Goal: Information Seeking & Learning: Learn about a topic

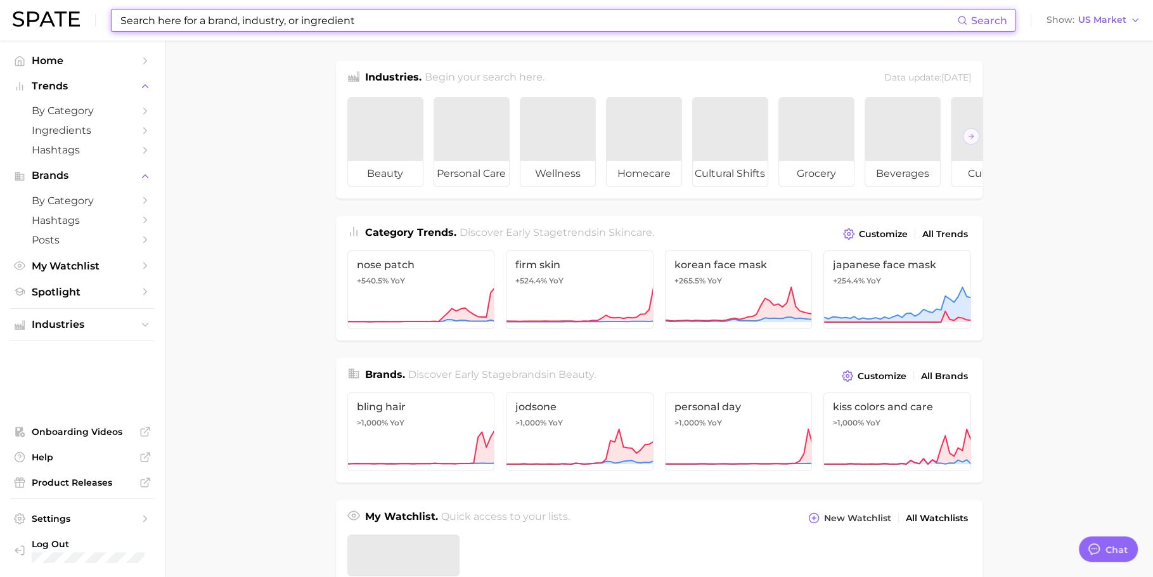
type textarea "x"
click at [328, 27] on input at bounding box center [538, 21] width 838 height 22
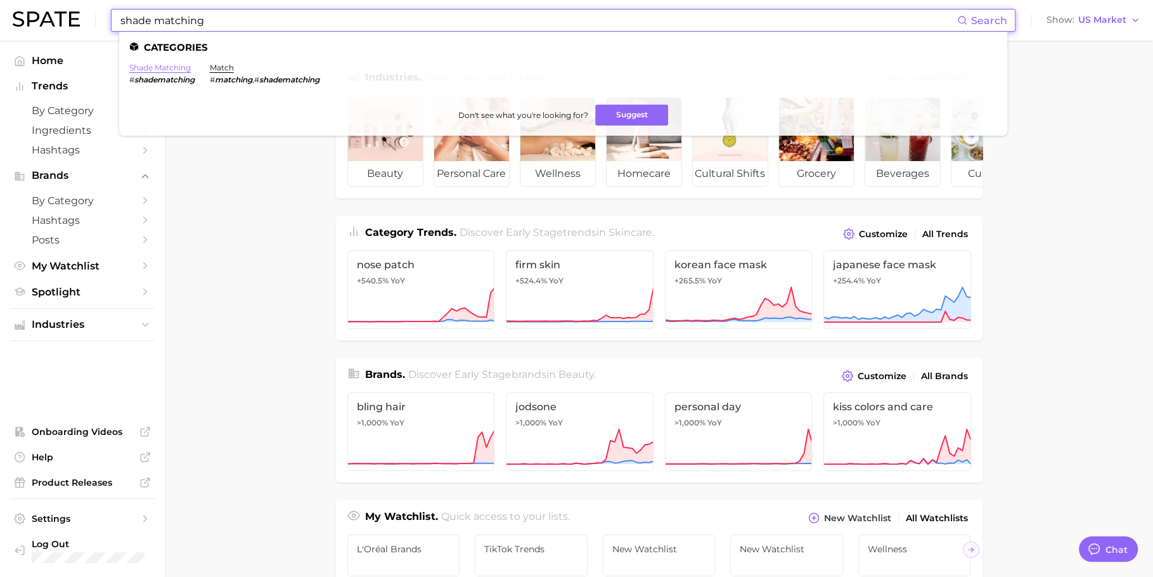
type input "shade matching"
click at [143, 68] on link "shade matching" at bounding box center [159, 68] width 61 height 10
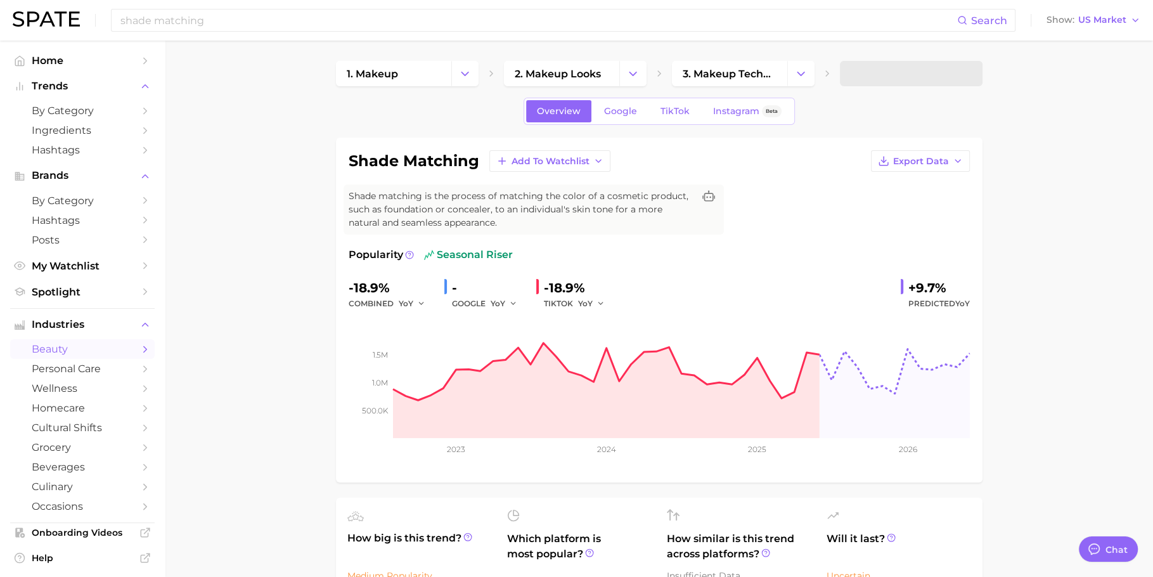
type textarea "x"
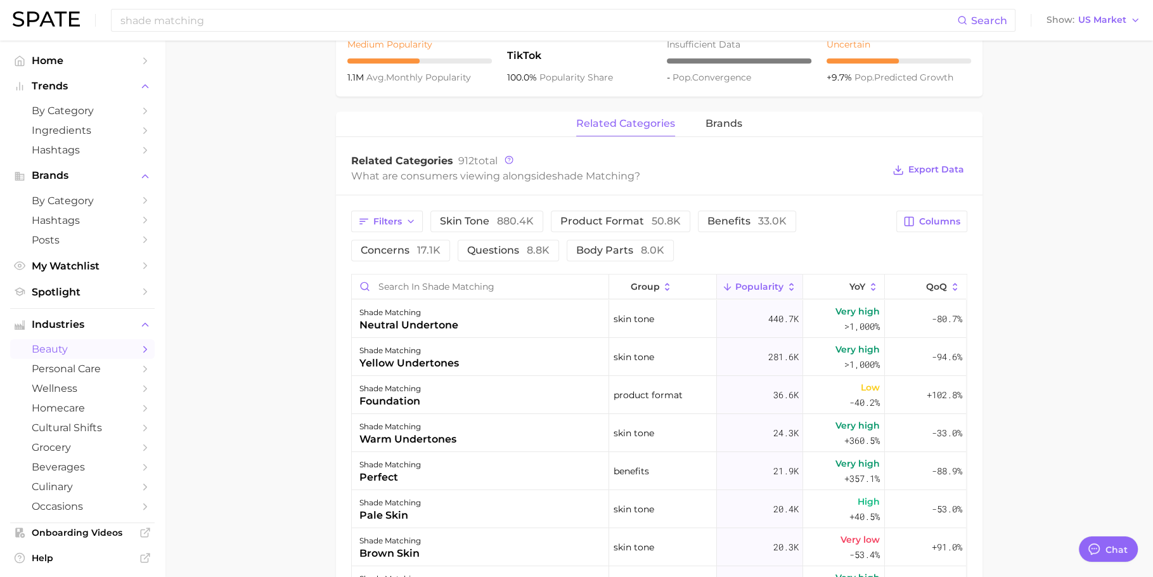
scroll to position [563, 0]
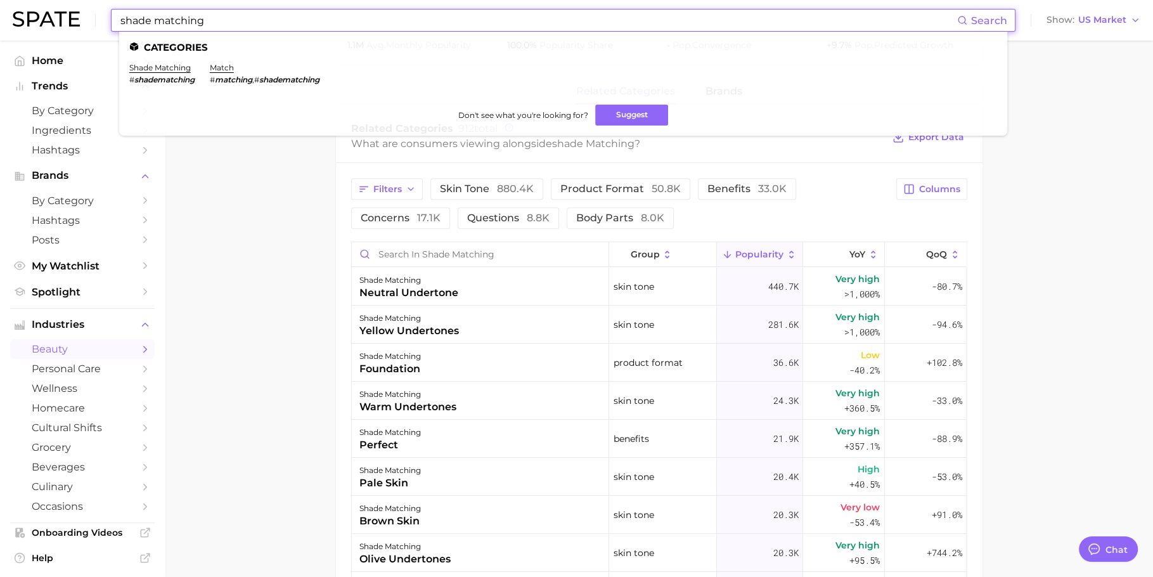
click at [350, 11] on input "shade matching" at bounding box center [538, 21] width 838 height 22
click at [350, 10] on input "shade matching" at bounding box center [538, 21] width 838 height 22
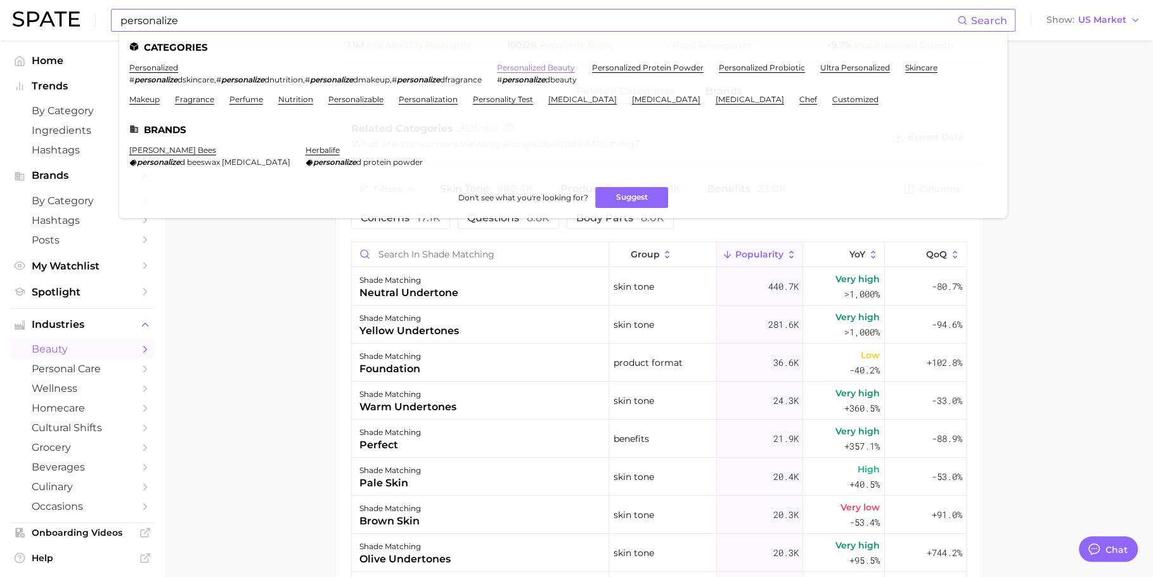
click at [563, 67] on link "personalized beauty" at bounding box center [536, 68] width 78 height 10
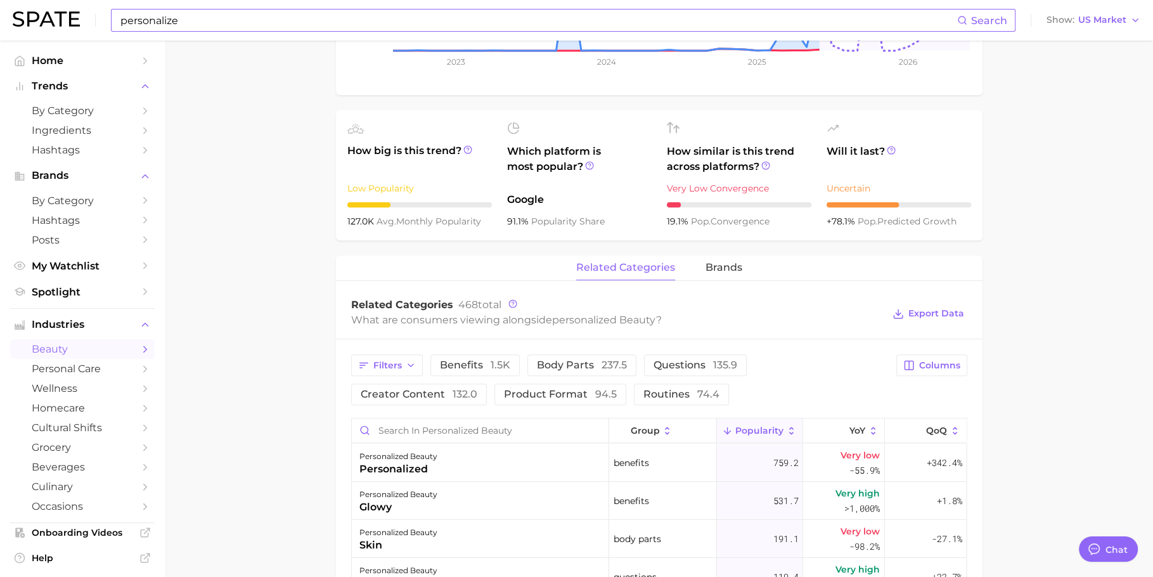
scroll to position [175, 0]
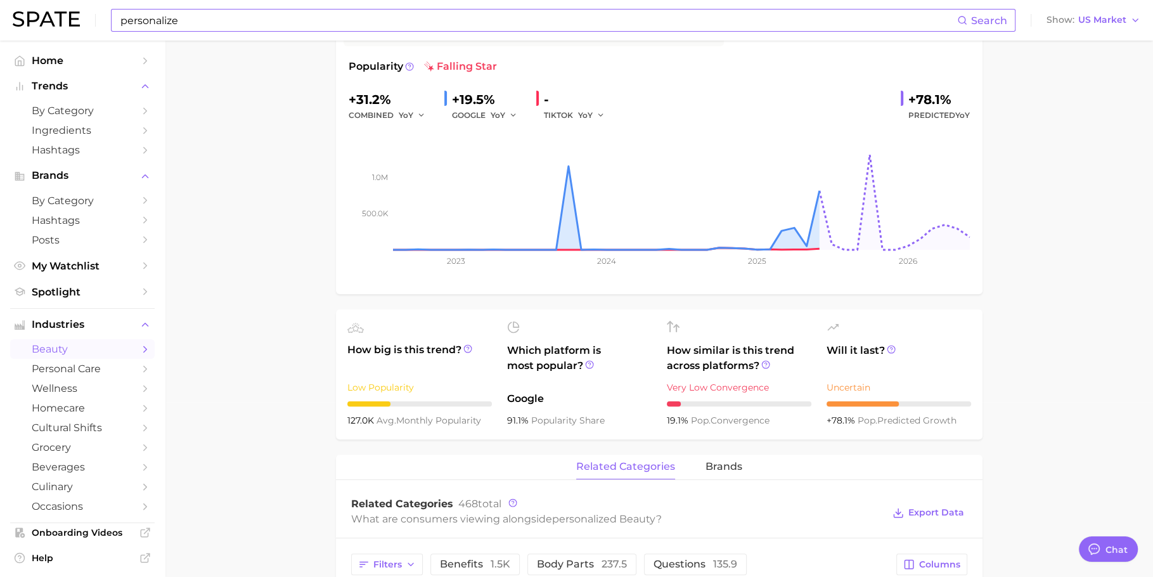
click at [367, 21] on input "personalize" at bounding box center [538, 21] width 838 height 22
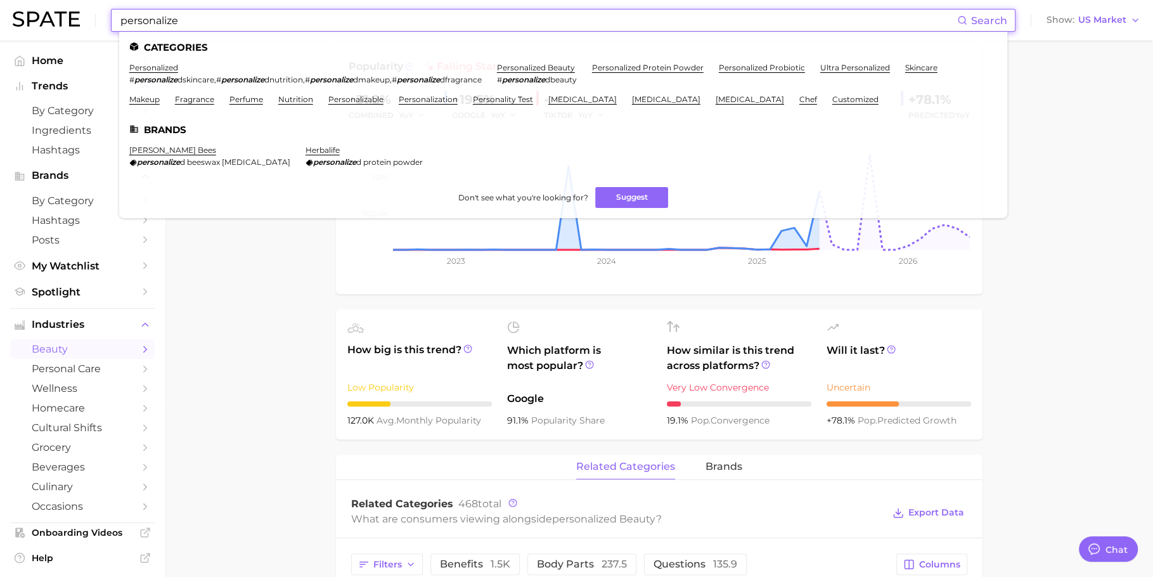
click at [367, 21] on input "personalize" at bounding box center [538, 21] width 838 height 22
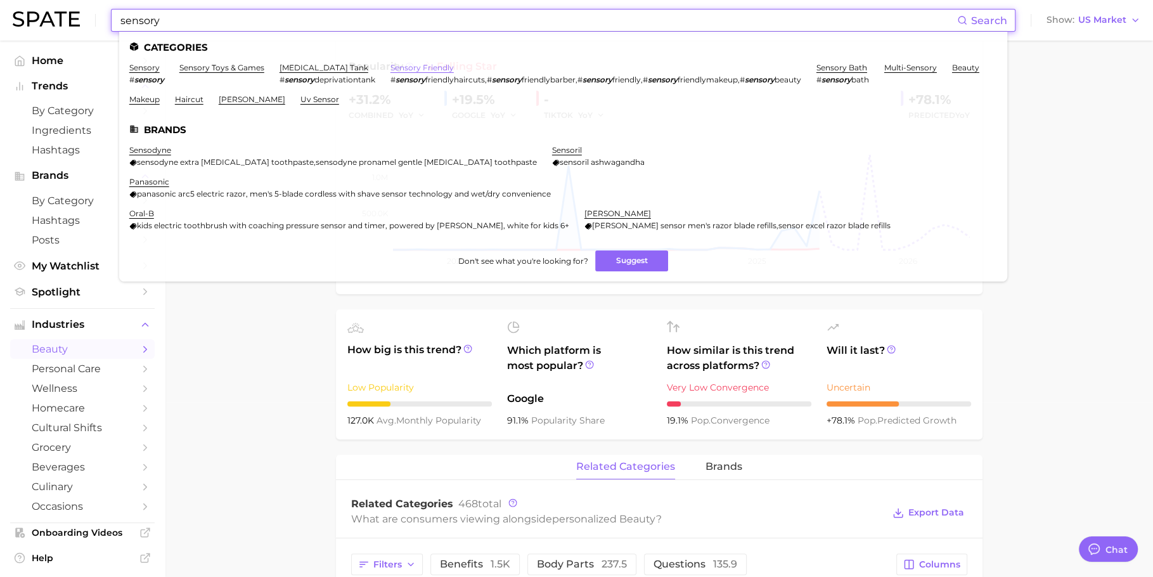
click at [408, 65] on link "sensory friendly" at bounding box center [421, 68] width 63 height 10
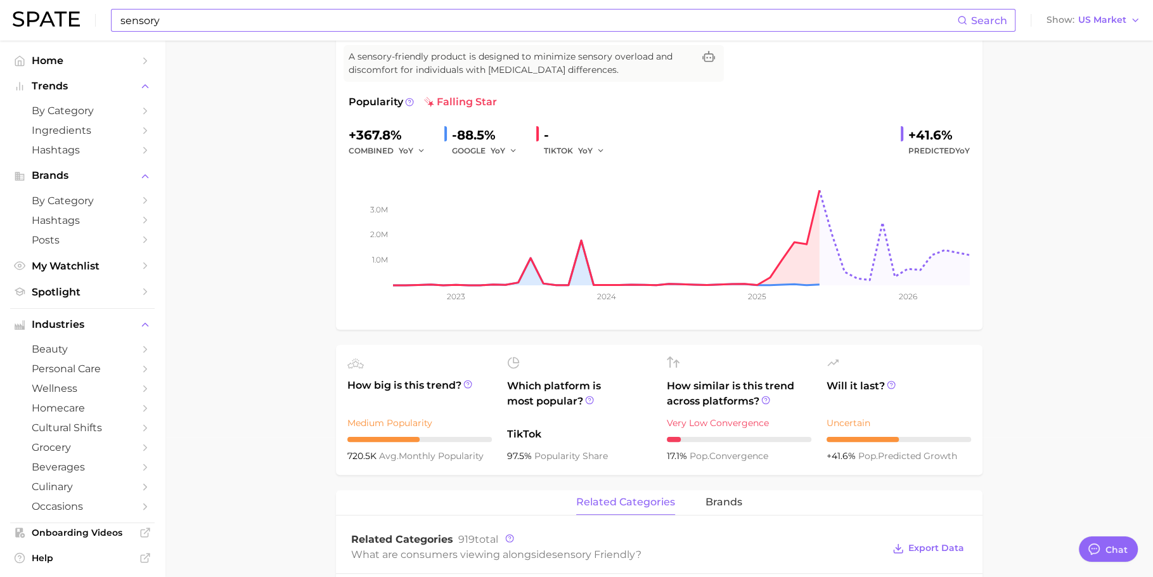
scroll to position [139, 0]
drag, startPoint x: 485, startPoint y: 453, endPoint x: 346, endPoint y: 454, distance: 138.8
click at [347, 454] on div "720.5k avg. monthly popularity" at bounding box center [419, 456] width 144 height 15
copy div "720.5k avg. monthly popularity"
drag, startPoint x: 371, startPoint y: 133, endPoint x: 327, endPoint y: 139, distance: 44.7
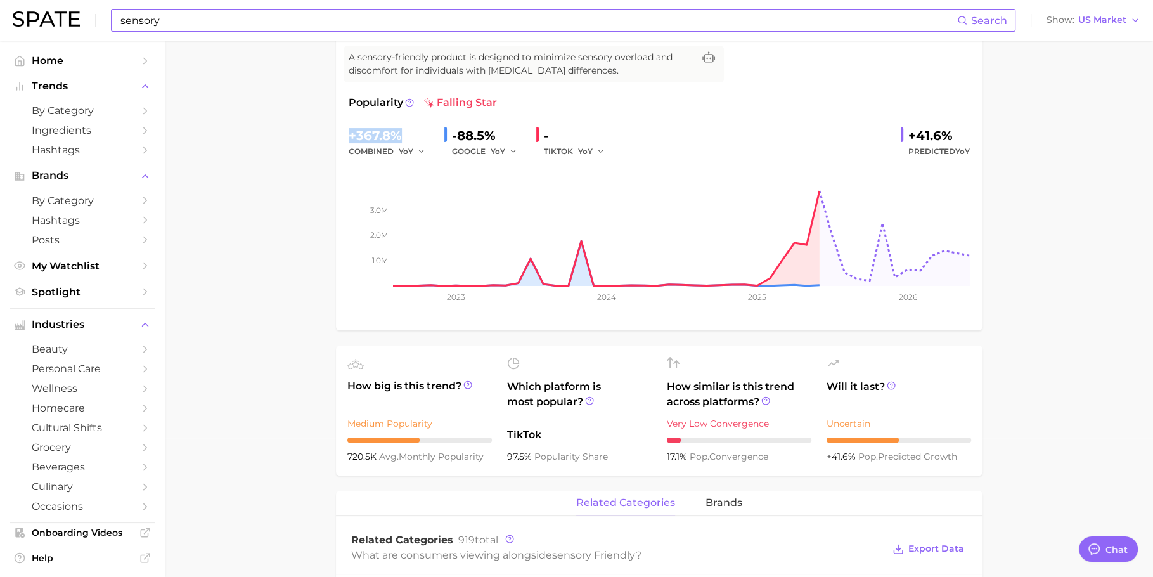
copy div "+367.8%"
click at [427, 18] on input "sensory" at bounding box center [538, 21] width 838 height 22
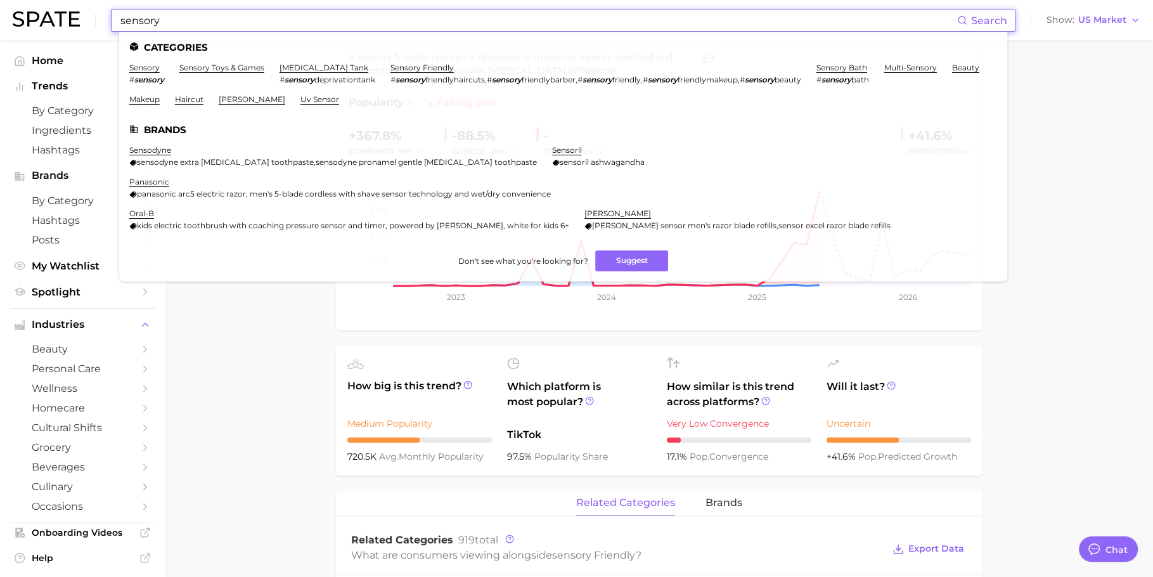
click at [427, 18] on input "sensory" at bounding box center [538, 21] width 838 height 22
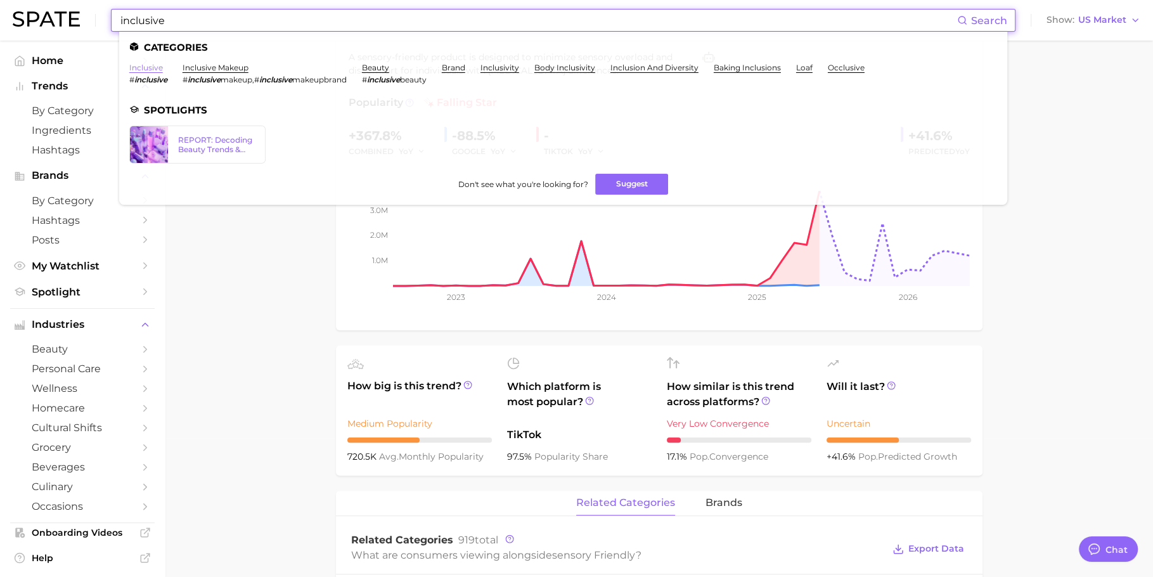
type input "inclusive"
click at [143, 65] on link "inclusive" at bounding box center [146, 68] width 34 height 10
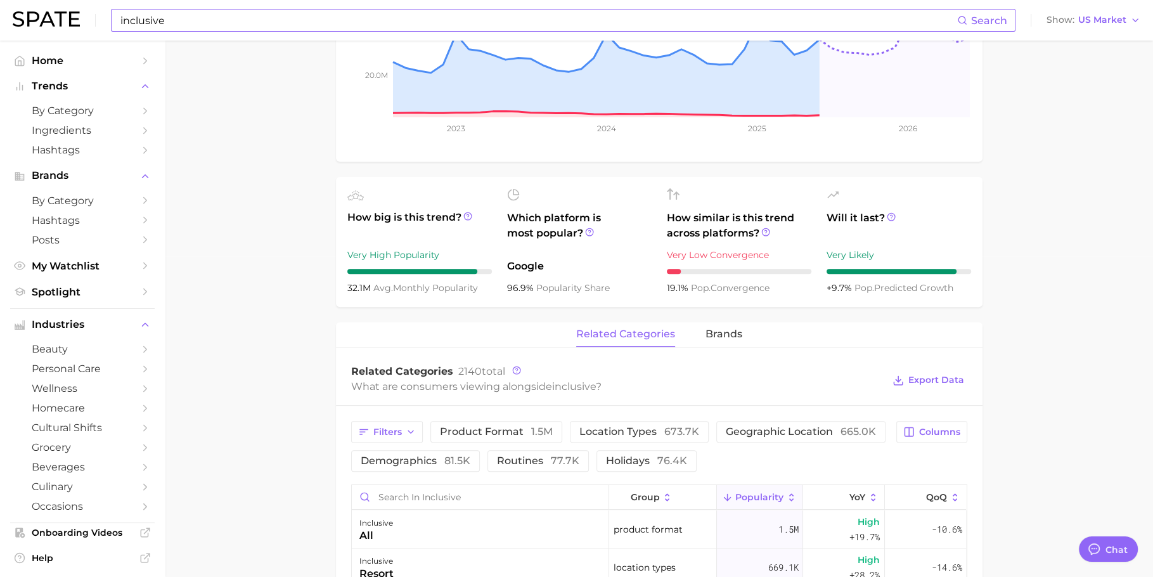
scroll to position [400, 0]
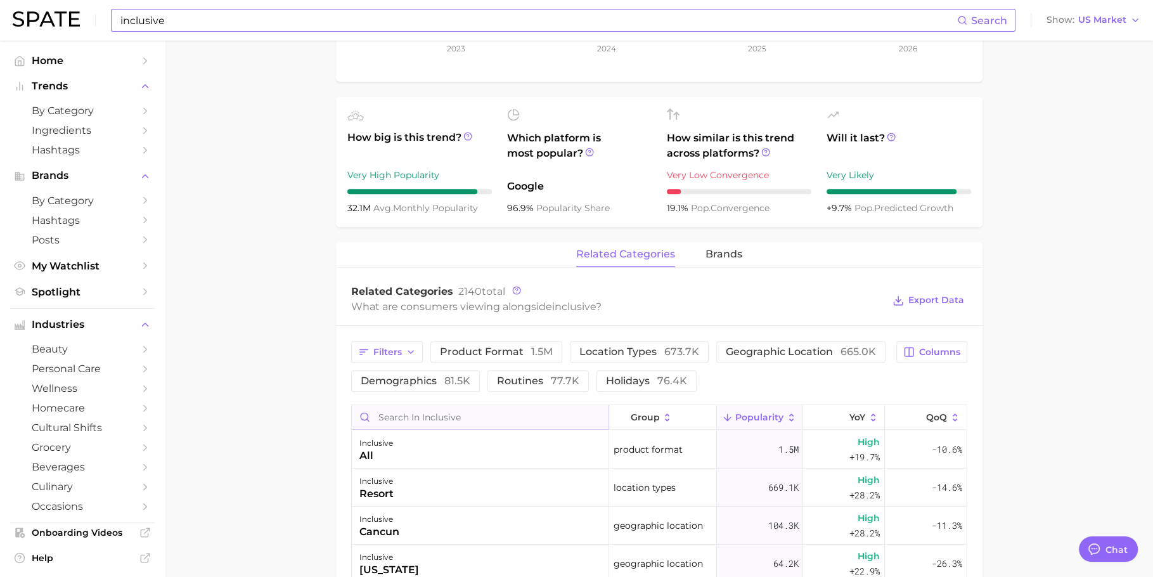
click at [462, 418] on input "Search in inclusive" at bounding box center [480, 417] width 257 height 24
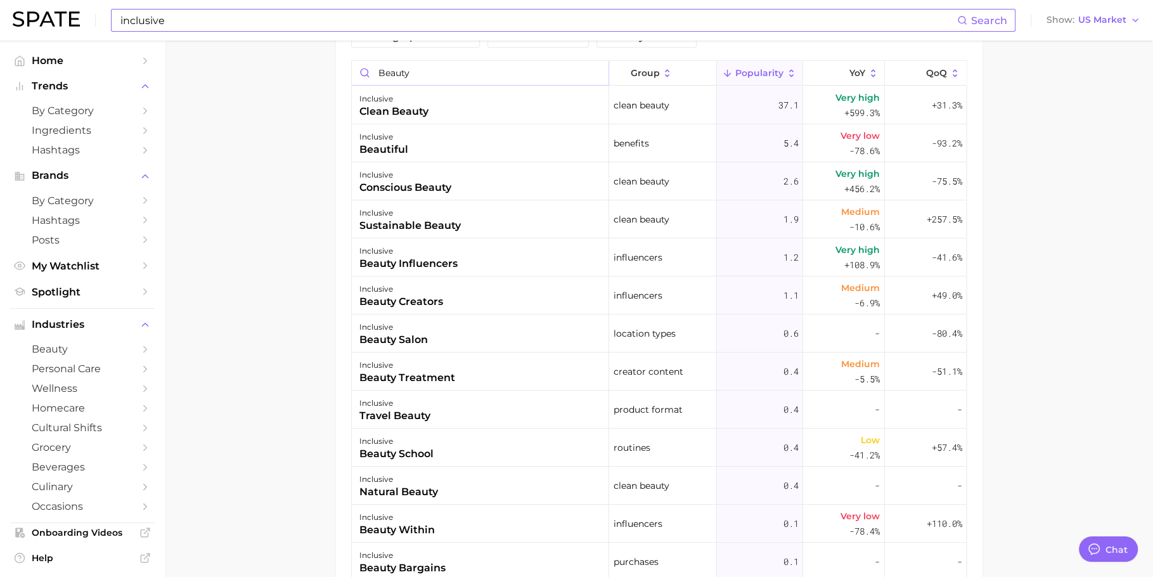
scroll to position [740, 0]
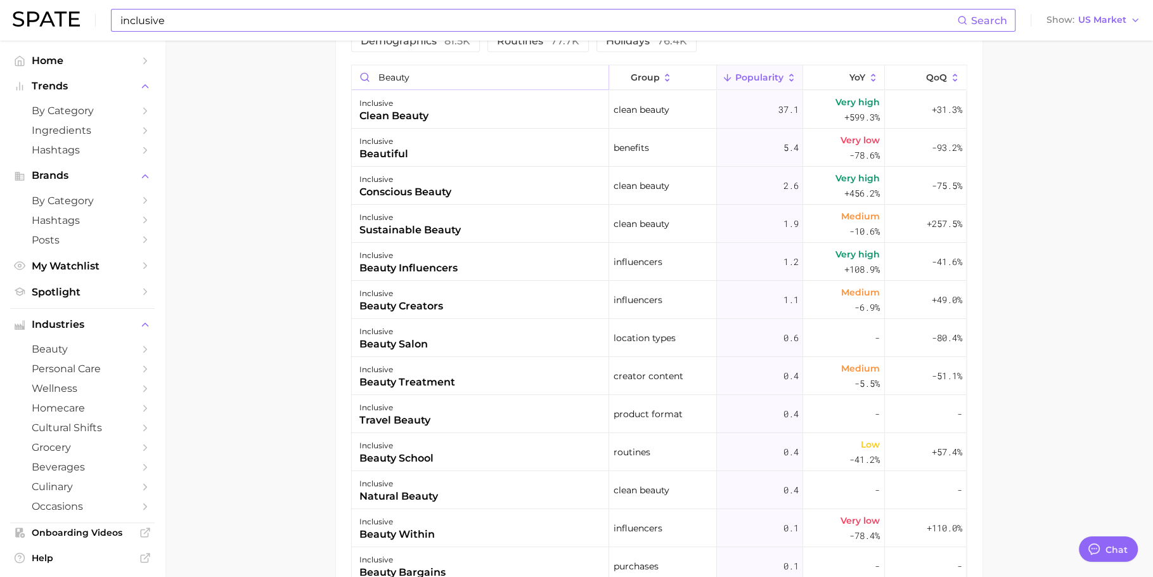
type input "beauty"
click at [302, 34] on div "inclusive Search Show US Market" at bounding box center [576, 20] width 1127 height 41
click at [302, 25] on input "inclusive" at bounding box center [538, 21] width 838 height 22
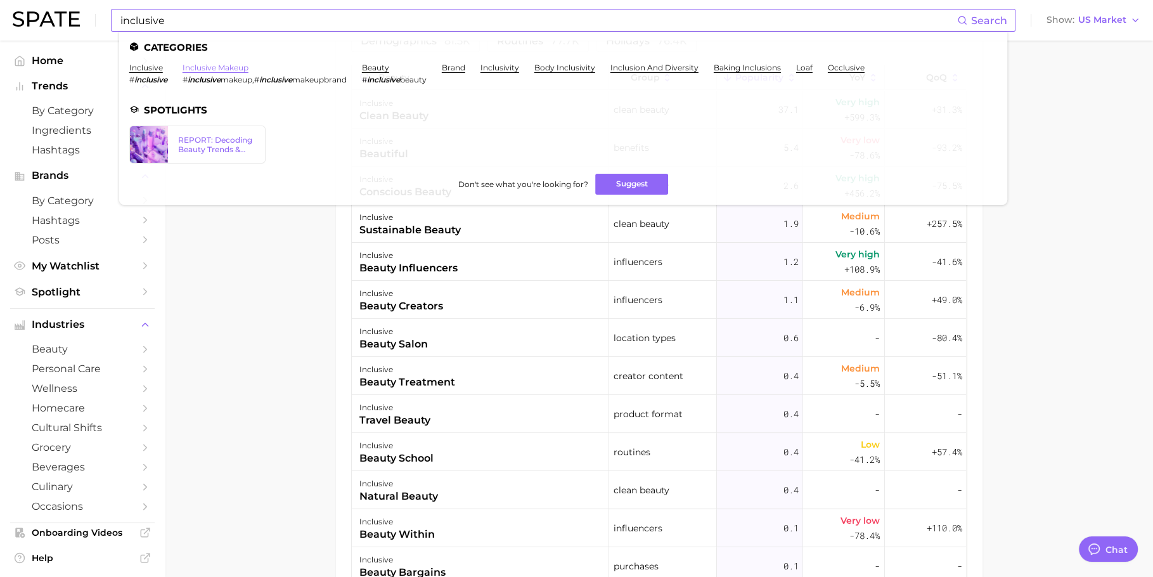
click at [226, 71] on link "inclusive makeup" at bounding box center [215, 68] width 66 height 10
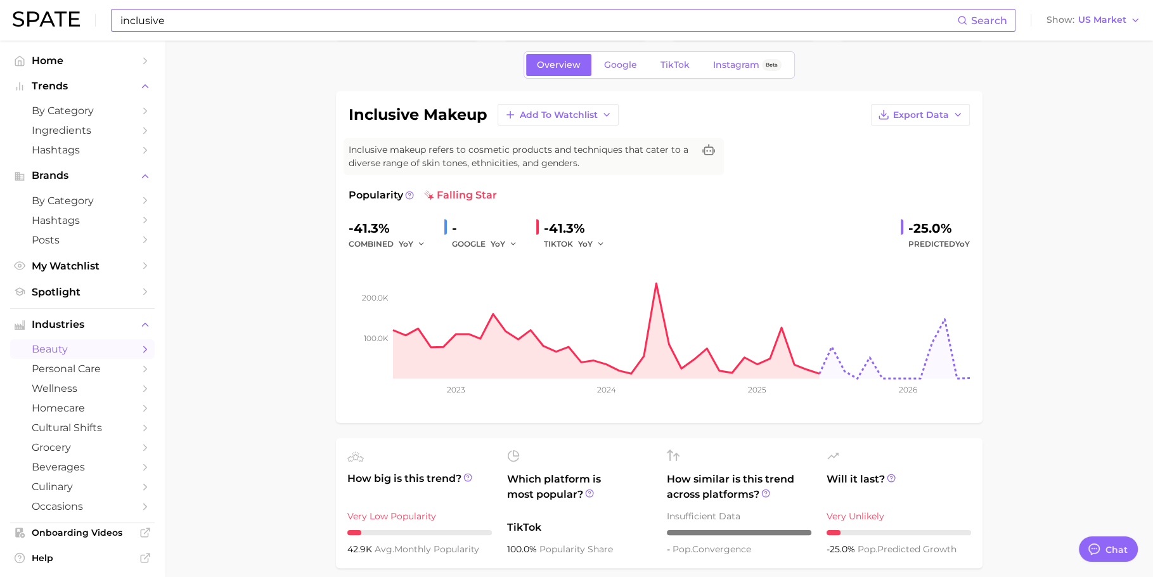
scroll to position [146, 0]
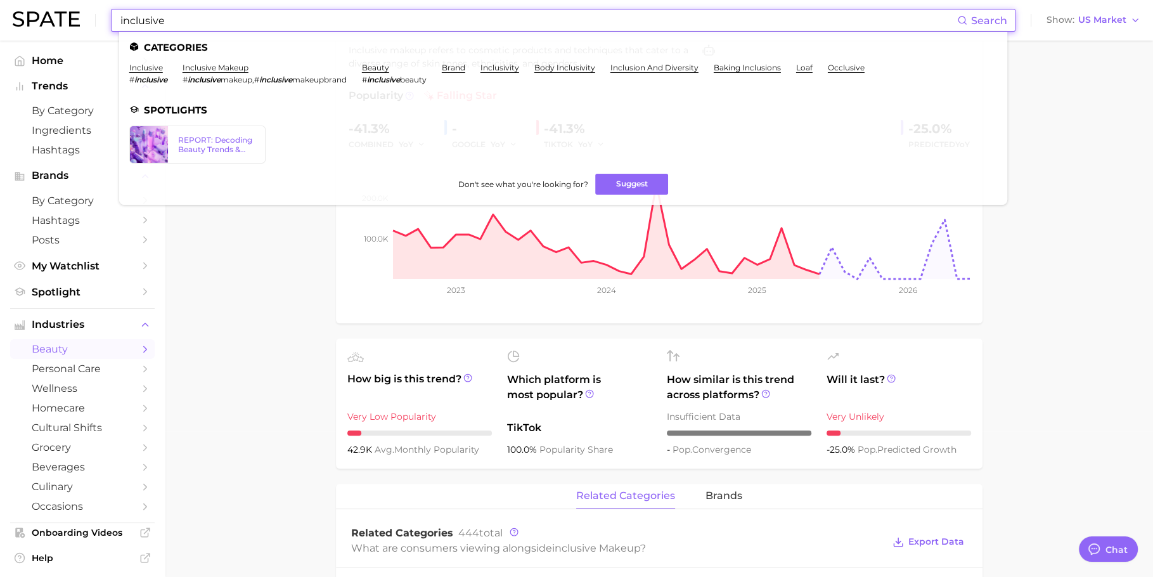
click at [271, 23] on input "inclusive" at bounding box center [538, 21] width 838 height 22
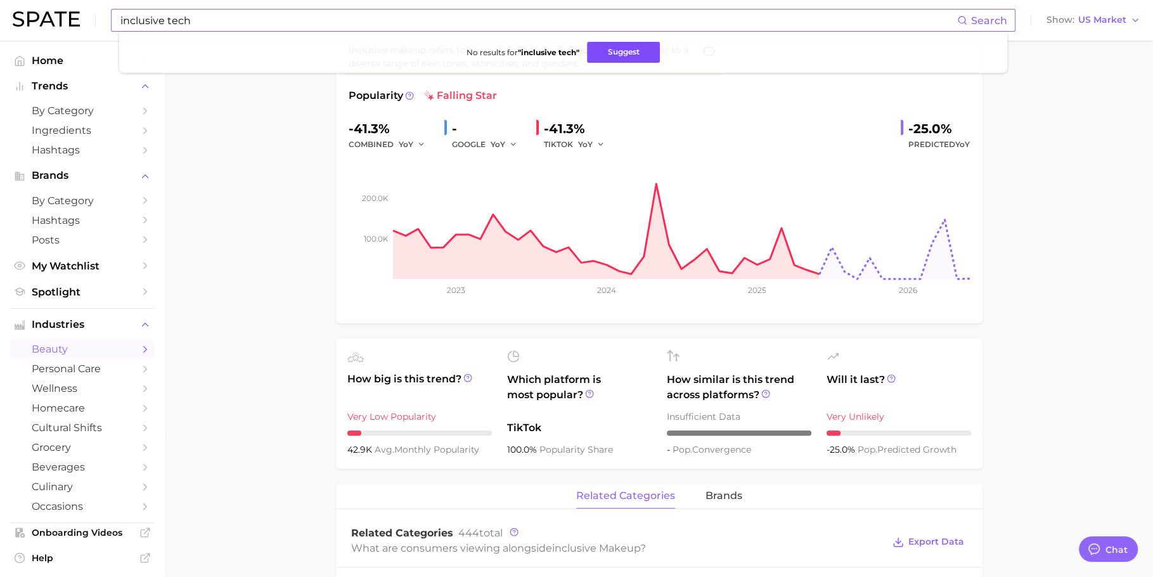
click at [623, 53] on button "Suggest" at bounding box center [623, 52] width 73 height 21
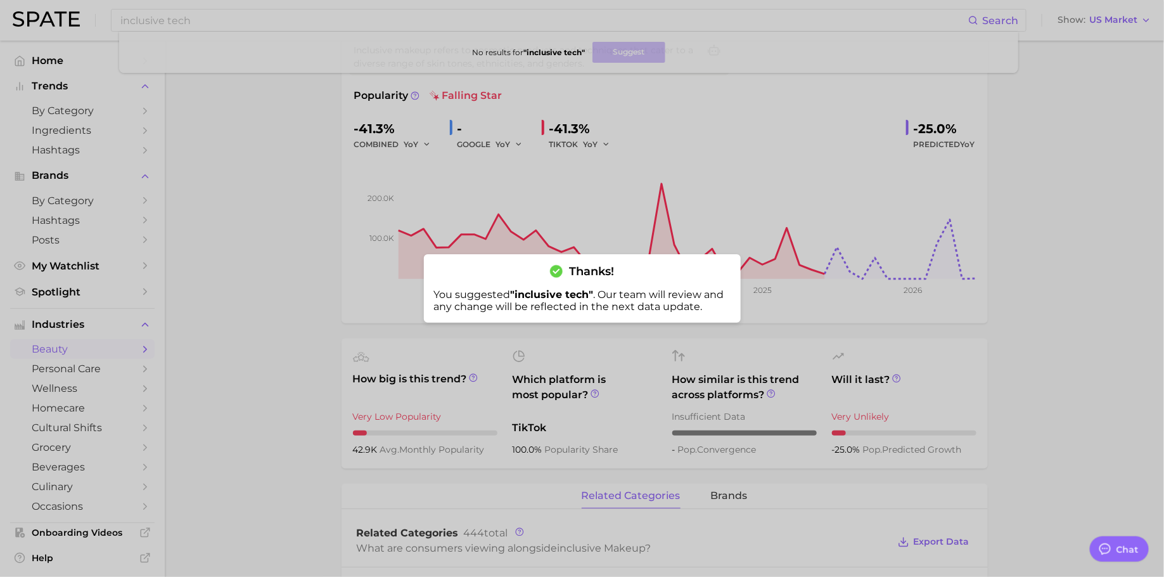
click at [515, 90] on div at bounding box center [582, 288] width 1164 height 577
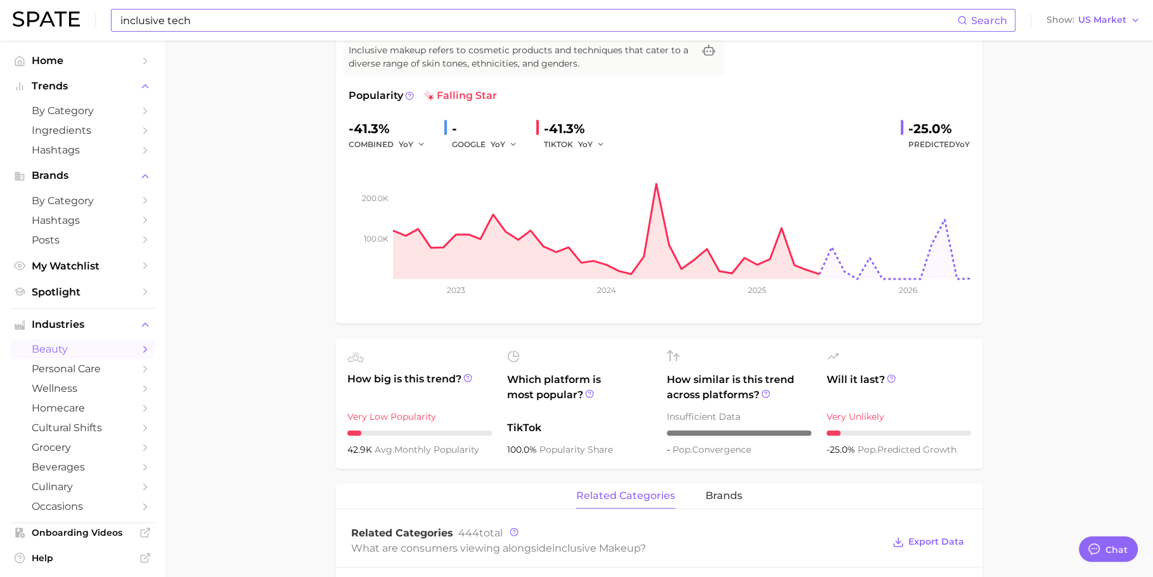
click at [357, 20] on input "inclusive tech" at bounding box center [538, 21] width 838 height 22
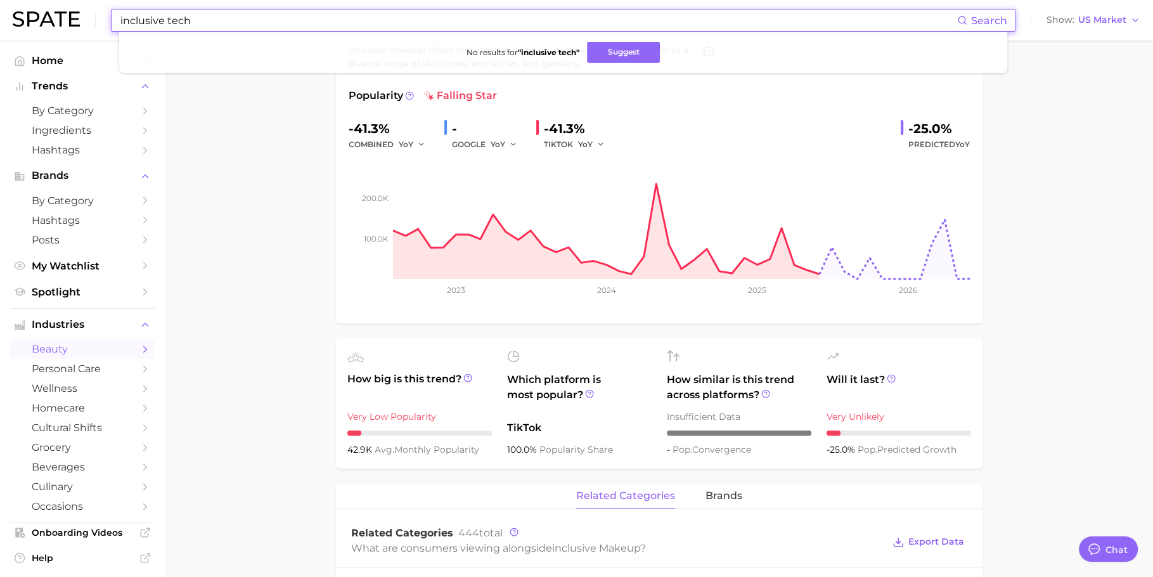
click at [357, 20] on input "inclusive tech" at bounding box center [538, 21] width 838 height 22
click at [328, 28] on input "mobility ass" at bounding box center [538, 21] width 838 height 22
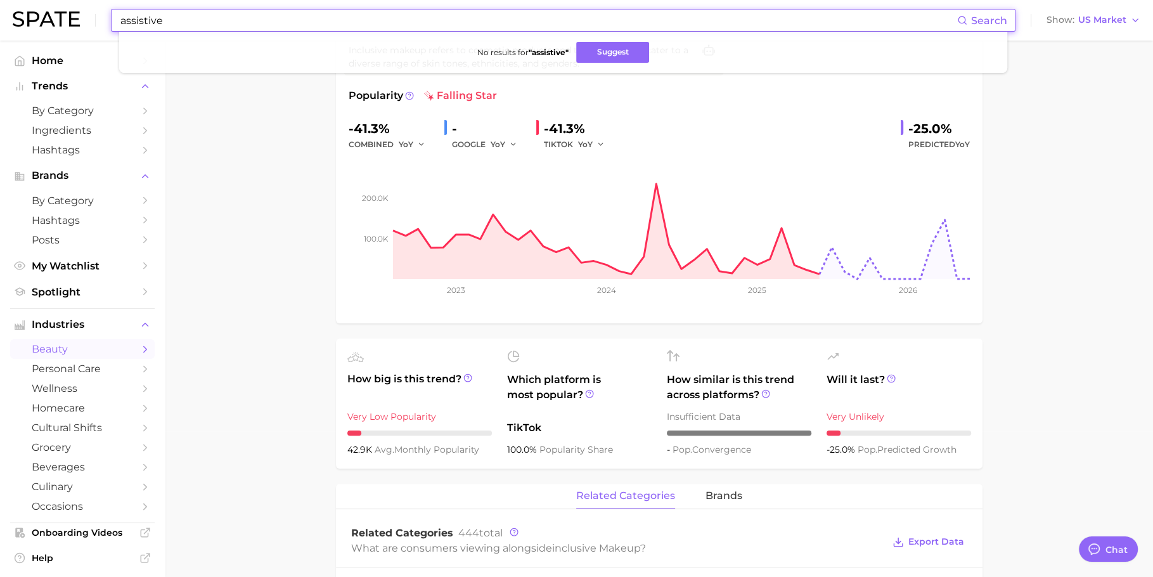
click at [338, 18] on input "assistive" at bounding box center [538, 21] width 838 height 22
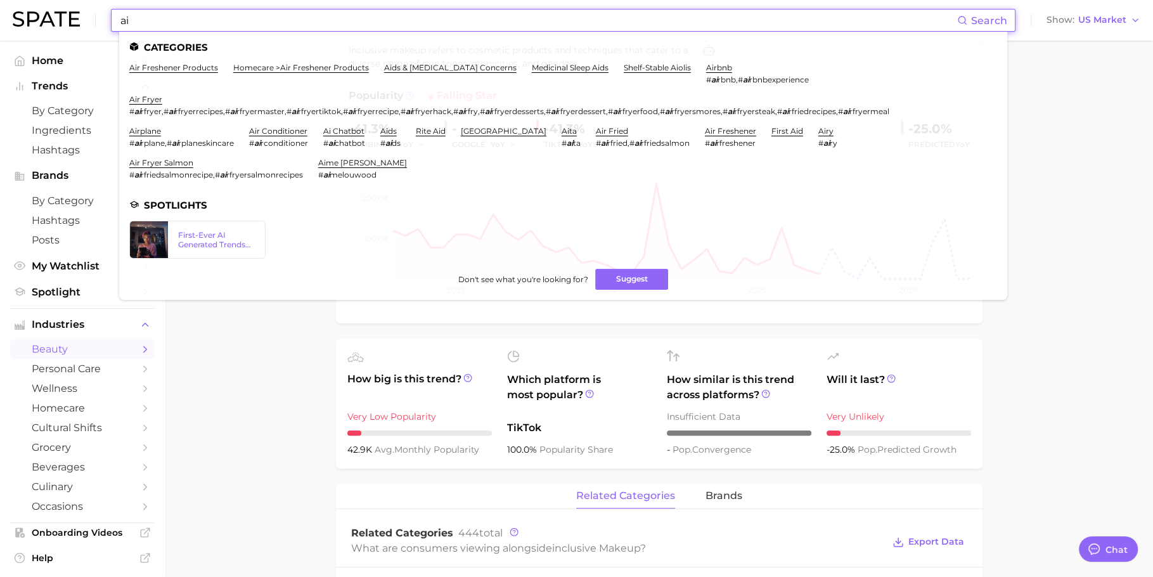
click at [318, 21] on input "ai" at bounding box center [538, 21] width 838 height 22
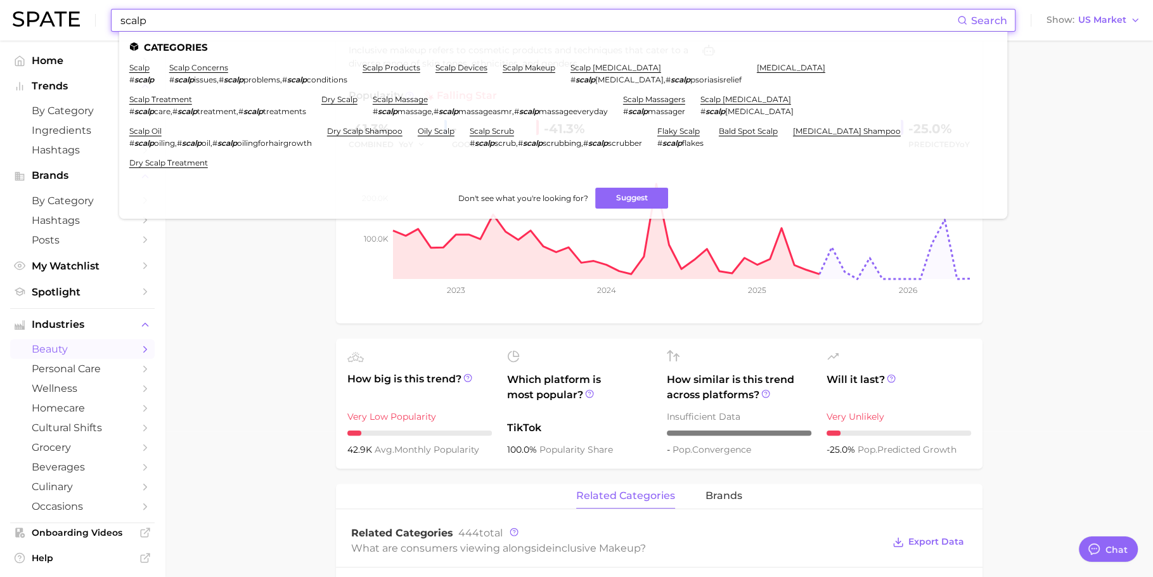
type input "scalp"
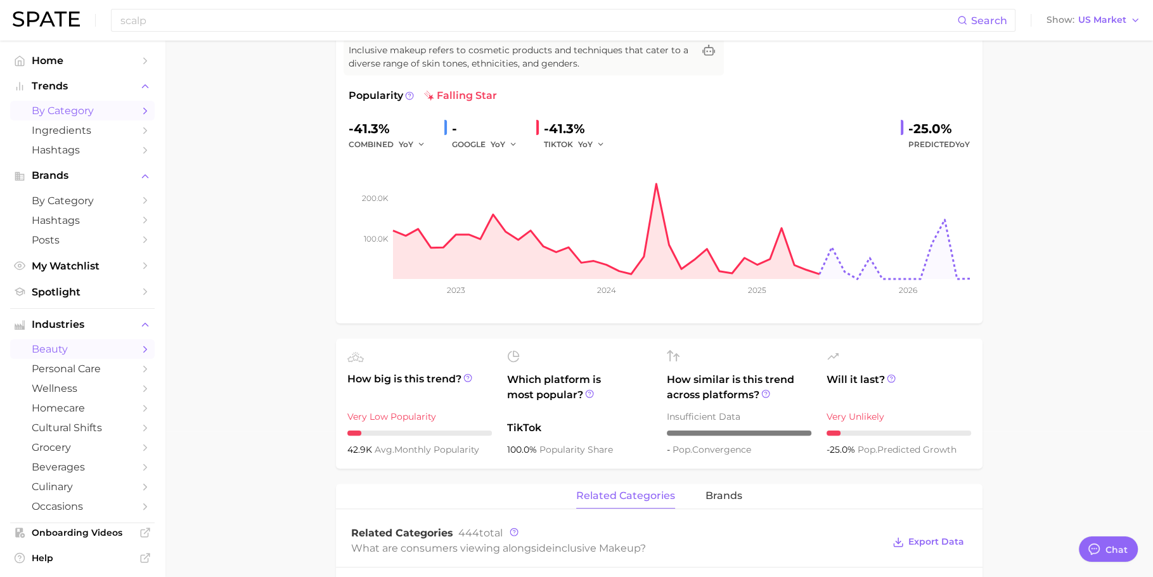
click at [73, 119] on link "by Category" at bounding box center [82, 111] width 144 height 20
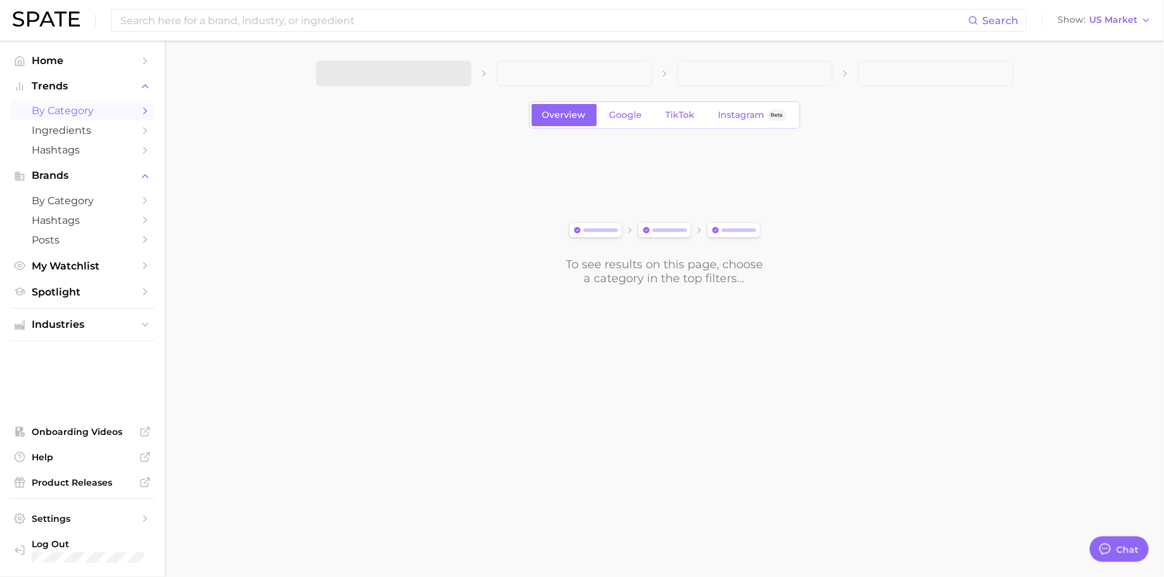
click at [386, 74] on span at bounding box center [393, 73] width 155 height 25
click at [429, 77] on button "1. Choose Category" at bounding box center [393, 73] width 155 height 25
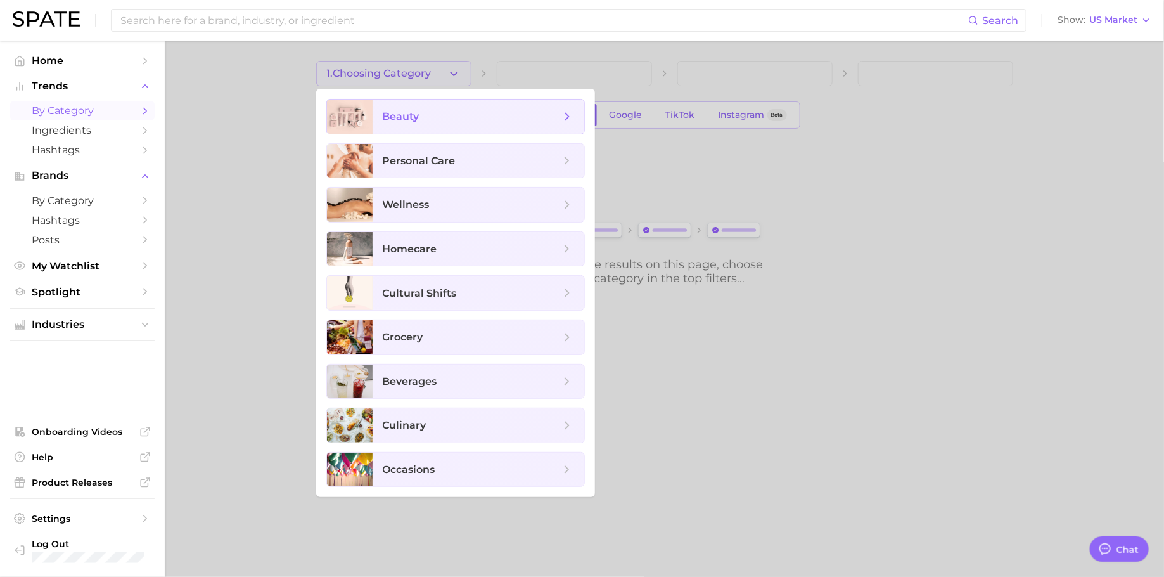
click at [442, 107] on span "beauty" at bounding box center [479, 116] width 212 height 34
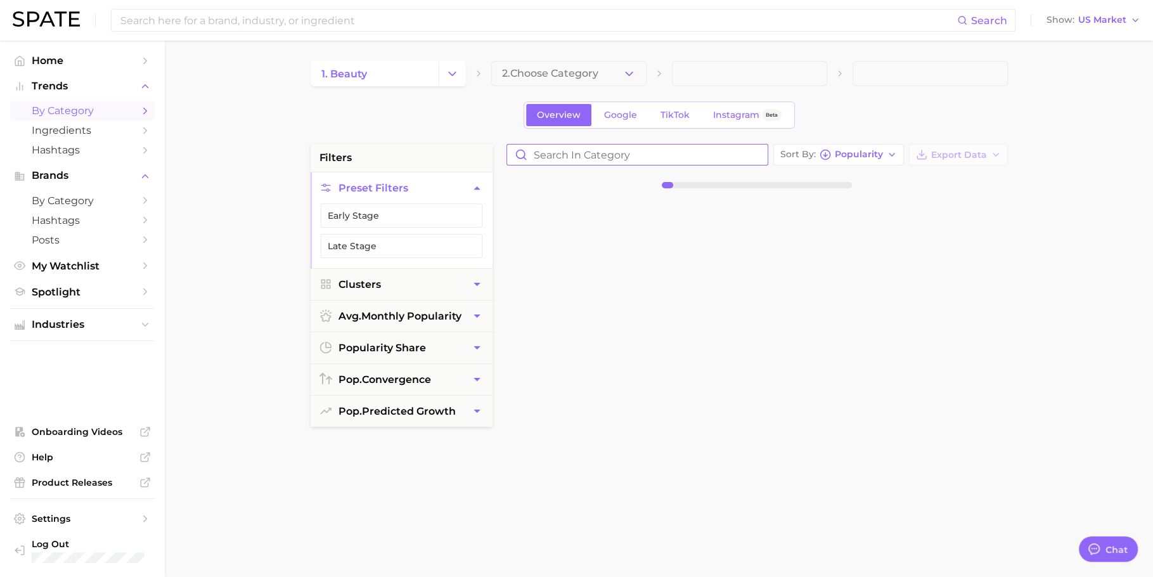
click at [611, 161] on input "Search in category" at bounding box center [637, 154] width 260 height 20
type input "scalp"
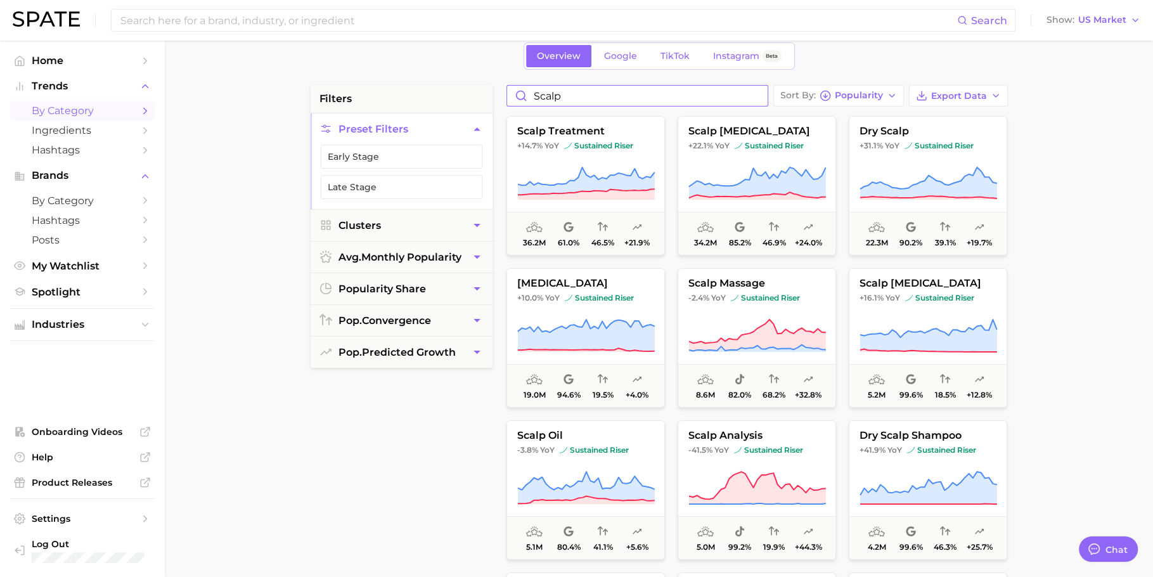
scroll to position [58, 0]
click at [399, 255] on span "avg. monthly popularity" at bounding box center [399, 258] width 123 height 12
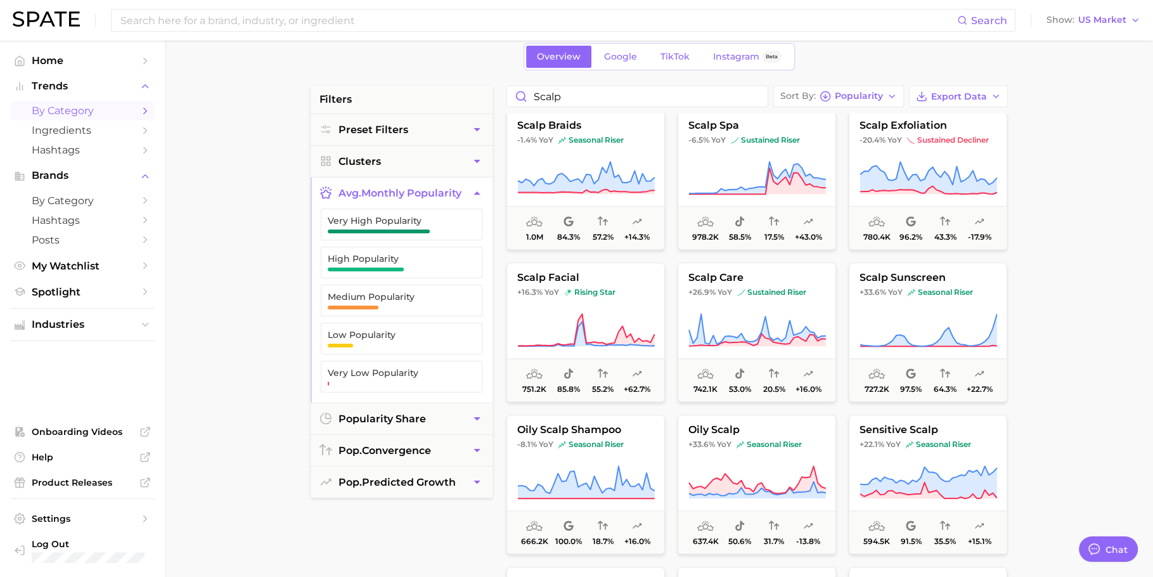
scroll to position [1218, 0]
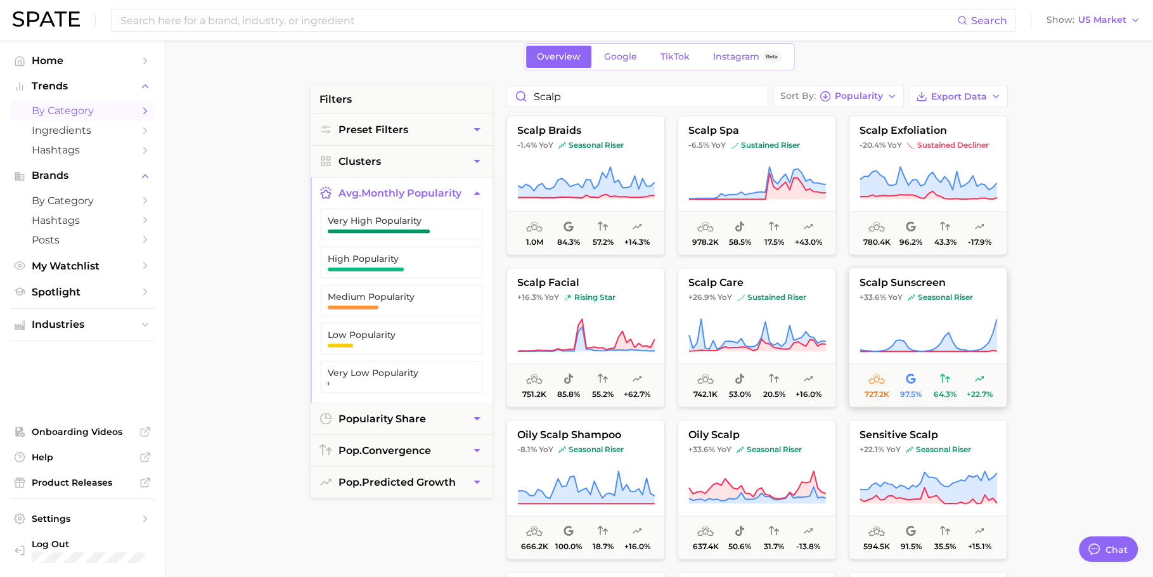
click at [879, 373] on icon at bounding box center [876, 378] width 16 height 10
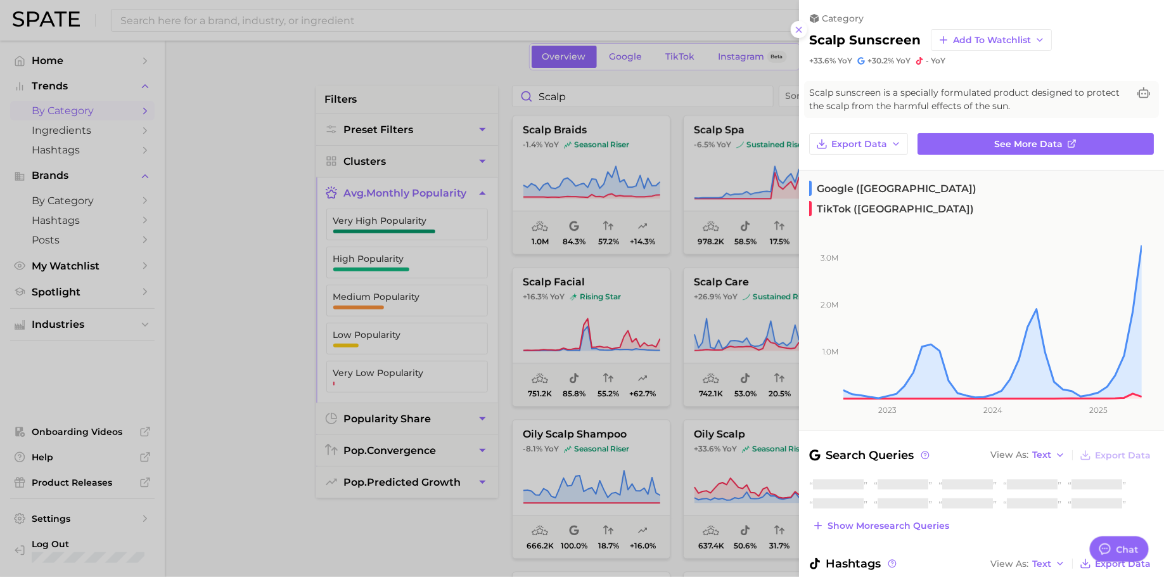
click at [206, 236] on div at bounding box center [582, 288] width 1164 height 577
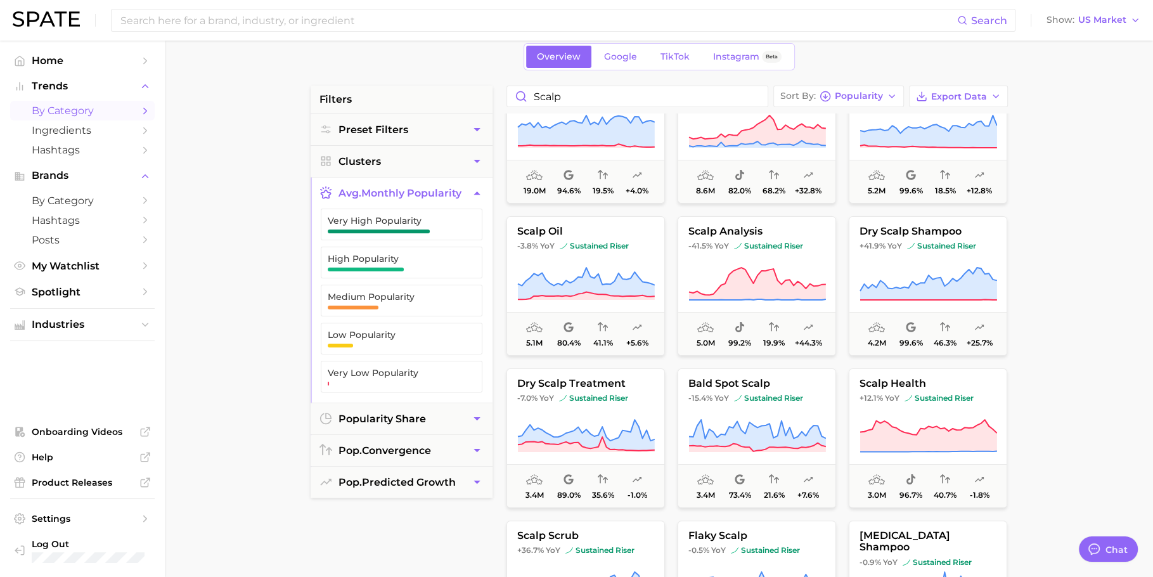
scroll to position [0, 0]
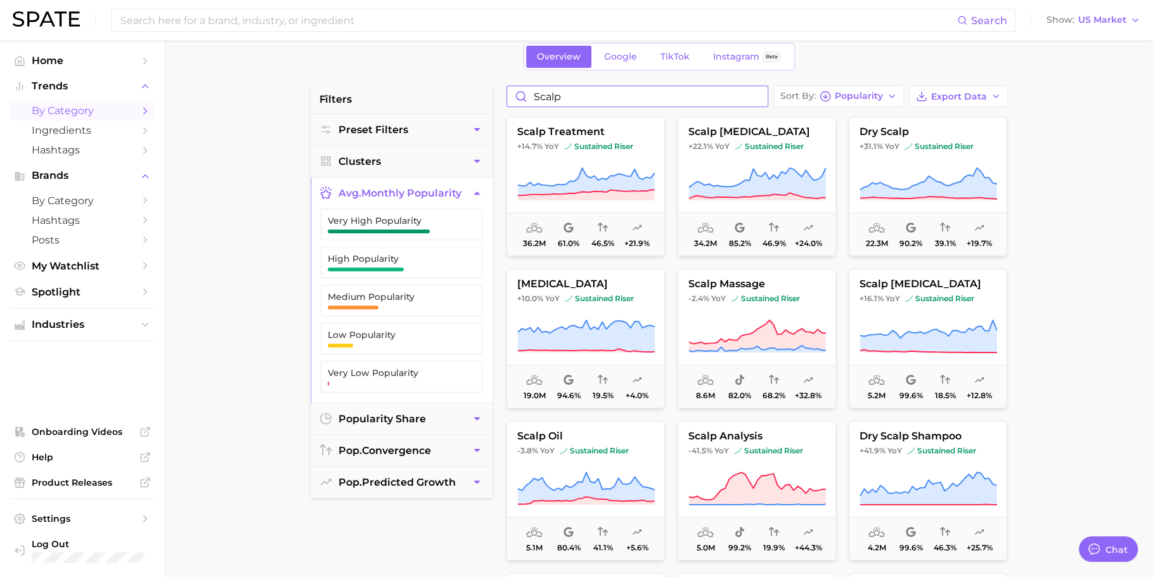
click at [598, 94] on input "scalp" at bounding box center [637, 96] width 260 height 20
click at [569, 23] on input at bounding box center [538, 21] width 838 height 22
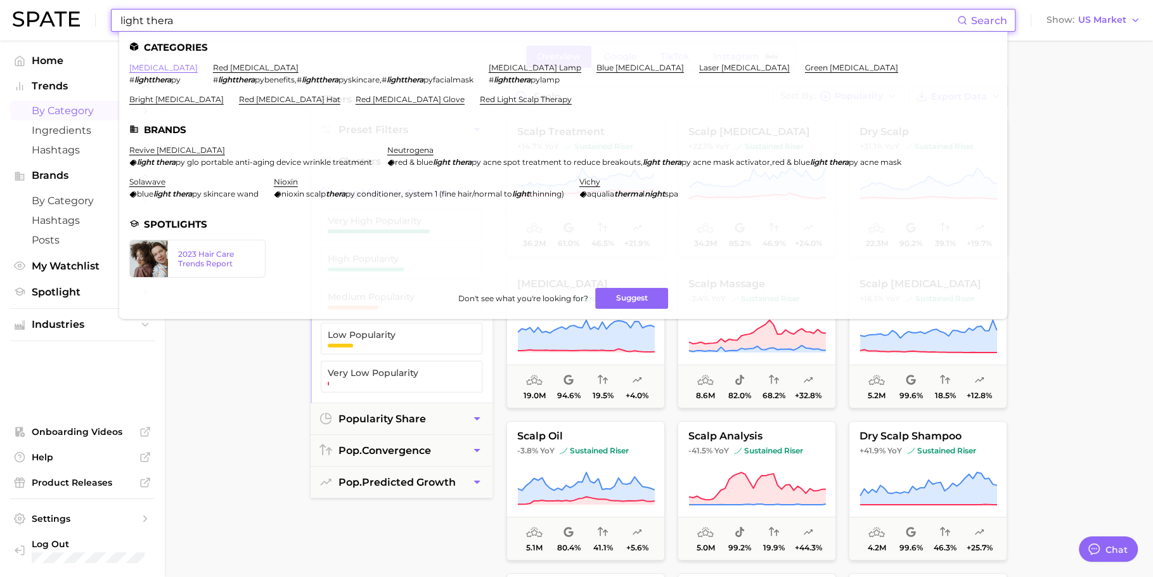
type input "light thera"
click at [156, 70] on link "[MEDICAL_DATA]" at bounding box center [163, 68] width 68 height 10
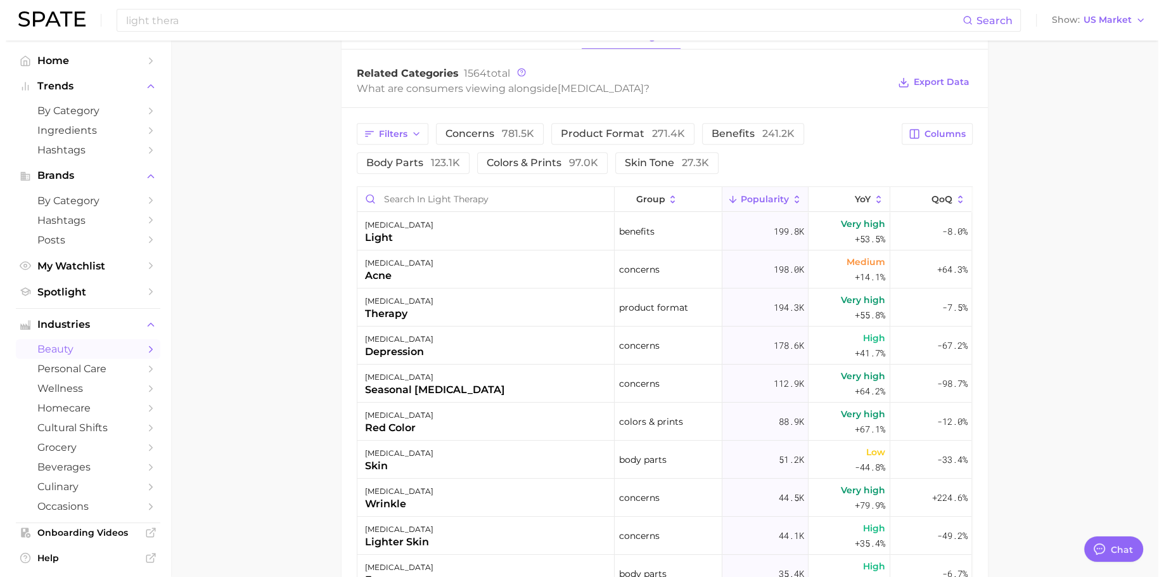
scroll to position [588, 0]
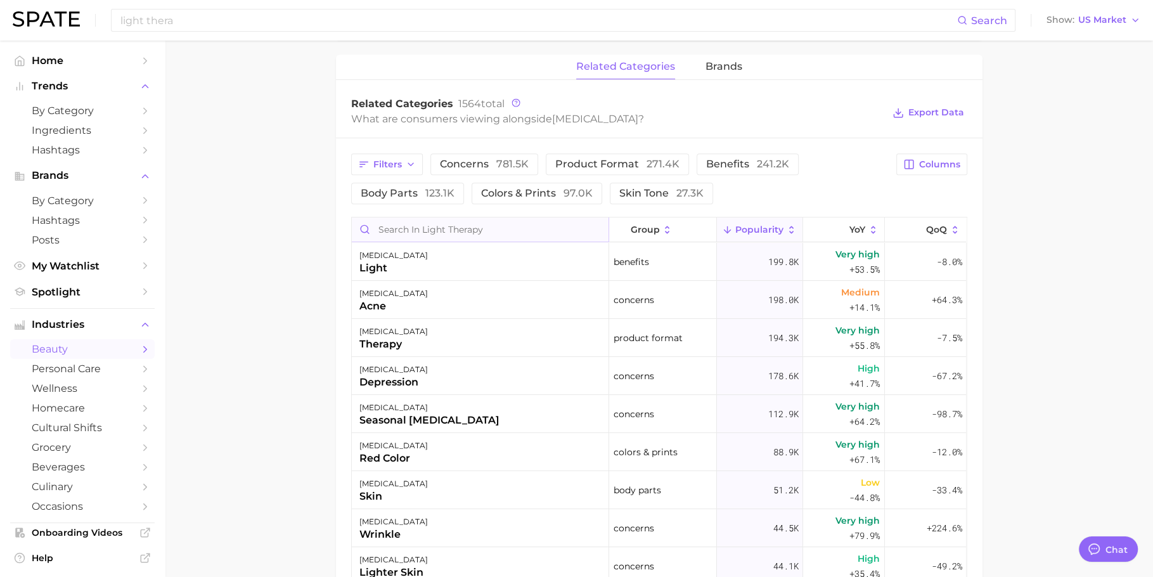
click at [456, 224] on input "Search in light therapy" at bounding box center [480, 229] width 257 height 24
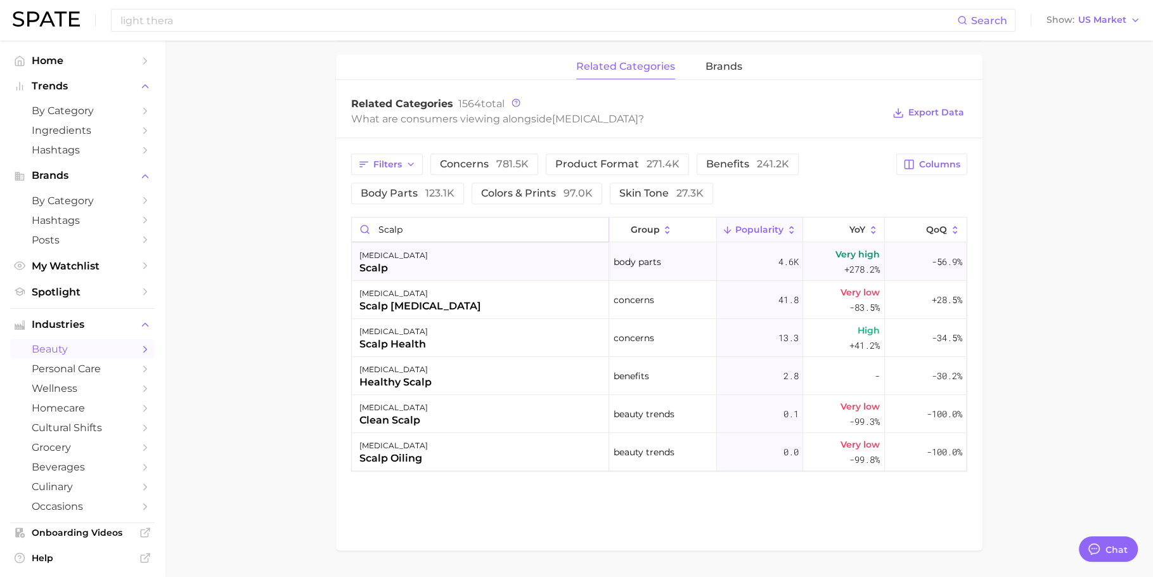
type input "scalp"
click at [438, 256] on div "[MEDICAL_DATA] scalp" at bounding box center [480, 262] width 257 height 38
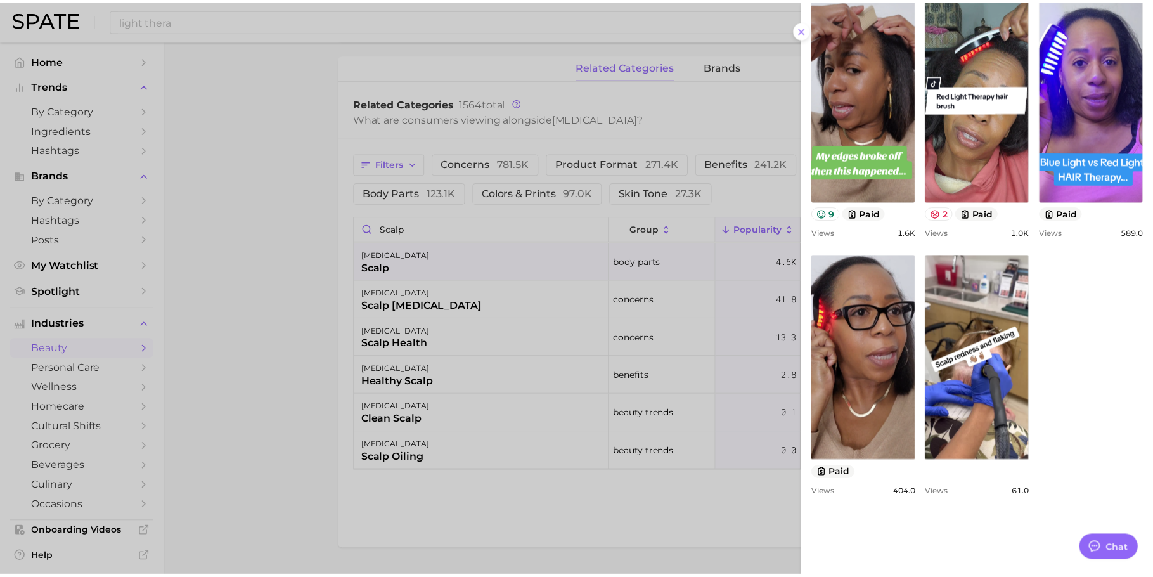
scroll to position [570, 0]
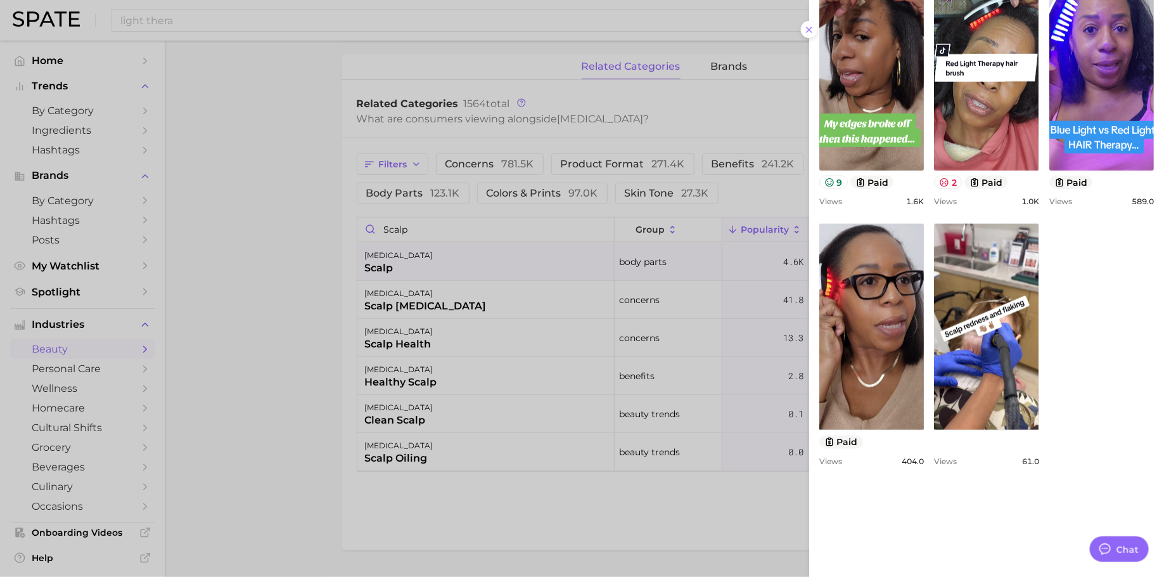
click at [578, 455] on div at bounding box center [582, 288] width 1164 height 577
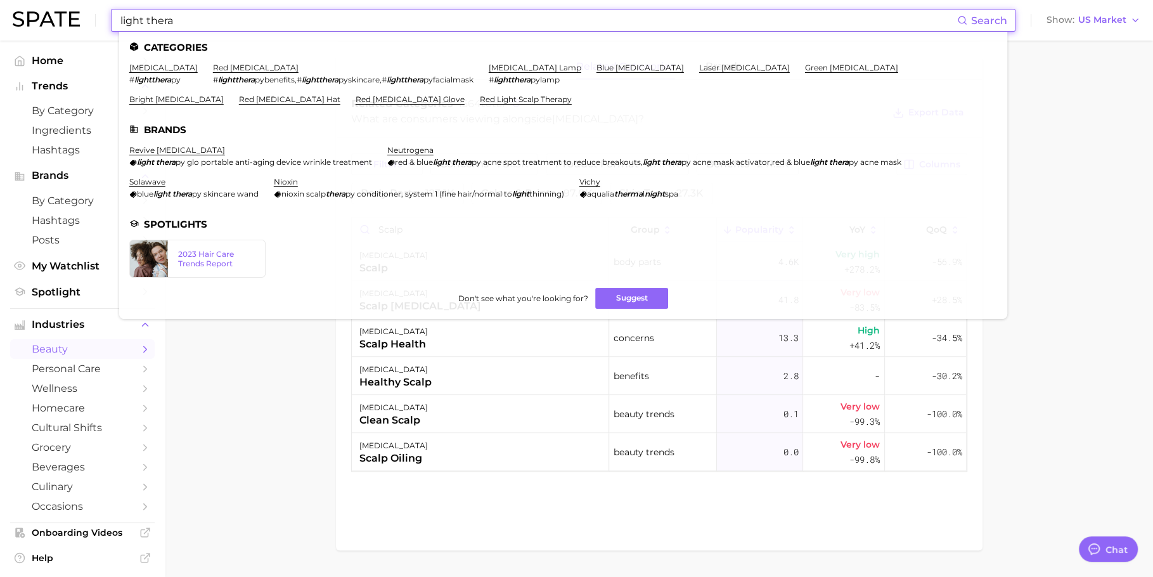
click at [277, 15] on input "light thera" at bounding box center [538, 21] width 838 height 22
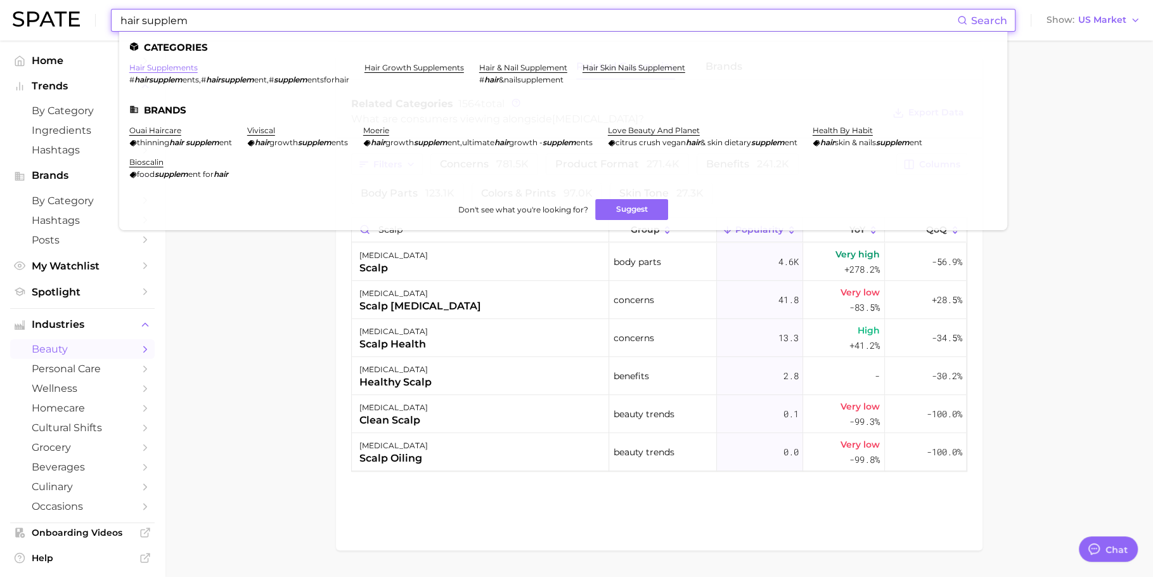
type input "hair supplem"
click at [147, 65] on link "hair supplements" at bounding box center [163, 68] width 68 height 10
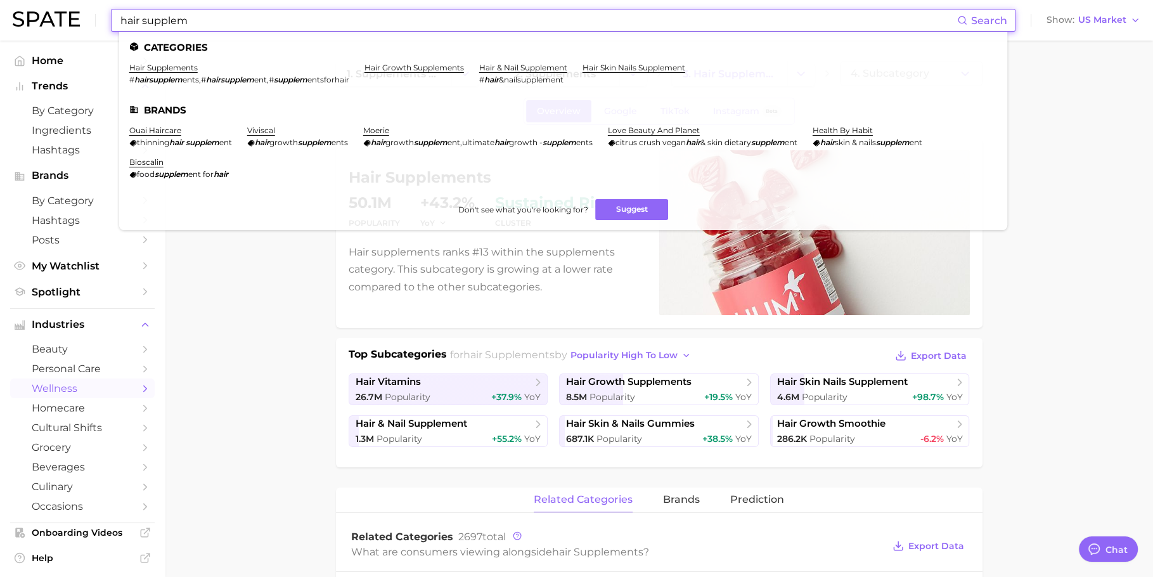
click at [367, 16] on input "hair supplem" at bounding box center [538, 21] width 838 height 22
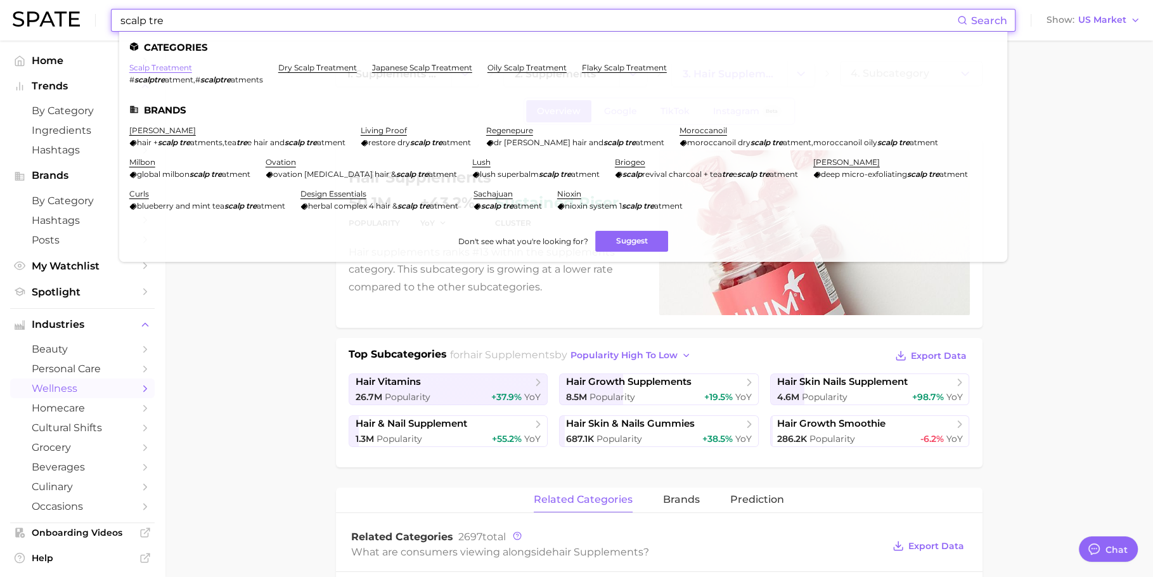
type input "scalp tre"
click at [166, 70] on link "scalp treatment" at bounding box center [160, 68] width 63 height 10
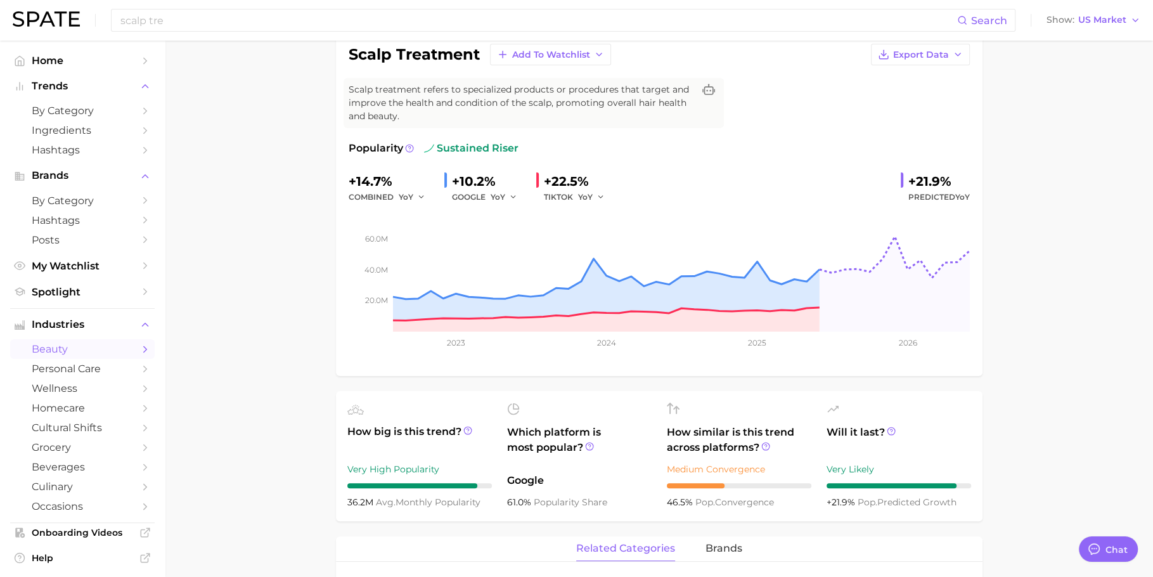
scroll to position [108, 0]
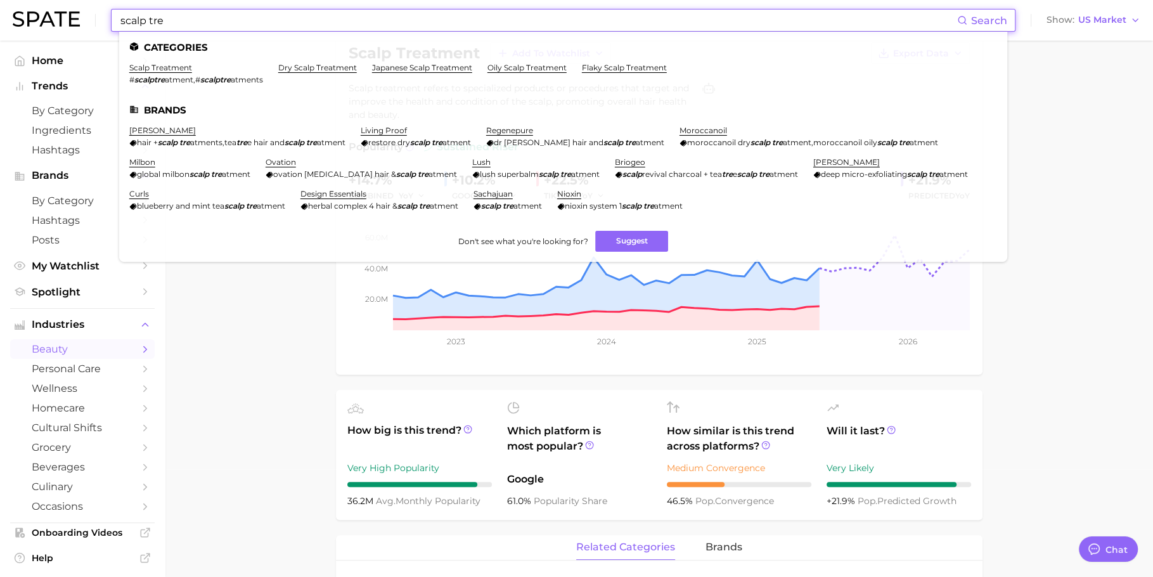
drag, startPoint x: 222, startPoint y: 23, endPoint x: 252, endPoint y: 89, distance: 72.6
click at [153, 21] on input "scalp tre" at bounding box center [538, 21] width 838 height 22
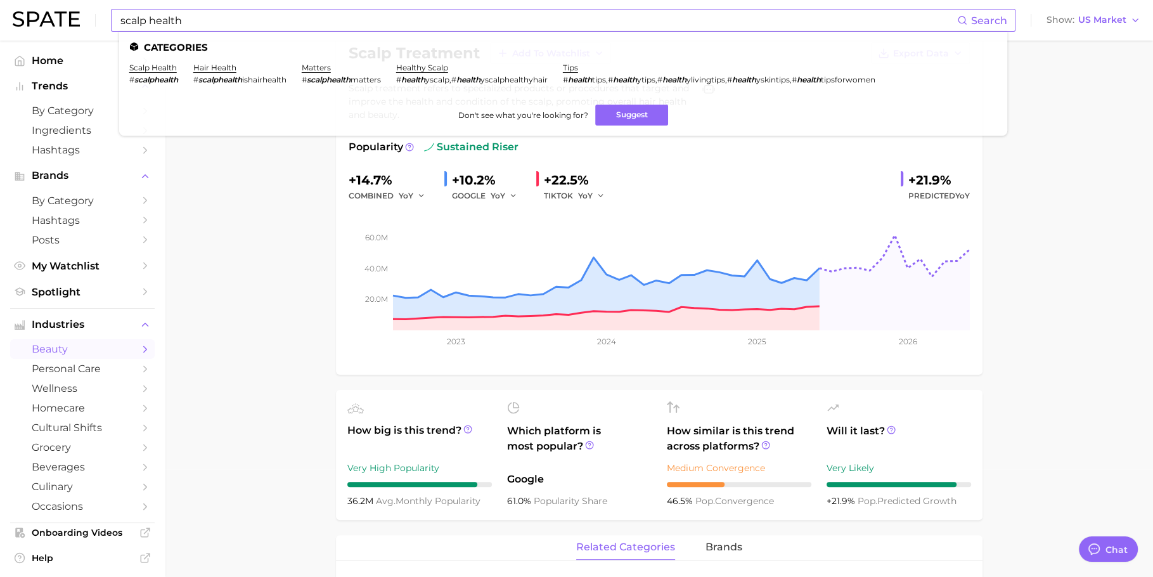
click at [161, 67] on link "scalp health" at bounding box center [153, 68] width 48 height 10
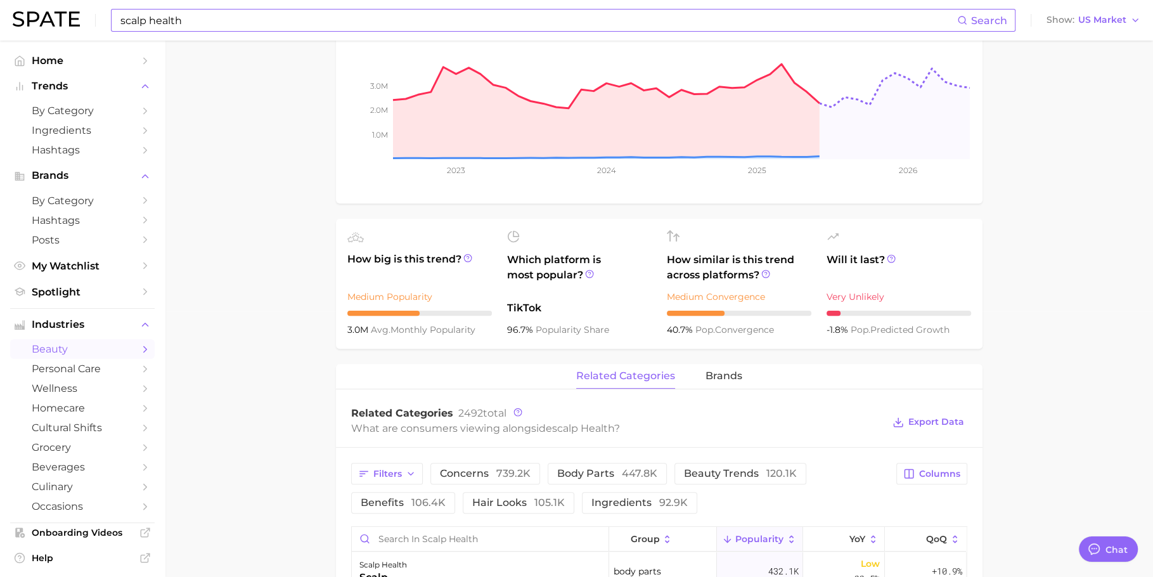
scroll to position [385, 0]
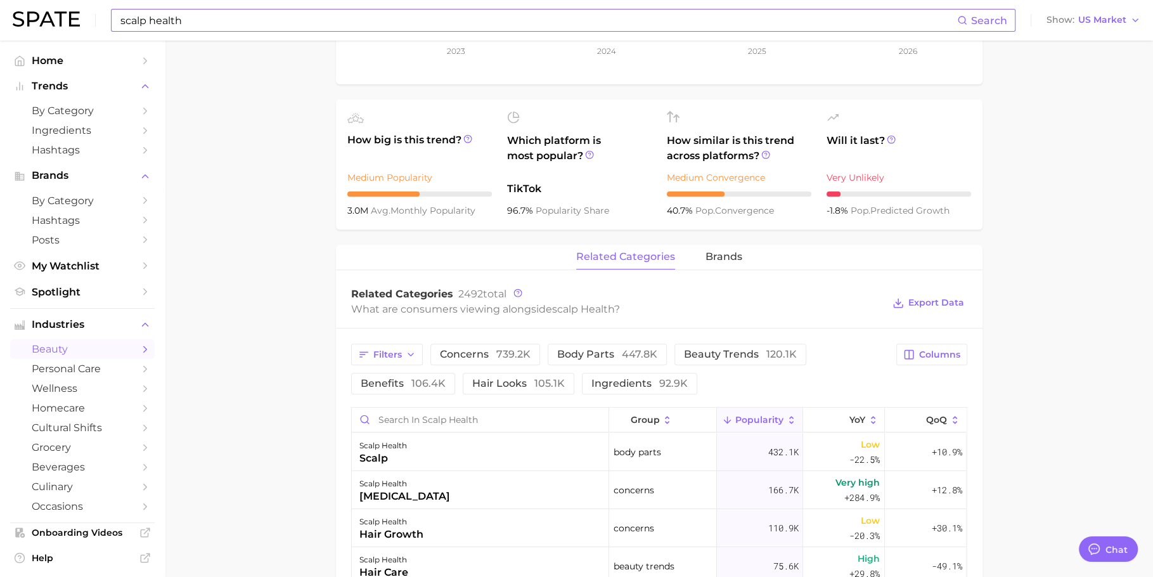
click at [314, 29] on input "scalp health" at bounding box center [538, 21] width 838 height 22
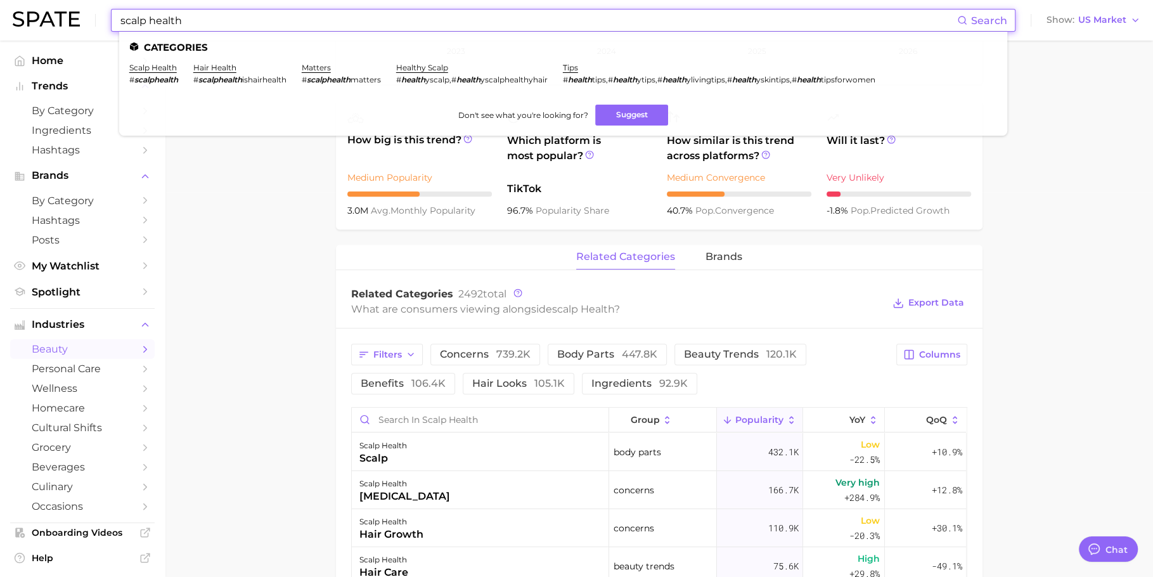
click at [314, 29] on input "scalp health" at bounding box center [538, 21] width 838 height 22
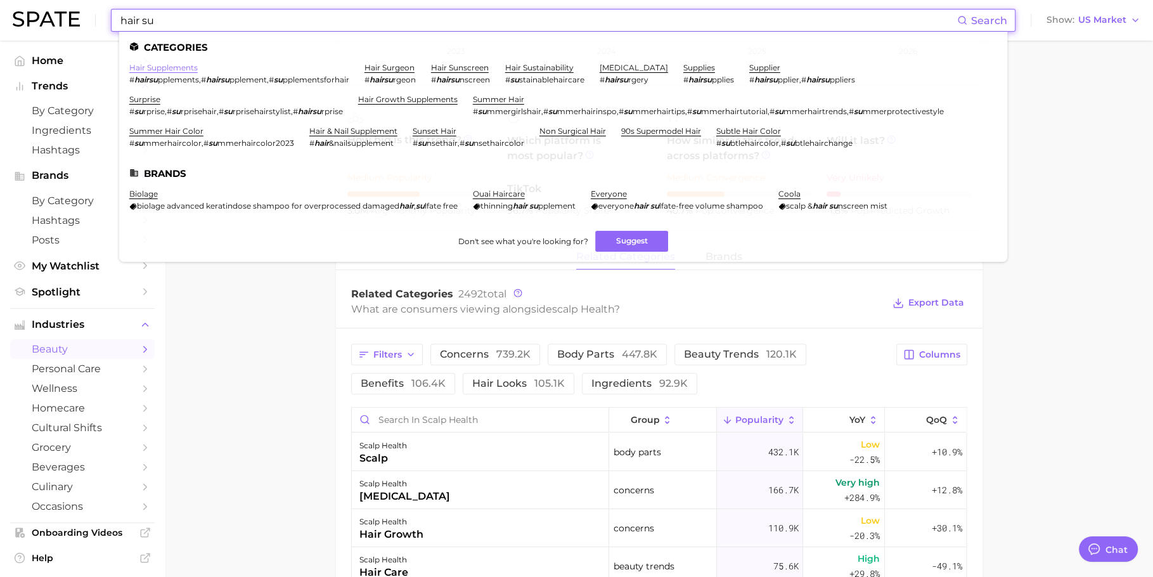
type input "hair su"
click at [147, 70] on link "hair supplements" at bounding box center [163, 68] width 68 height 10
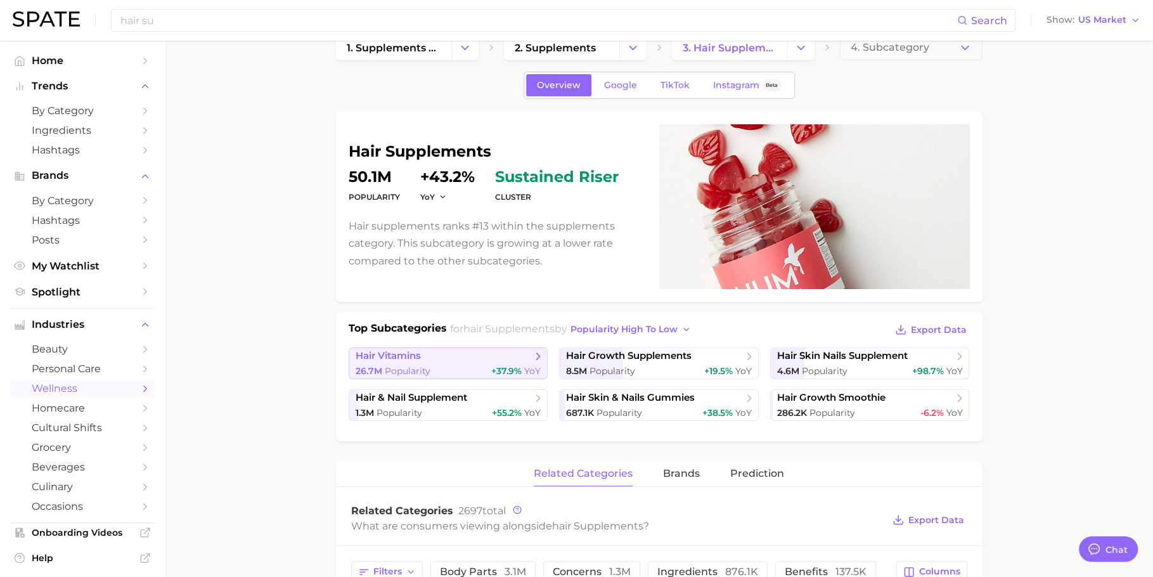
scroll to position [50, 0]
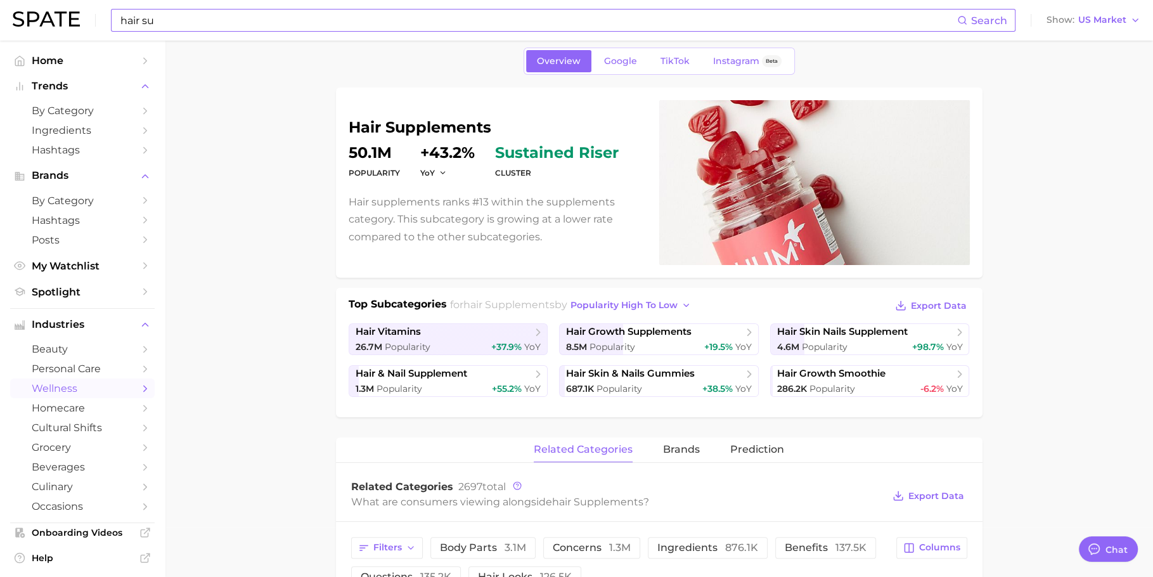
click at [326, 15] on input "hair su" at bounding box center [538, 21] width 838 height 22
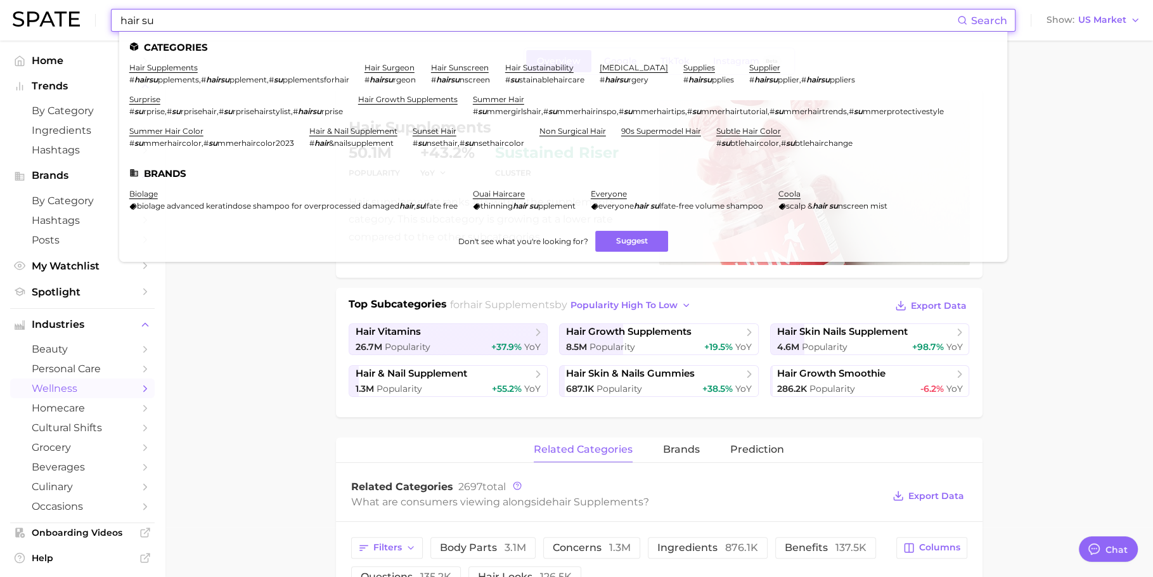
click at [326, 15] on input "hair su" at bounding box center [538, 21] width 838 height 22
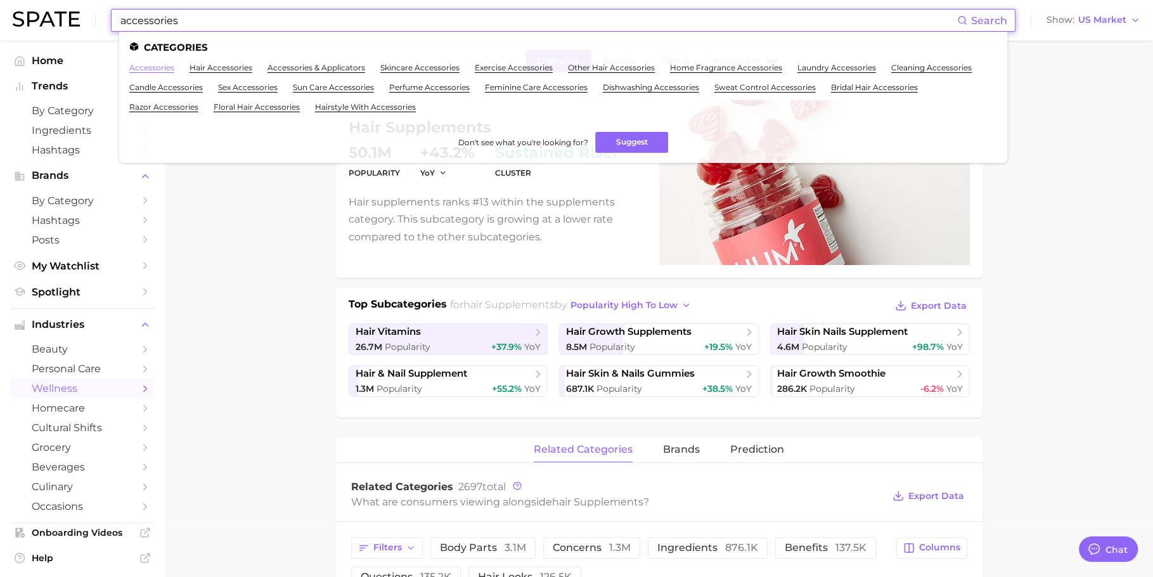
type input "accessories"
click at [155, 68] on link "accessories" at bounding box center [151, 68] width 45 height 10
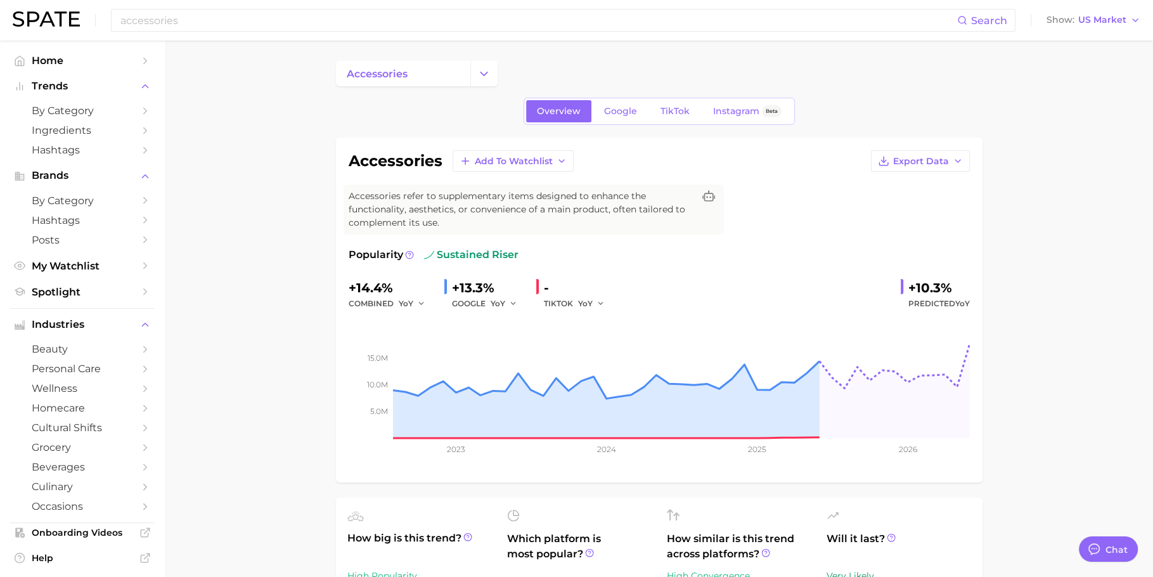
click at [223, 33] on div "accessories Search Show US Market" at bounding box center [576, 20] width 1127 height 41
click at [224, 26] on input "accessories" at bounding box center [538, 21] width 838 height 22
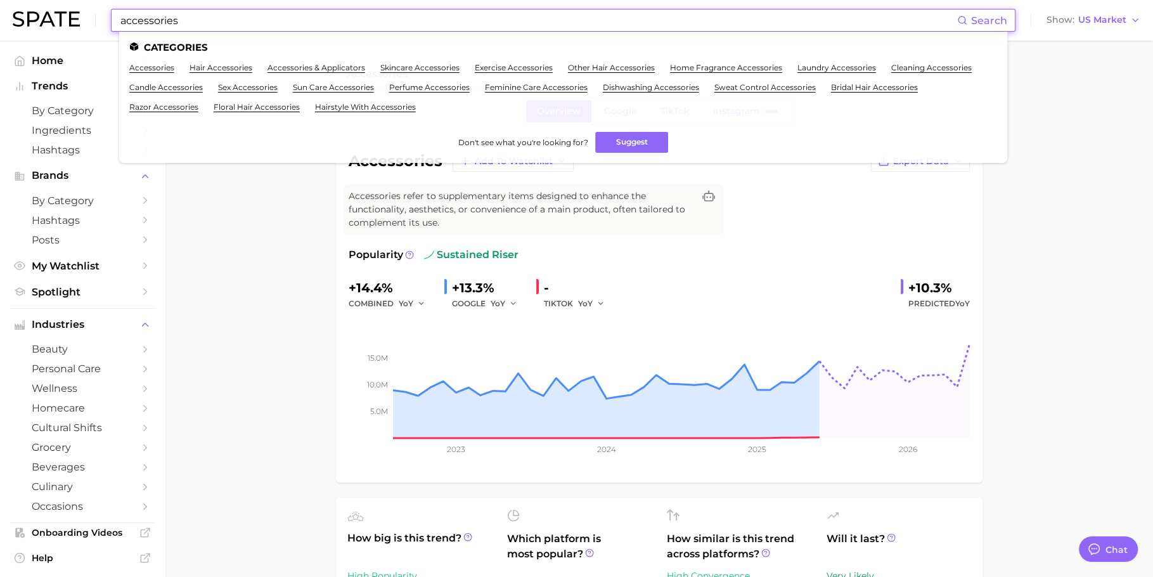
click at [224, 26] on input "accessories" at bounding box center [538, 21] width 838 height 22
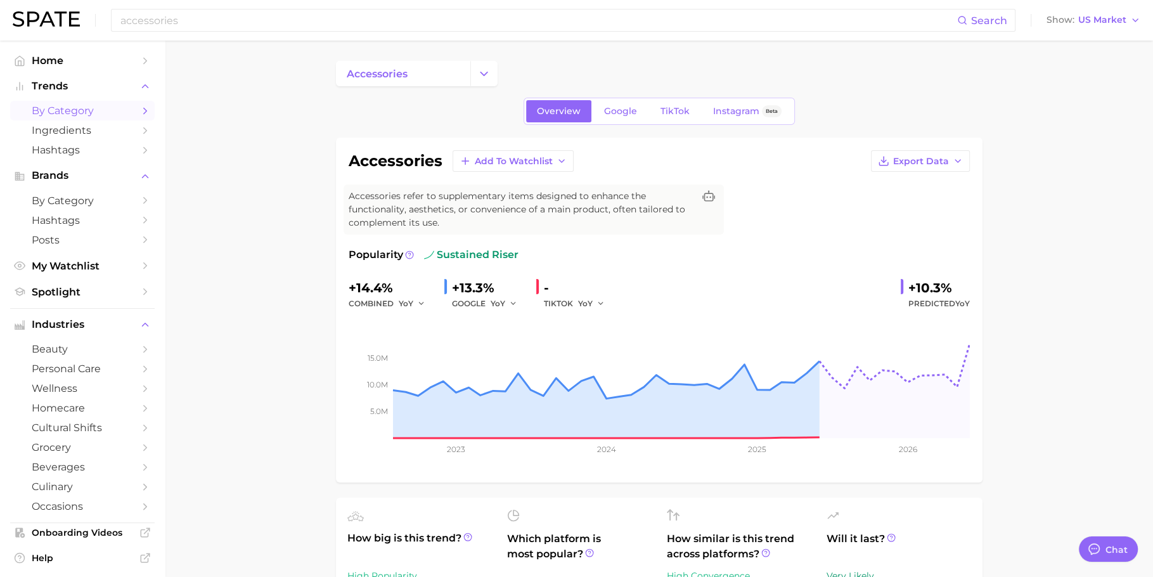
click at [81, 113] on span "by Category" at bounding box center [82, 111] width 101 height 12
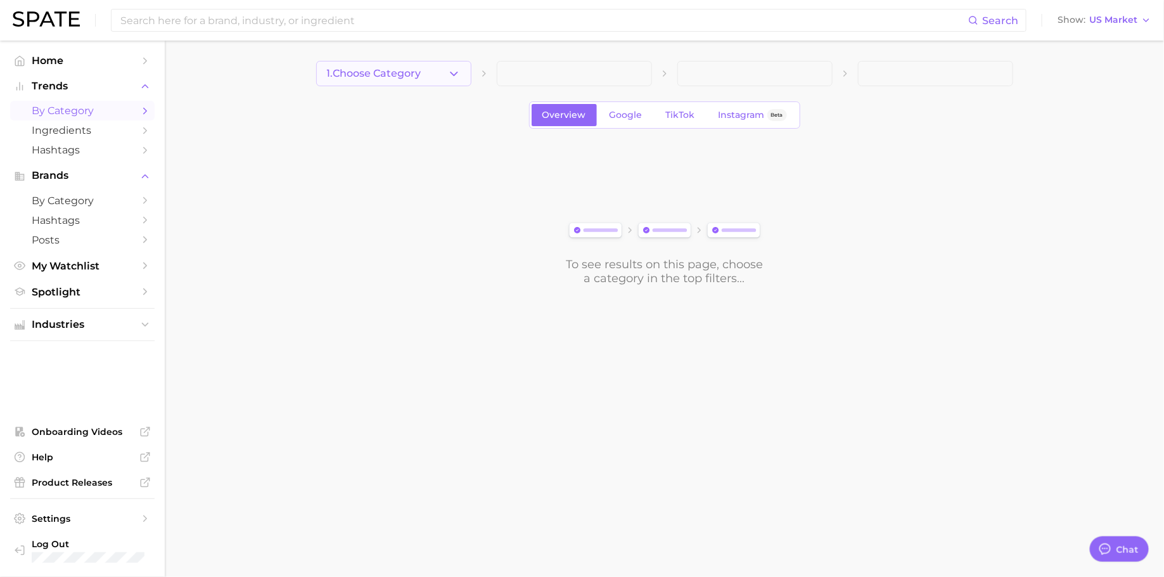
click at [439, 72] on button "1. Choose Category" at bounding box center [393, 73] width 155 height 25
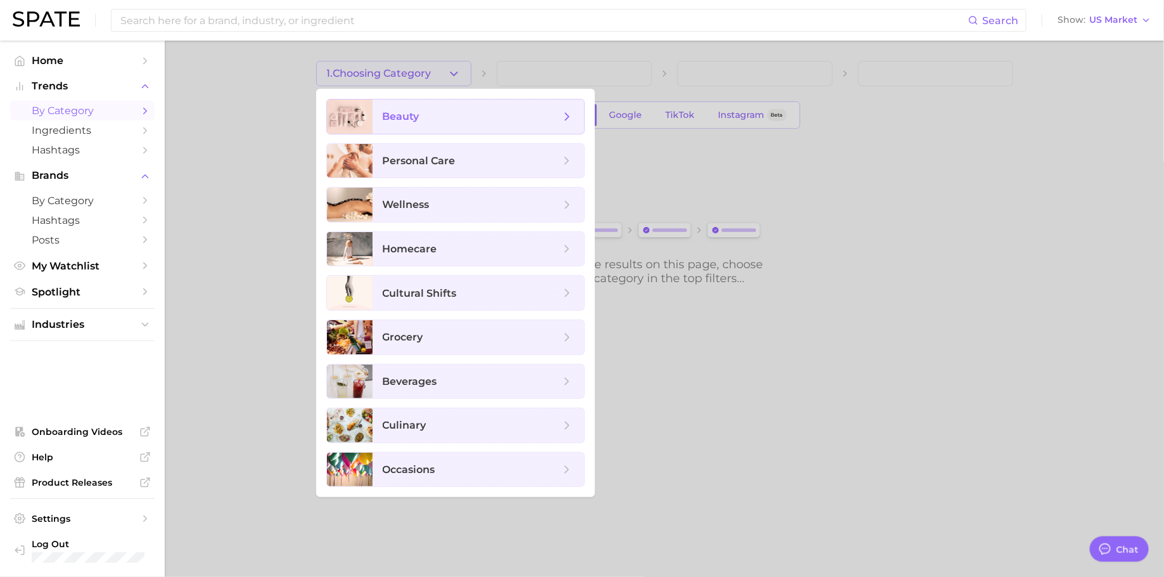
click at [461, 103] on span "beauty" at bounding box center [479, 116] width 212 height 34
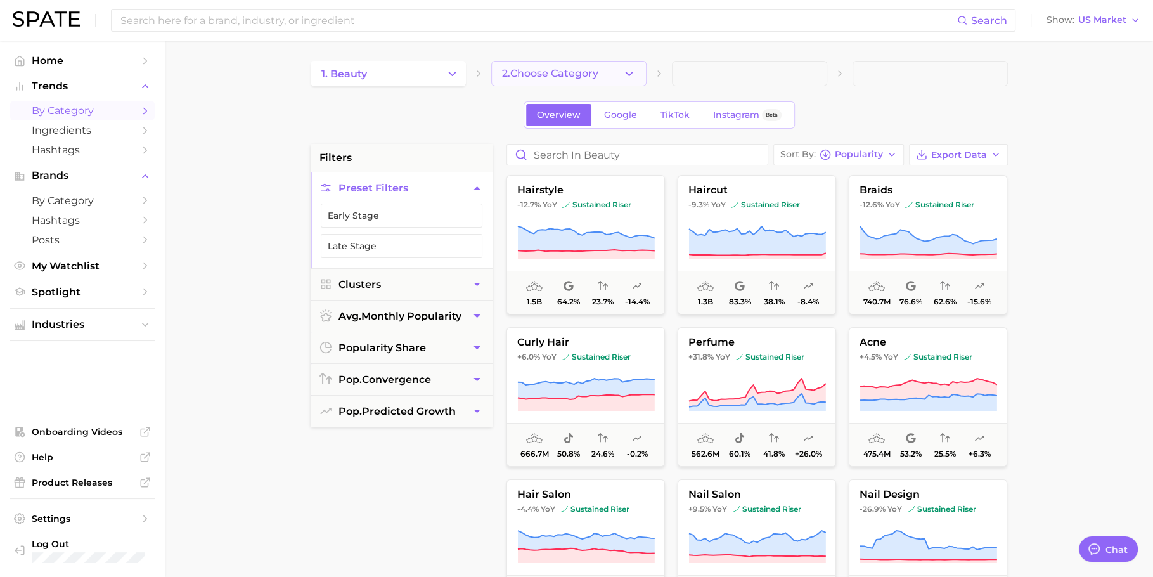
click at [556, 80] on button "2. Choose Category" at bounding box center [568, 73] width 155 height 25
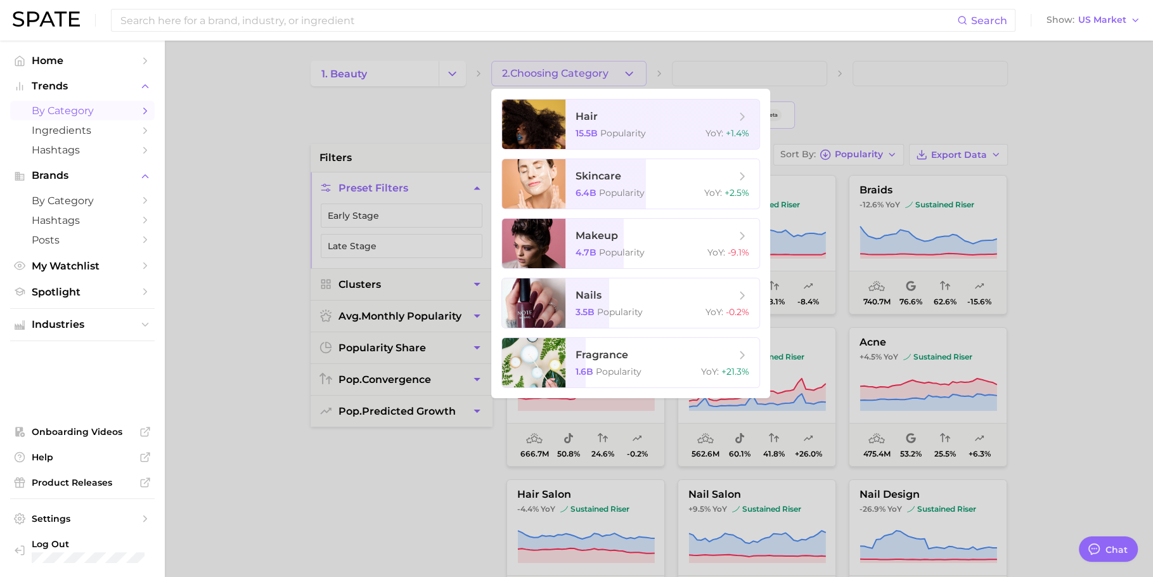
click at [354, 115] on div at bounding box center [576, 288] width 1153 height 577
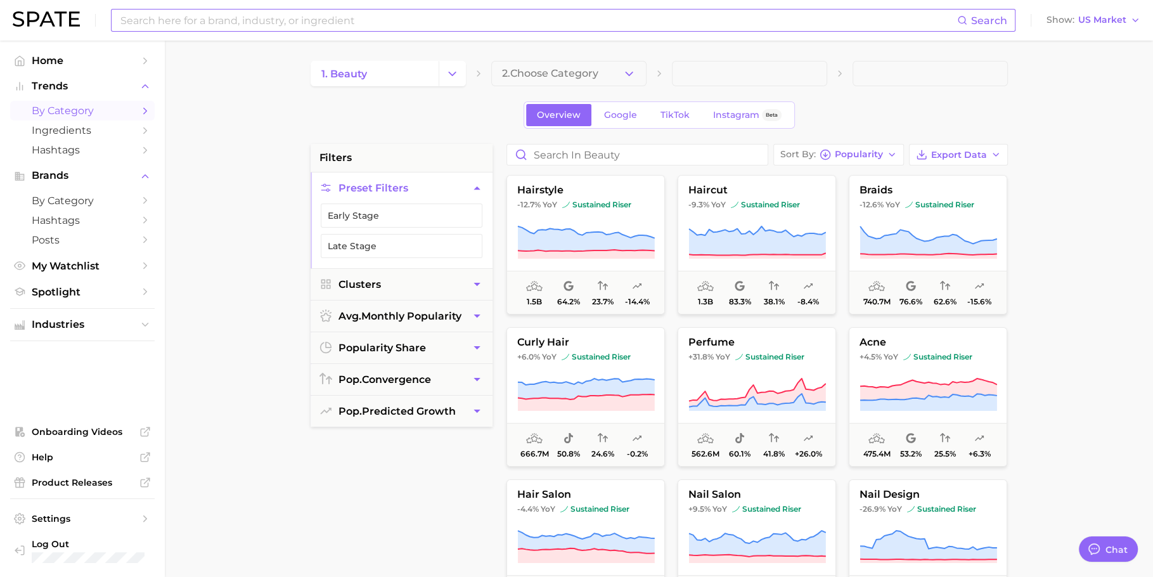
click at [283, 22] on input at bounding box center [538, 21] width 838 height 22
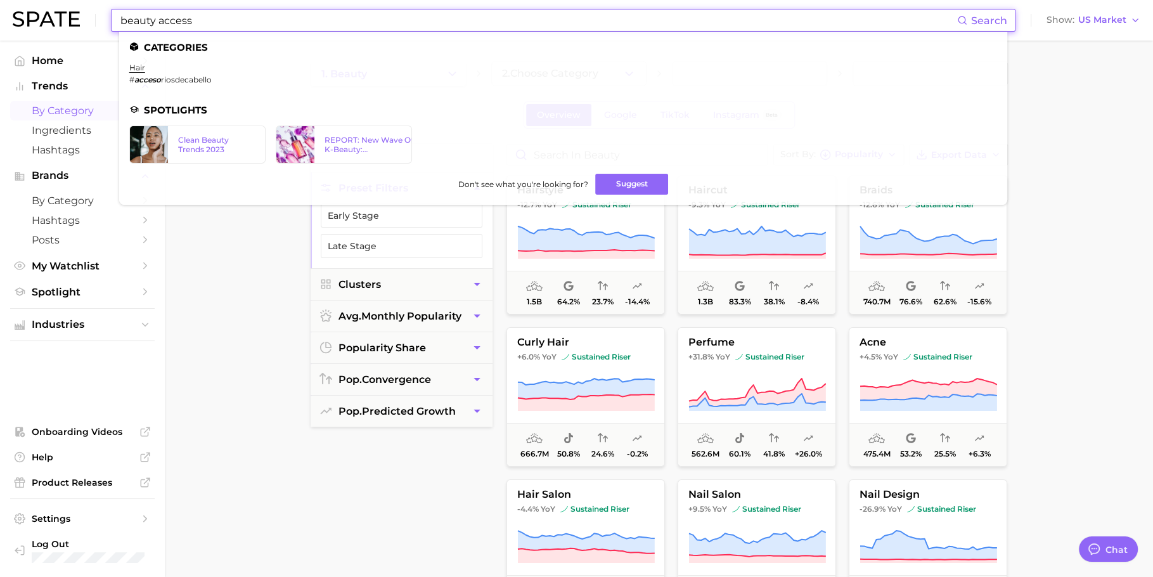
click at [286, 18] on input "beauty access" at bounding box center [538, 21] width 838 height 22
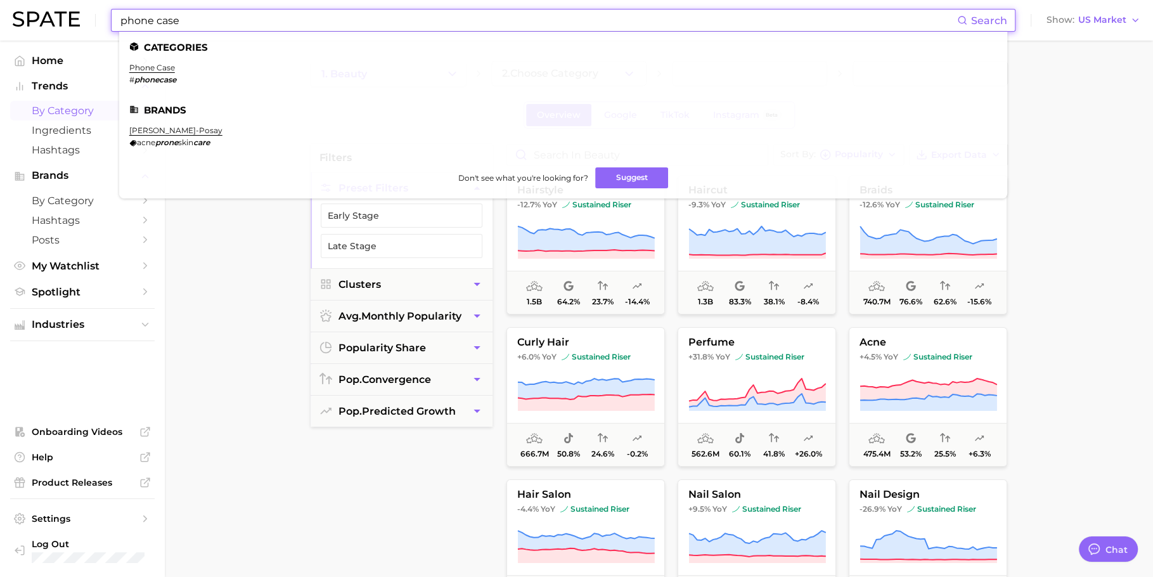
click at [283, 25] on input "phone case" at bounding box center [538, 21] width 838 height 22
type input "keychain"
click at [411, 68] on link "lip gloss keychain" at bounding box center [432, 68] width 71 height 10
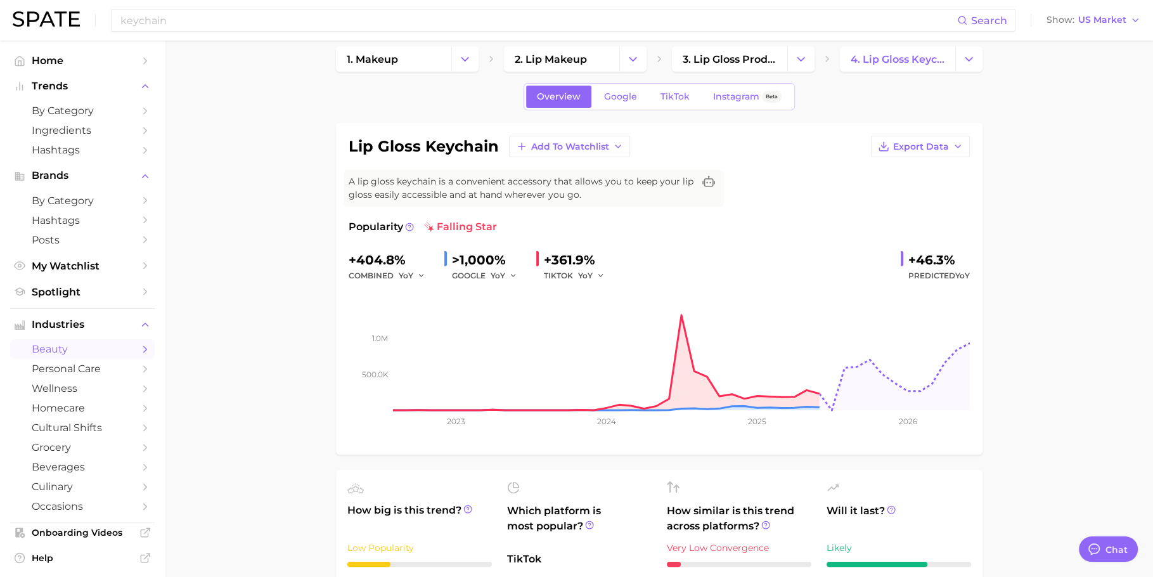
scroll to position [30, 0]
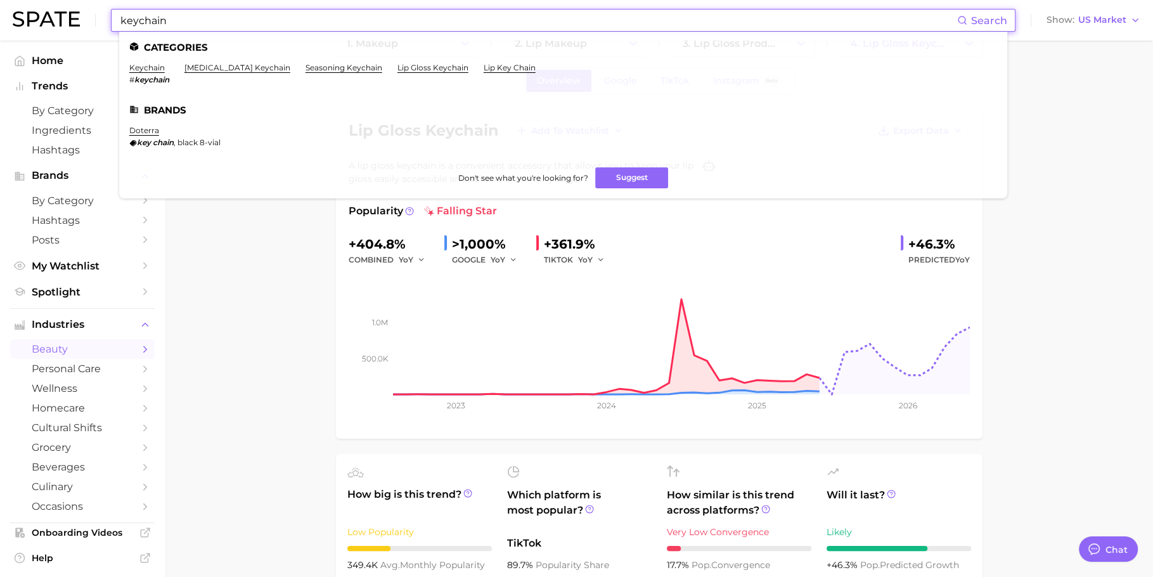
click at [269, 13] on input "keychain" at bounding box center [538, 21] width 838 height 22
click at [241, 70] on link "[MEDICAL_DATA] keychain" at bounding box center [237, 68] width 106 height 10
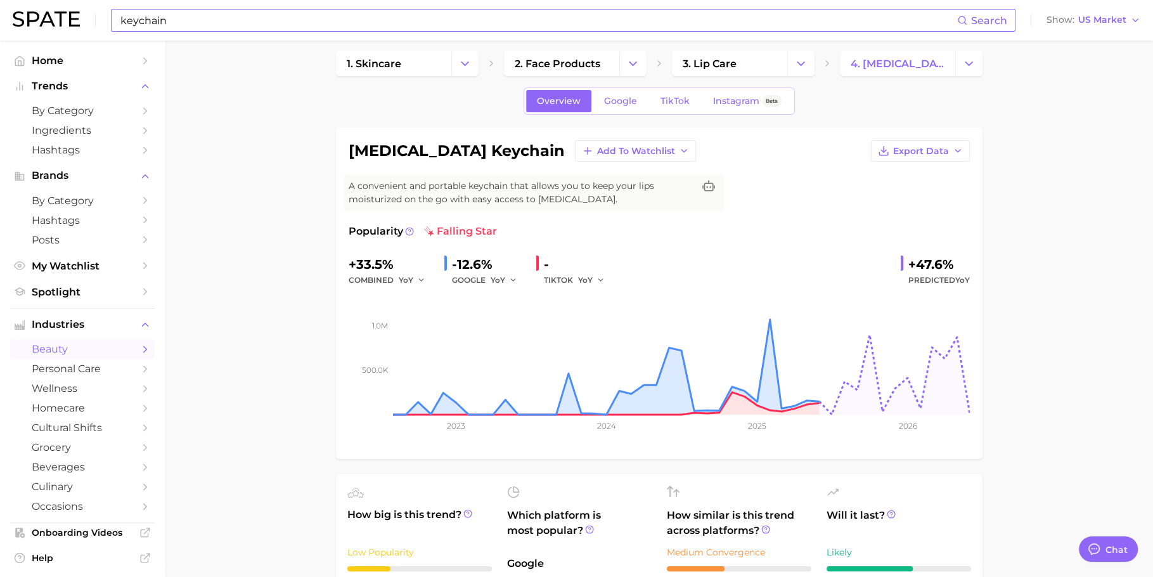
scroll to position [29, 0]
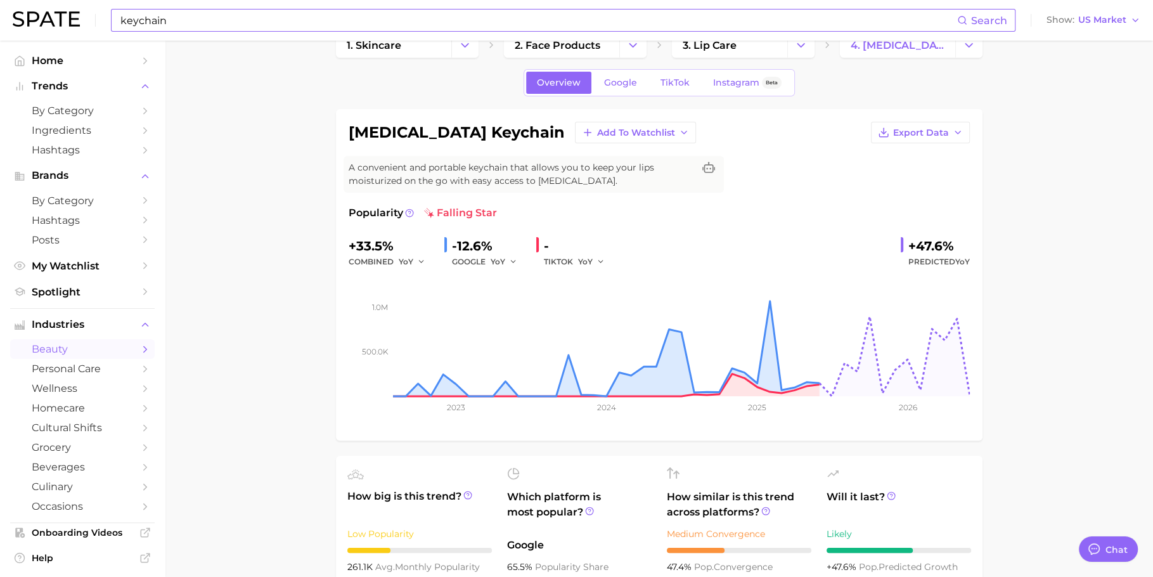
click at [269, 19] on input "keychain" at bounding box center [538, 21] width 838 height 22
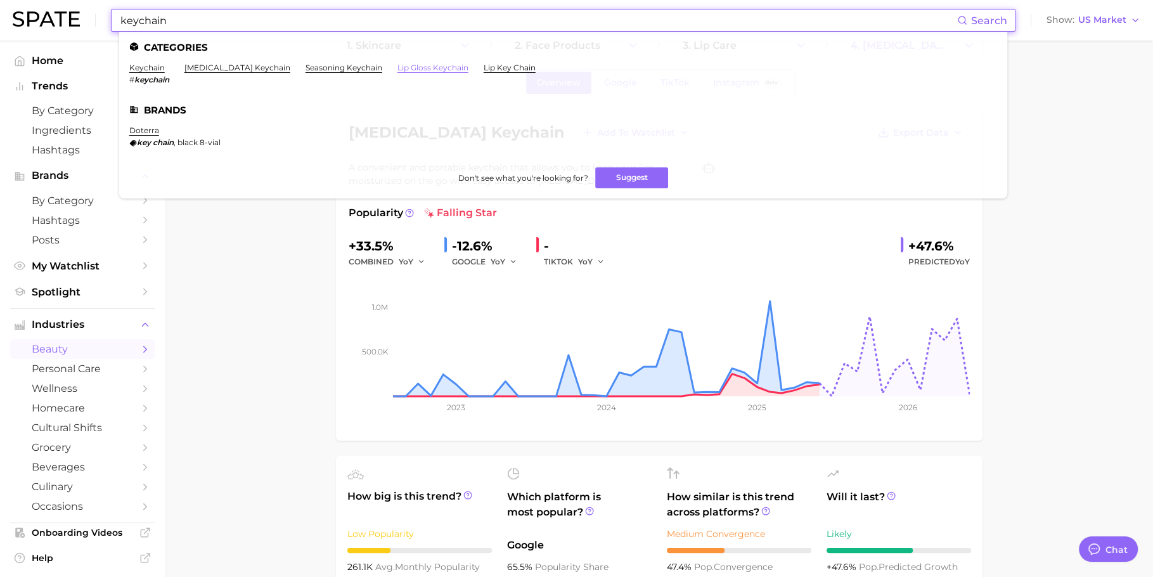
click at [411, 70] on link "lip gloss keychain" at bounding box center [432, 68] width 71 height 10
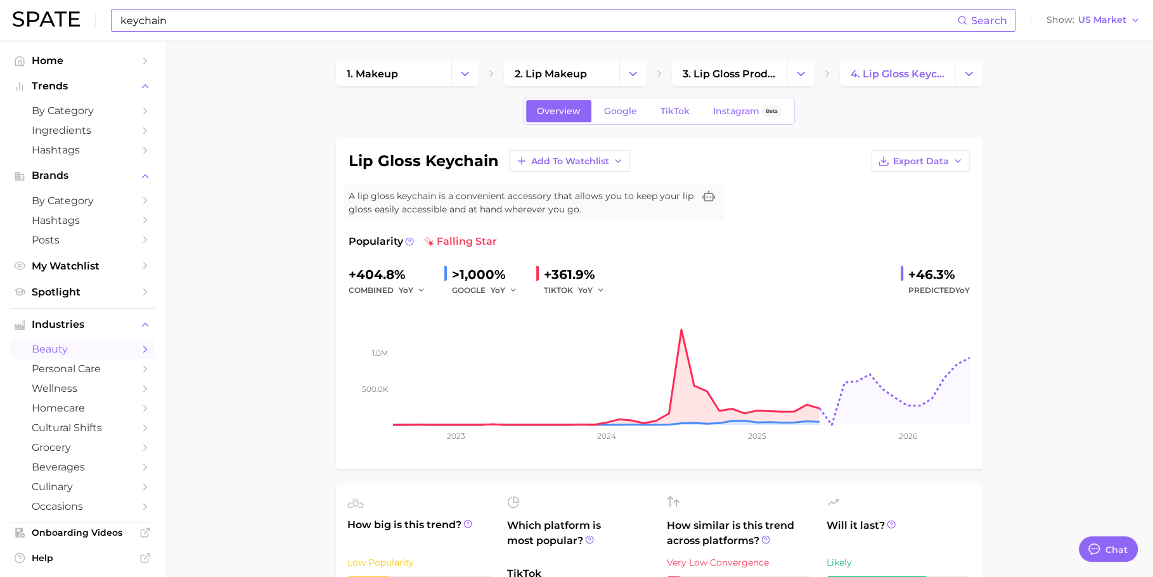
click at [310, 15] on input "keychain" at bounding box center [538, 21] width 838 height 22
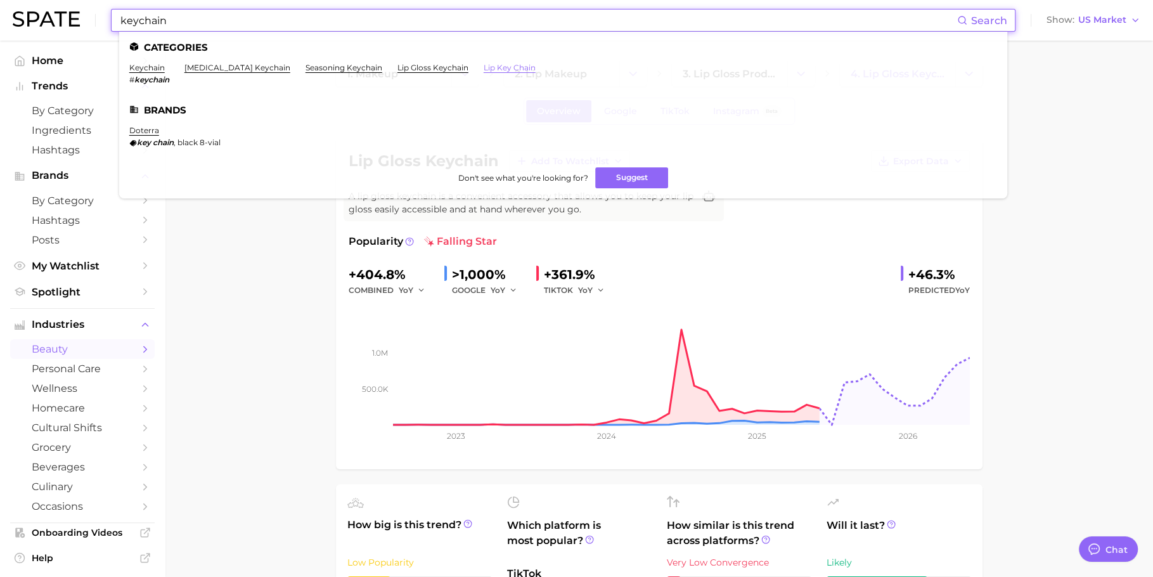
click at [483, 71] on link "lip key chain" at bounding box center [509, 68] width 52 height 10
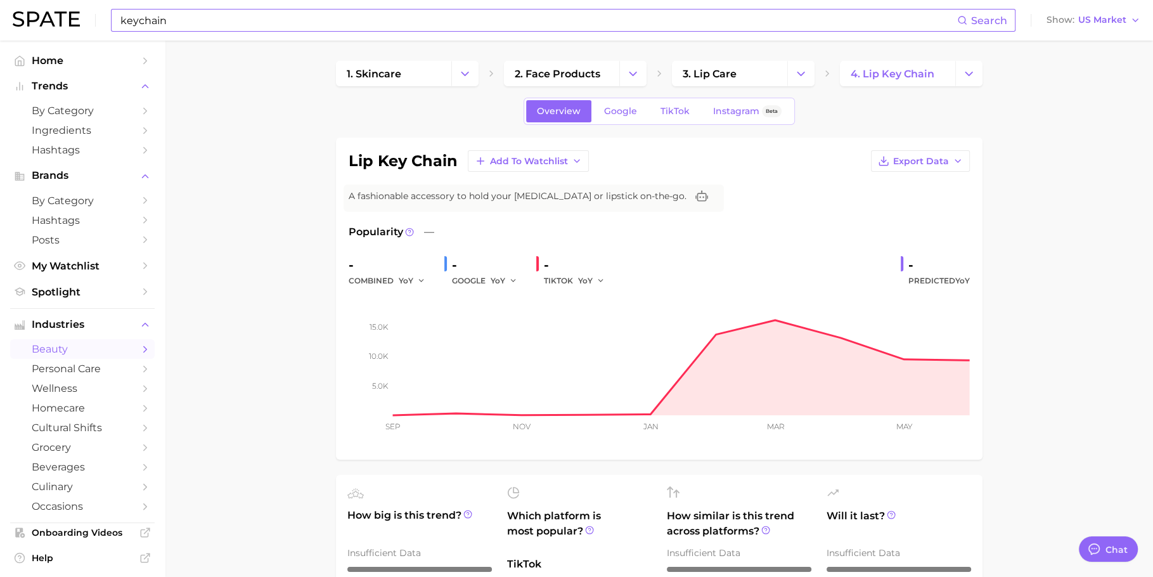
click at [312, 27] on input "keychain" at bounding box center [538, 21] width 838 height 22
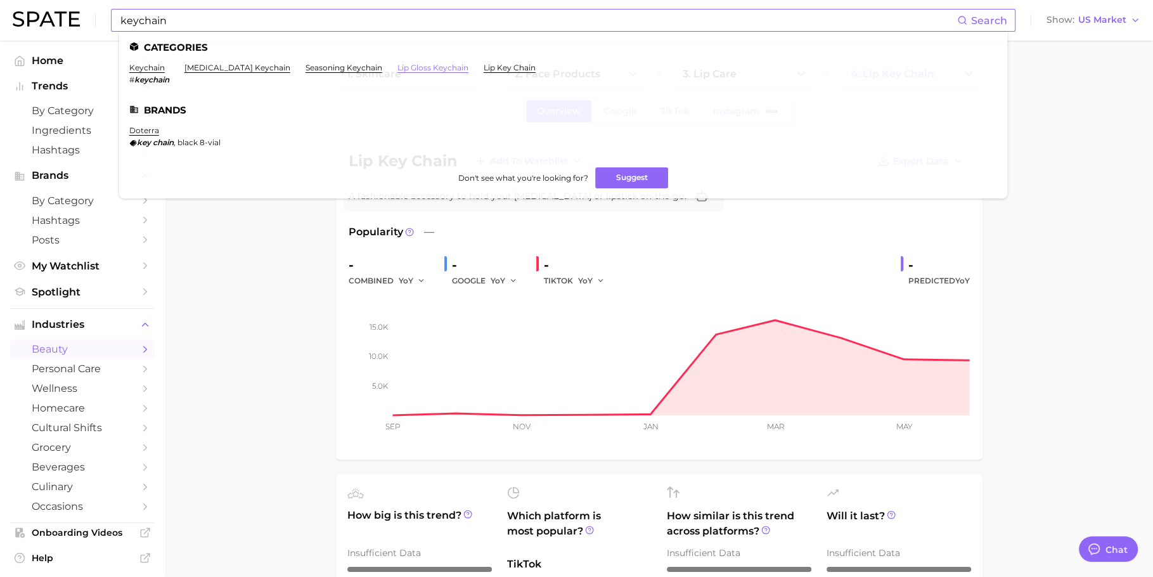
click at [399, 68] on link "lip gloss keychain" at bounding box center [432, 68] width 71 height 10
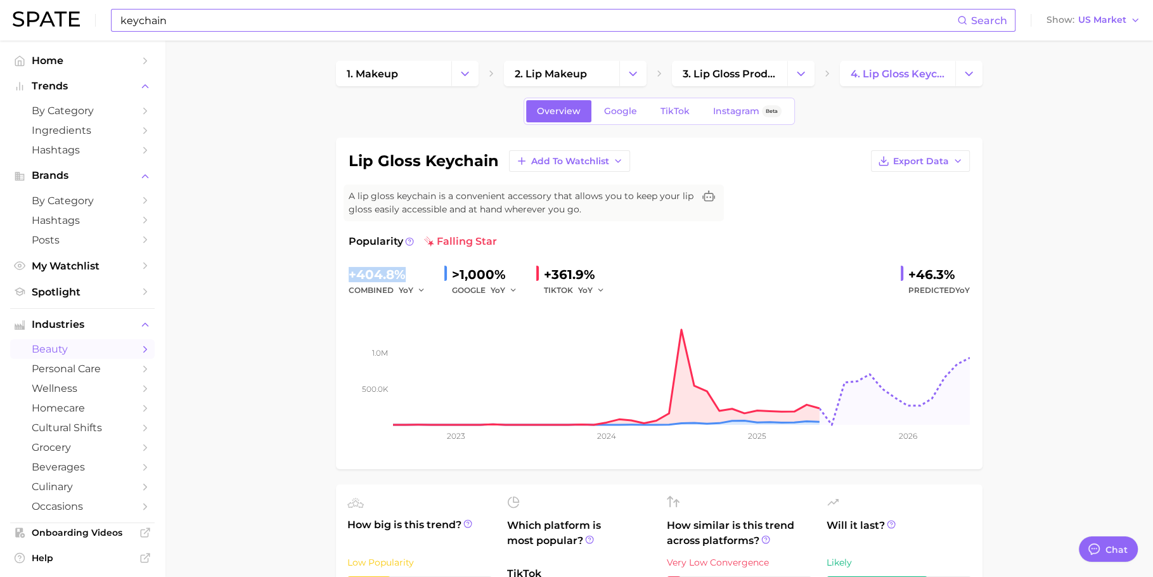
drag, startPoint x: 399, startPoint y: 274, endPoint x: 319, endPoint y: 274, distance: 79.2
copy div "+404.8%"
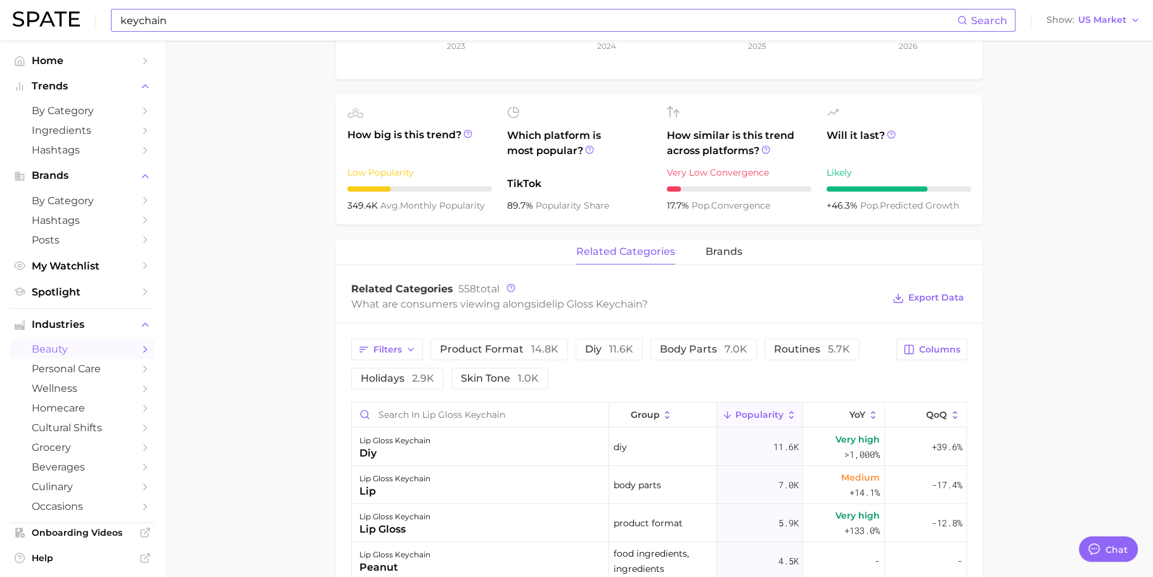
scroll to position [520, 0]
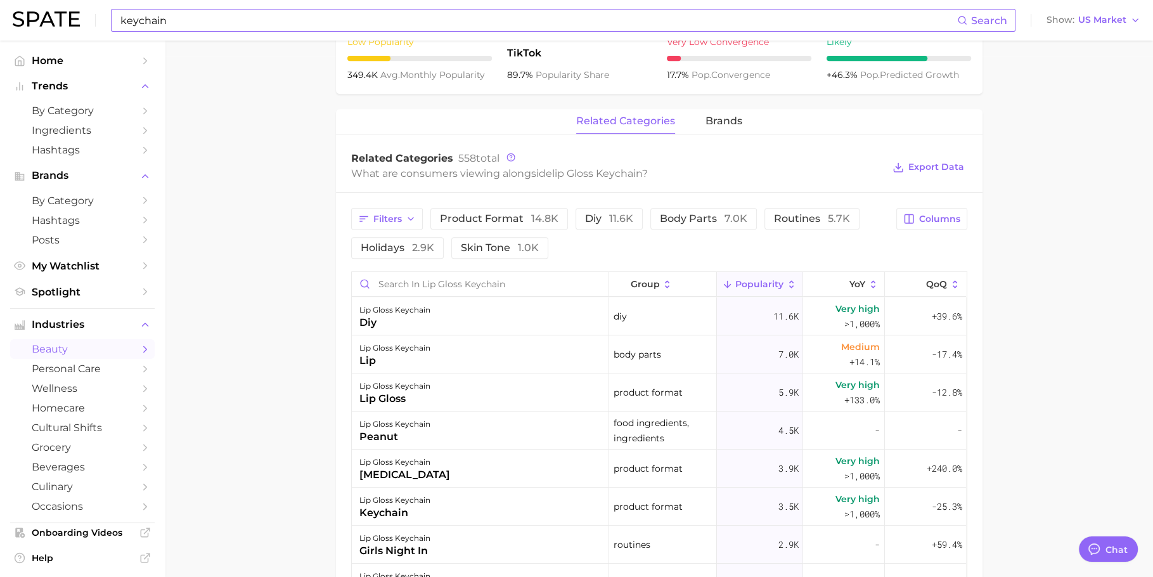
click at [422, 23] on input "keychain" at bounding box center [538, 21] width 838 height 22
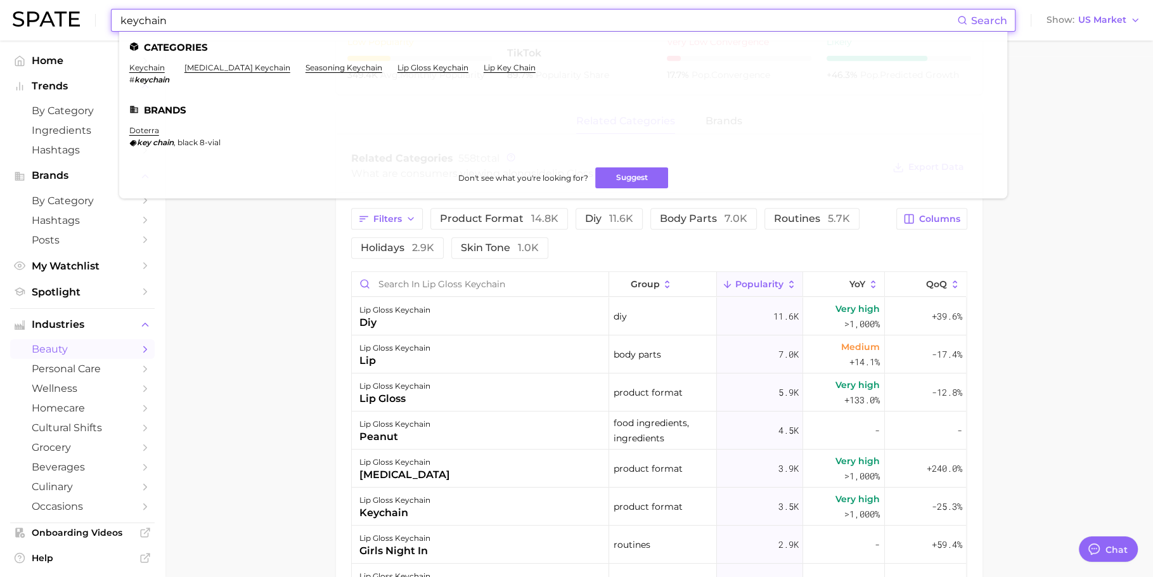
click at [422, 23] on input "keychain" at bounding box center [538, 21] width 838 height 22
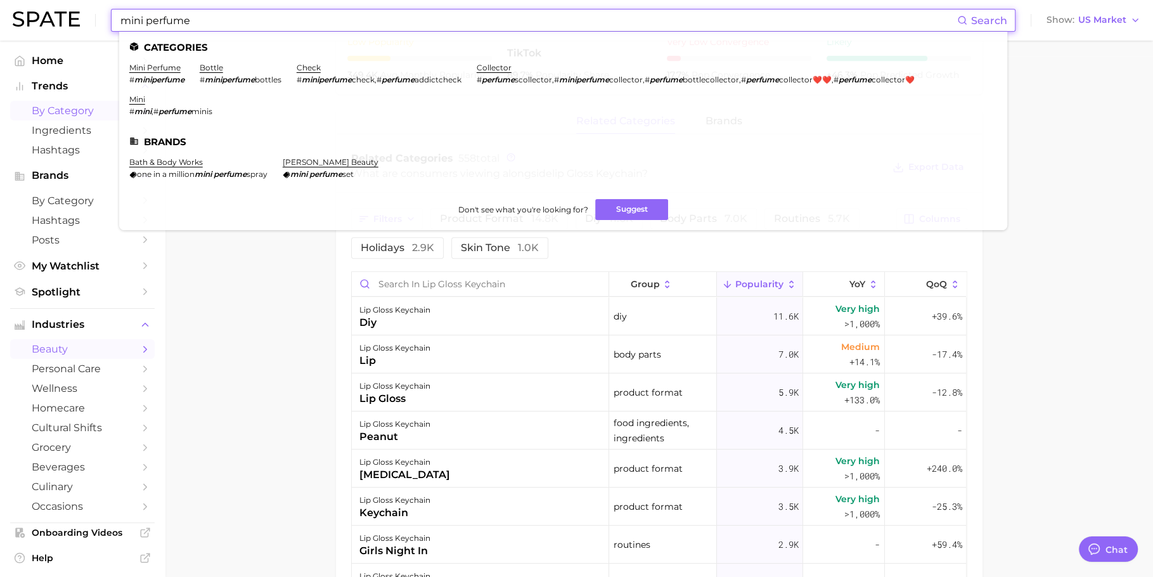
type input "mini perfume"
click at [69, 103] on link "by Category" at bounding box center [82, 111] width 144 height 20
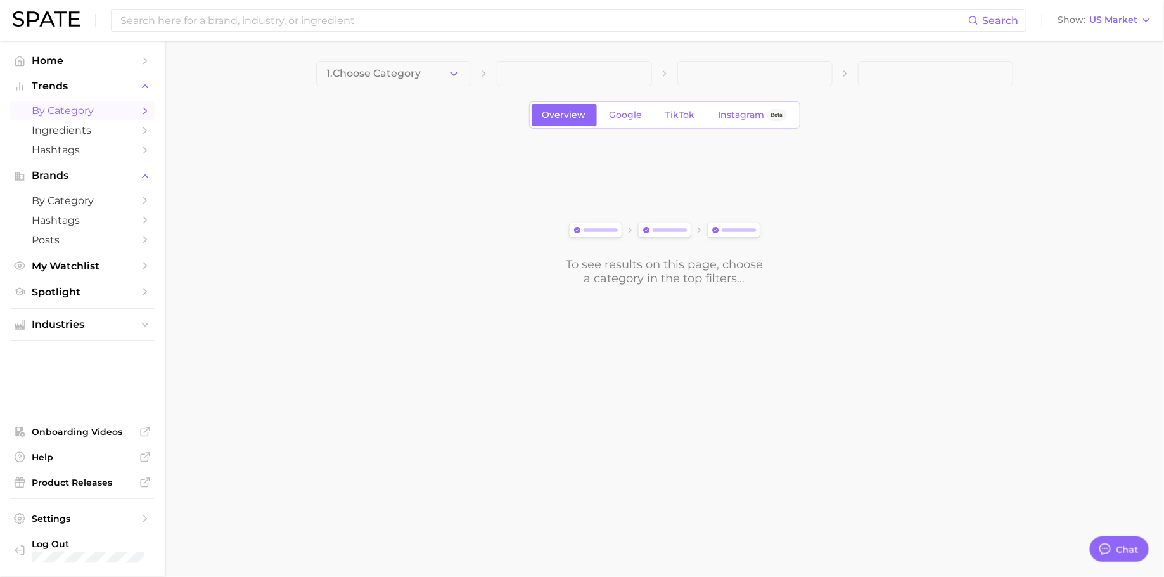
click at [411, 87] on div "1. Choose Category Overview Google TikTok Instagram Beta To see results on this…" at bounding box center [664, 173] width 697 height 224
drag, startPoint x: 403, startPoint y: 75, endPoint x: 410, endPoint y: 87, distance: 13.9
click at [402, 75] on span "1. Choose Category" at bounding box center [374, 73] width 94 height 11
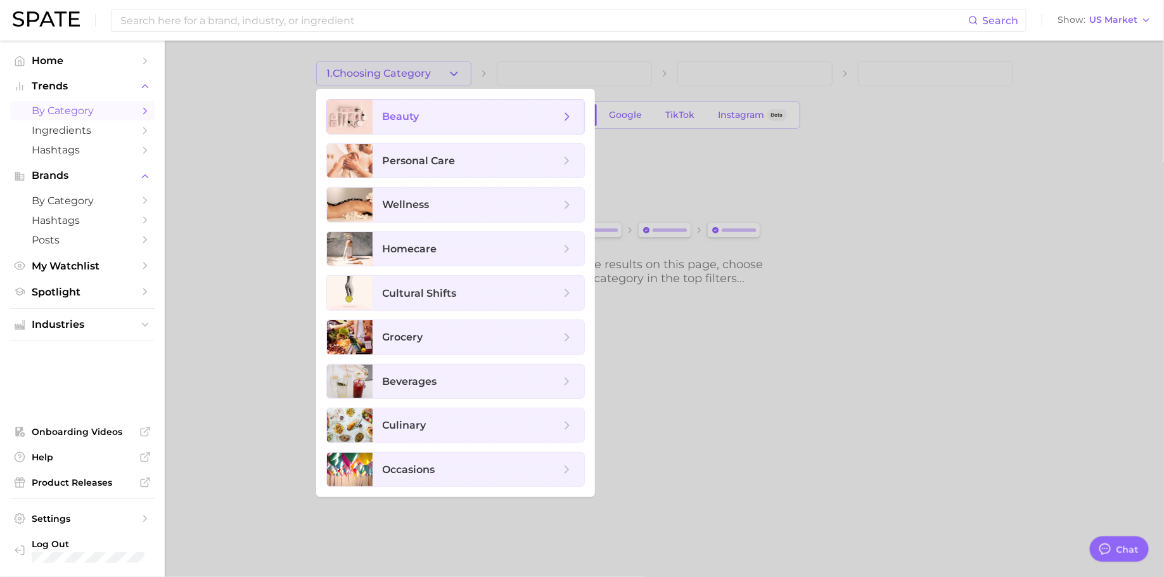
click at [437, 108] on span "beauty" at bounding box center [479, 116] width 212 height 34
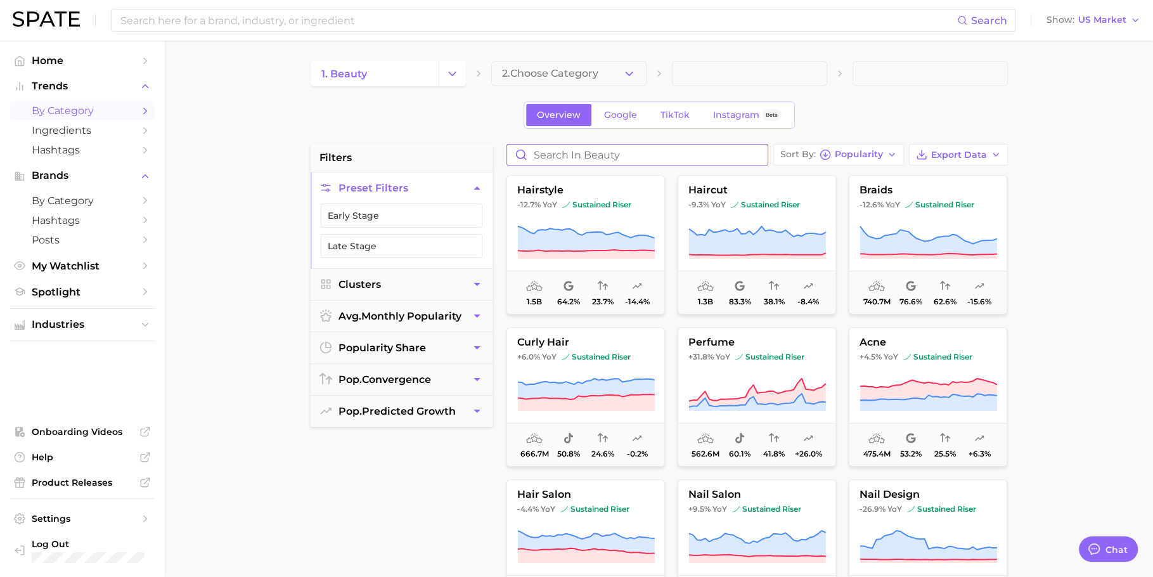
click at [613, 153] on input "Search in beauty" at bounding box center [637, 154] width 260 height 20
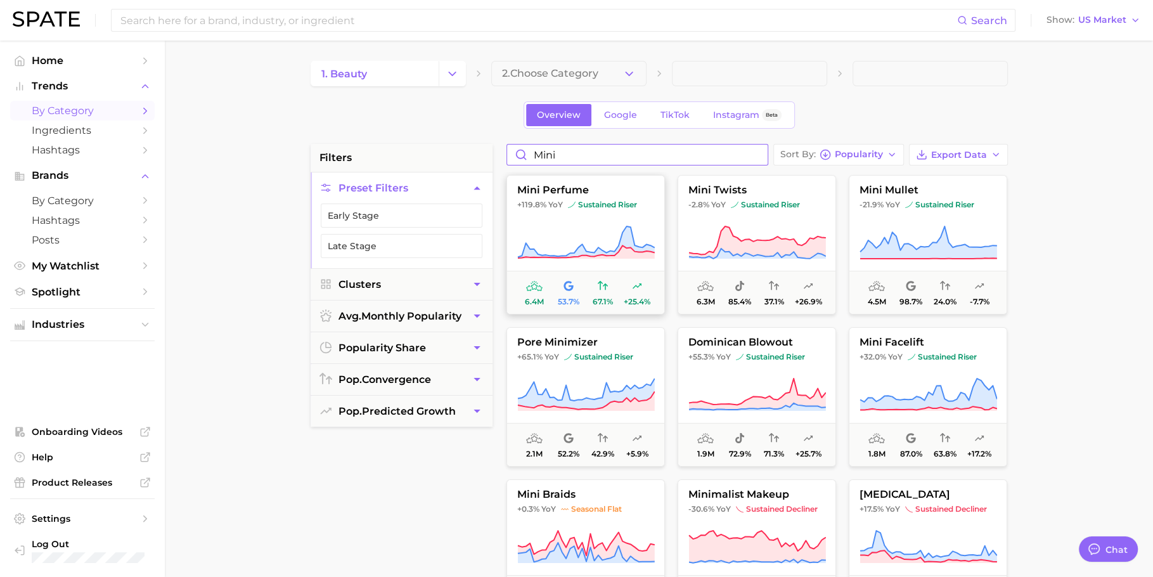
type input "mini"
click at [628, 241] on icon at bounding box center [585, 242] width 137 height 32
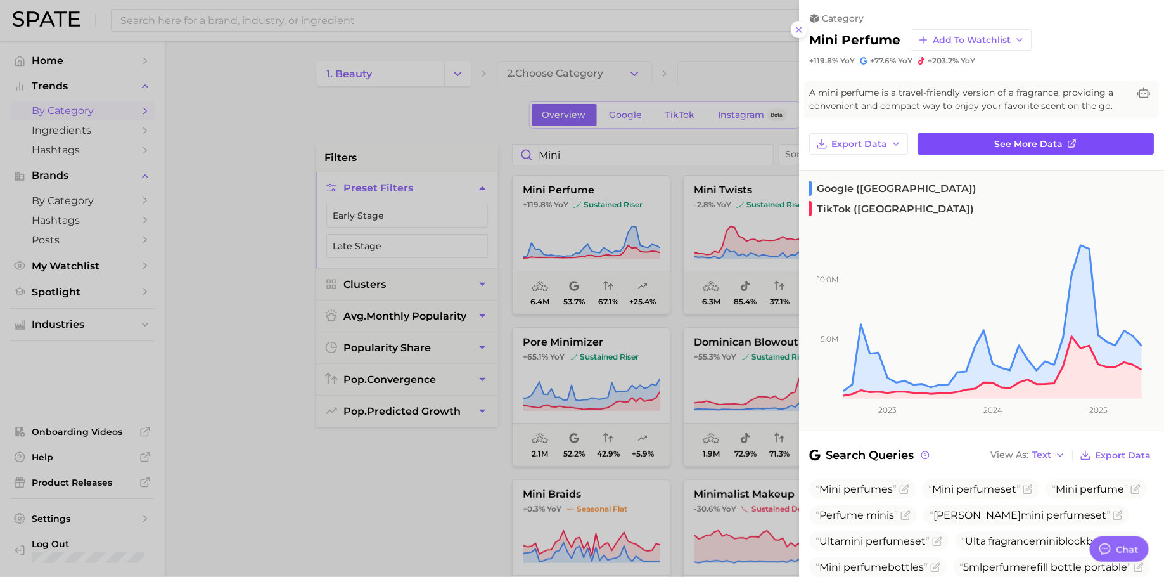
click at [1023, 139] on span "See more data" at bounding box center [1029, 144] width 68 height 11
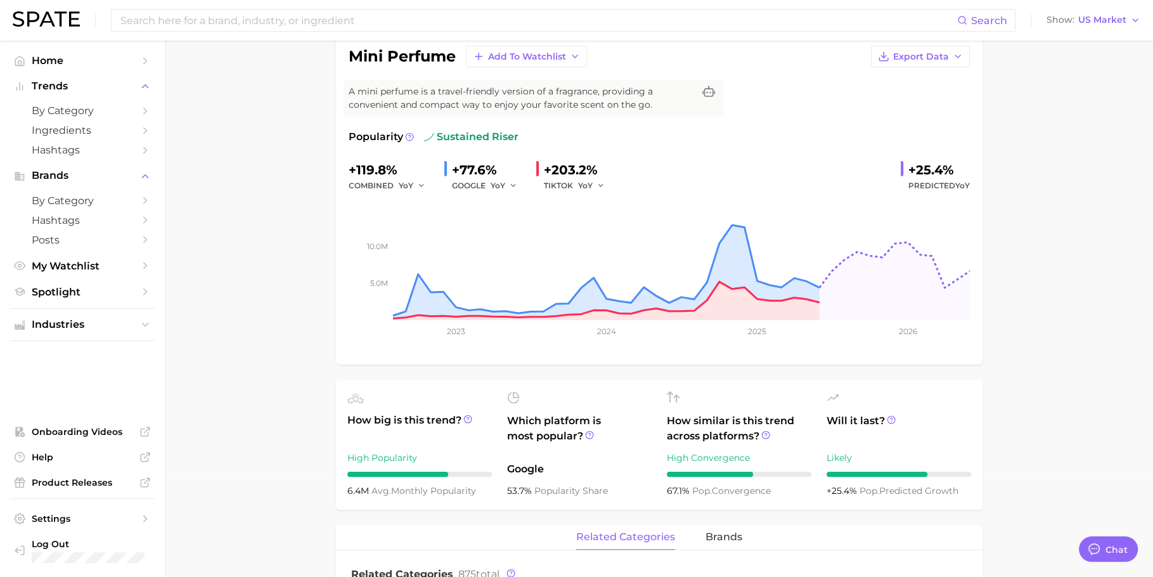
scroll to position [143, 0]
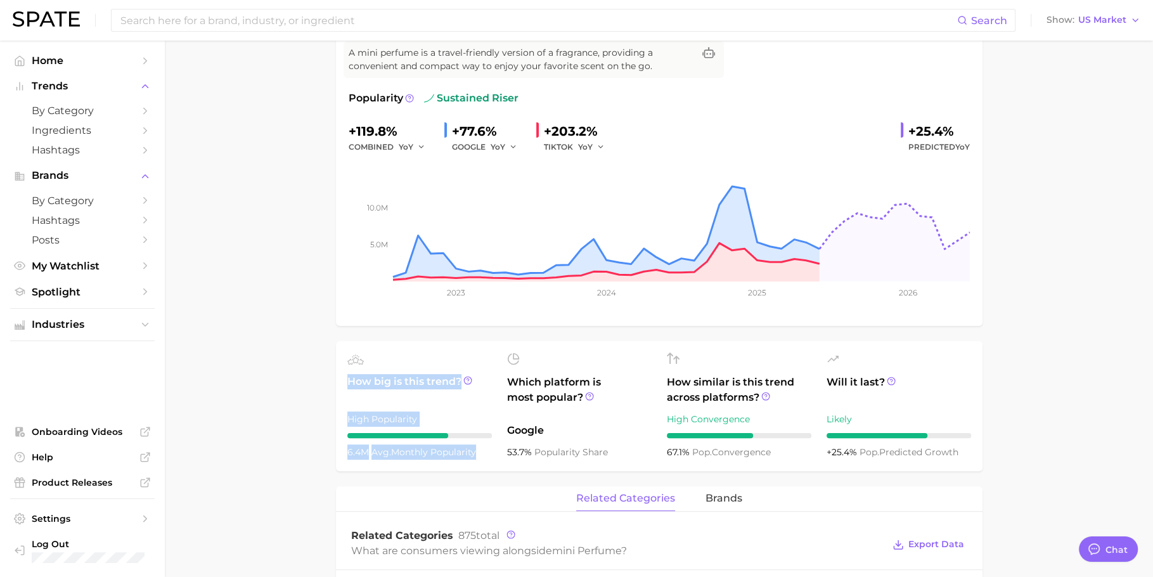
drag, startPoint x: 473, startPoint y: 454, endPoint x: 435, endPoint y: 449, distance: 38.3
drag, startPoint x: 447, startPoint y: 449, endPoint x: 486, endPoint y: 454, distance: 39.5
click at [447, 449] on span "avg. monthly popularity" at bounding box center [423, 451] width 105 height 11
drag, startPoint x: 478, startPoint y: 452, endPoint x: 344, endPoint y: 447, distance: 134.4
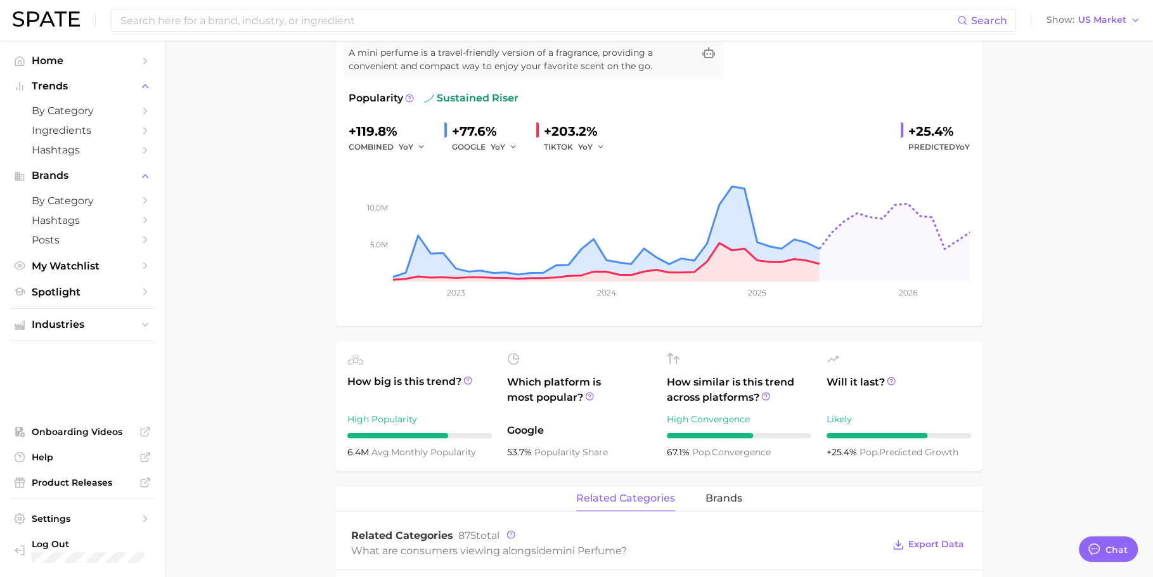
click at [344, 447] on ul "How big is this trend? High Popularity 6.4m avg. monthly popularity Which platf…" at bounding box center [659, 406] width 646 height 130
copy div "6.4m avg. monthly popularity"
drag, startPoint x: 390, startPoint y: 126, endPoint x: 393, endPoint y: 134, distance: 9.1
click at [336, 131] on div "mini perfume Add to Watchlist Export Data A mini perfume is a travel-friendly v…" at bounding box center [659, 159] width 646 height 331
click at [393, 134] on div "+119.8%" at bounding box center [391, 131] width 86 height 20
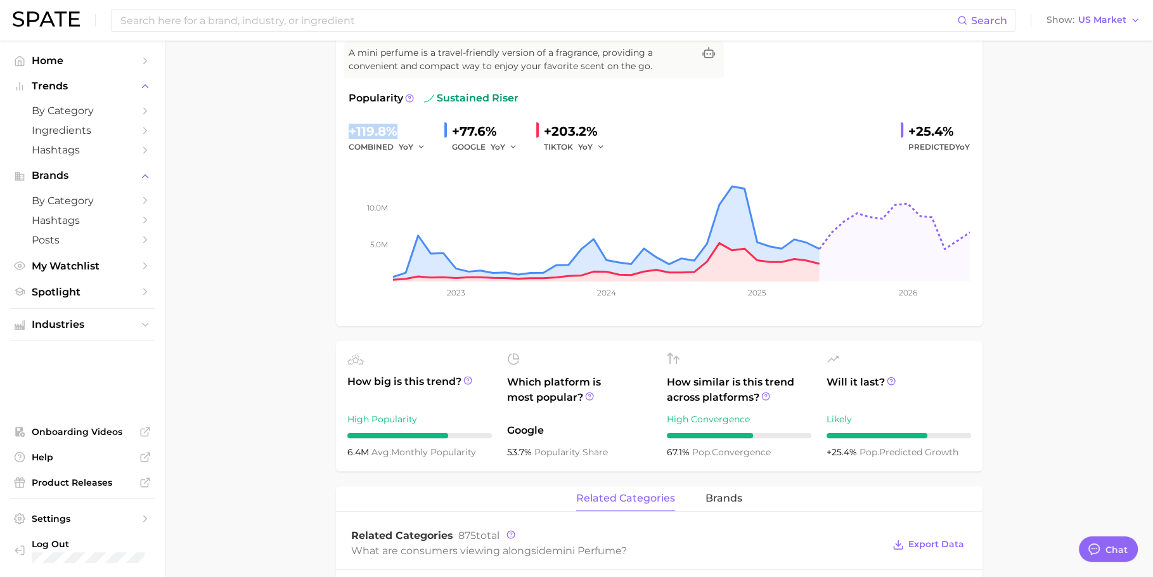
drag, startPoint x: 394, startPoint y: 133, endPoint x: 336, endPoint y: 123, distance: 59.2
click at [336, 123] on div "mini perfume Add to Watchlist Export Data A mini perfume is a travel-friendly v…" at bounding box center [659, 159] width 646 height 331
copy div "+119.8%"
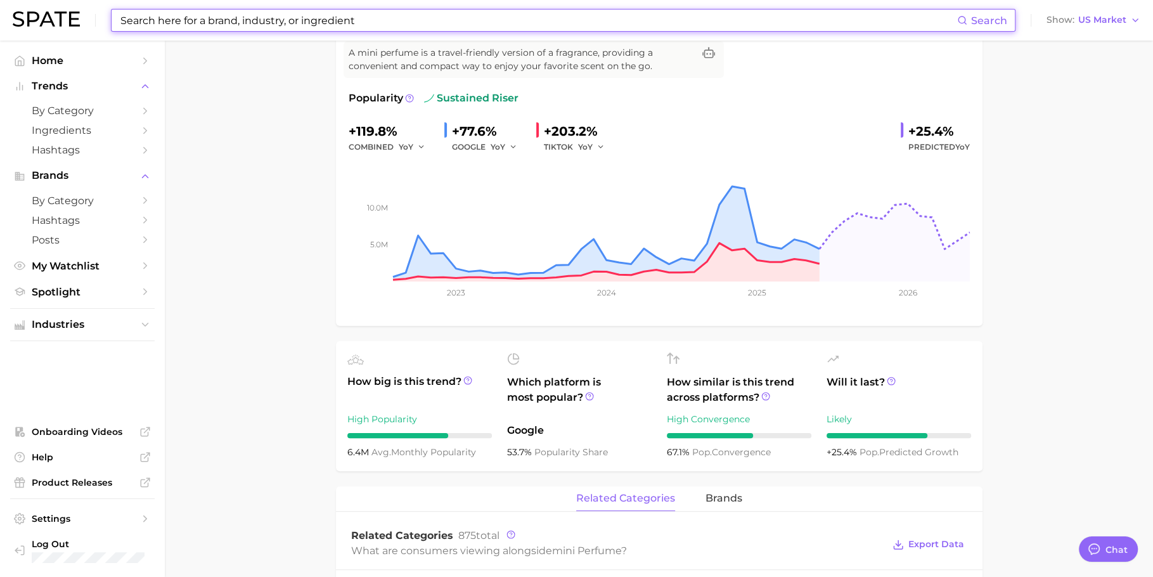
click at [374, 25] on input at bounding box center [538, 21] width 838 height 22
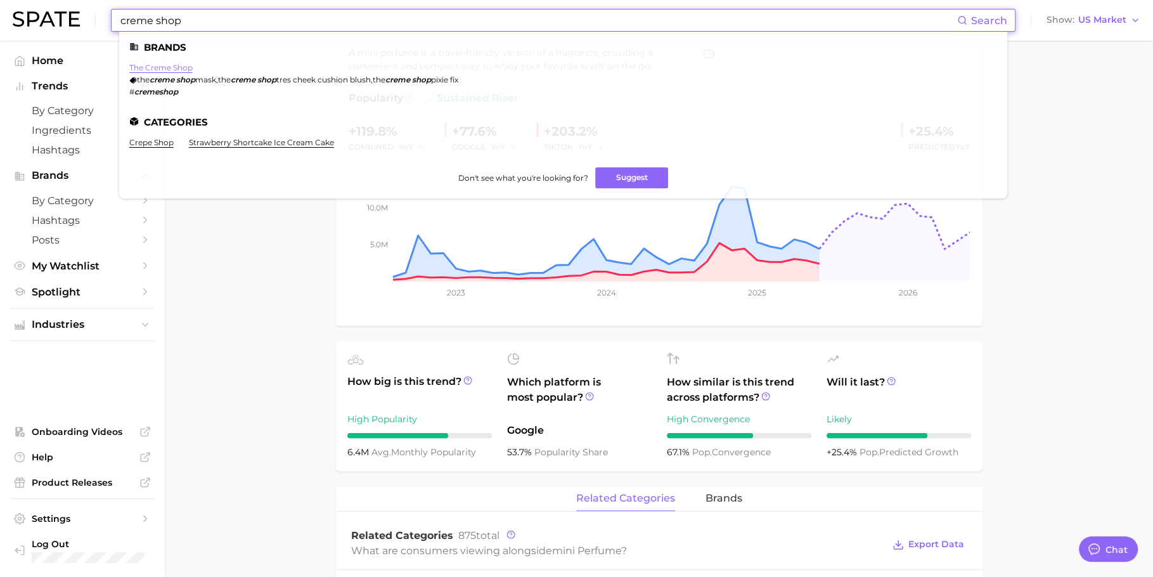
type input "creme shop"
click at [173, 70] on link "the creme shop" at bounding box center [160, 68] width 63 height 10
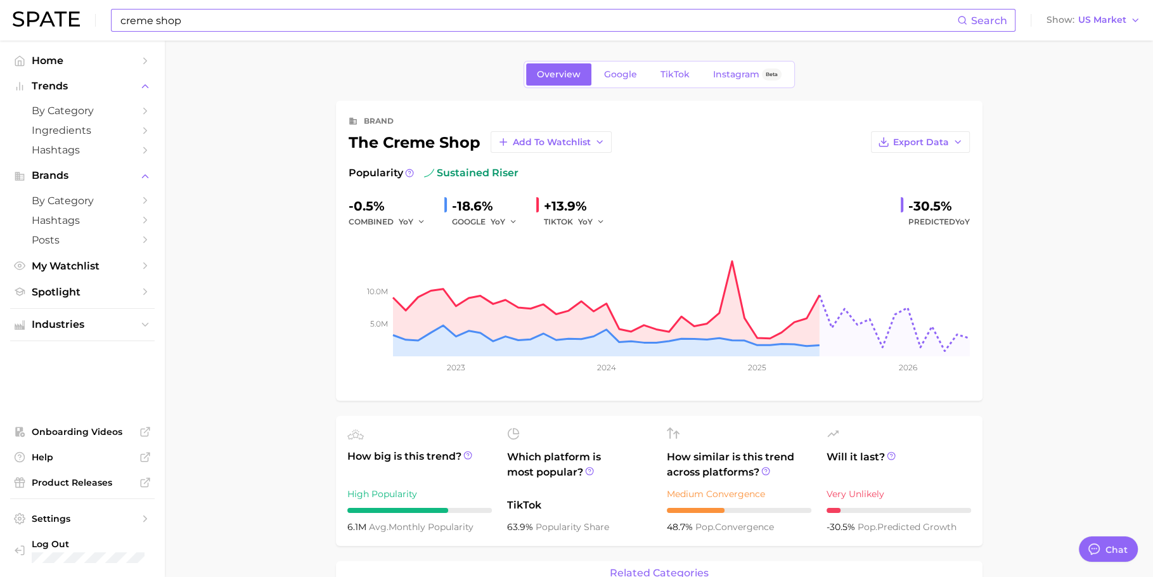
click at [353, 12] on input "creme shop" at bounding box center [538, 21] width 838 height 22
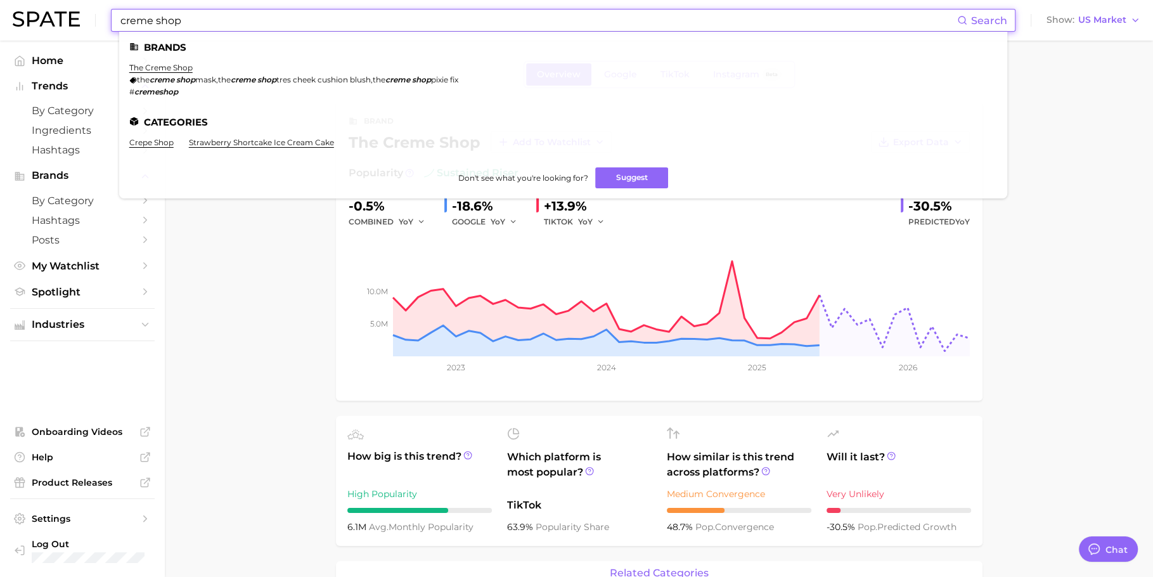
click at [353, 12] on input "creme shop" at bounding box center [538, 21] width 838 height 22
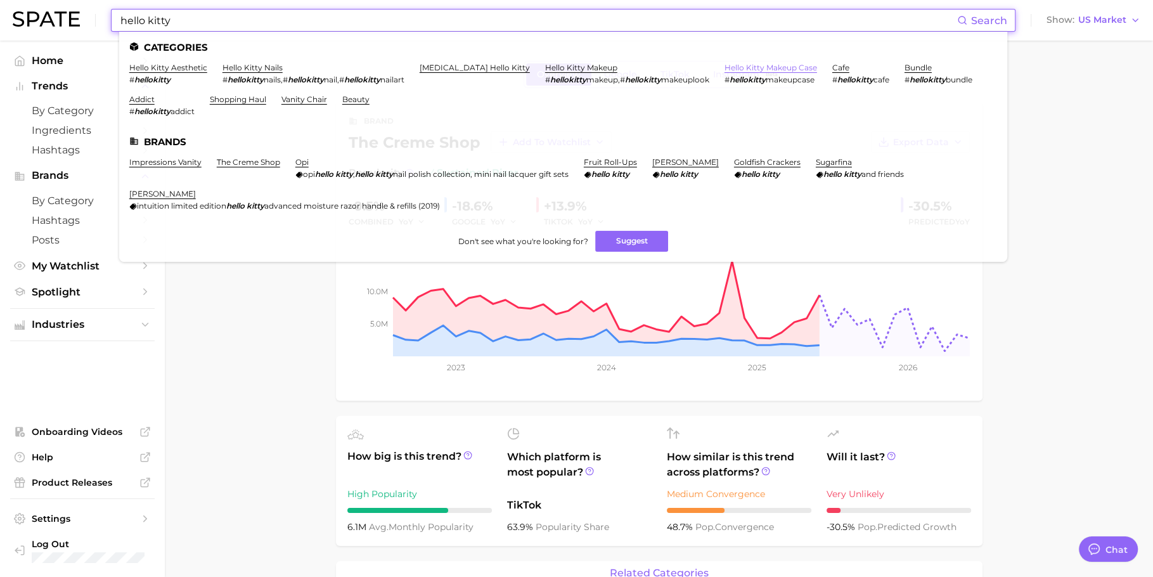
type input "hello kitty"
click at [748, 71] on link "hello kitty makeup case" at bounding box center [770, 68] width 93 height 10
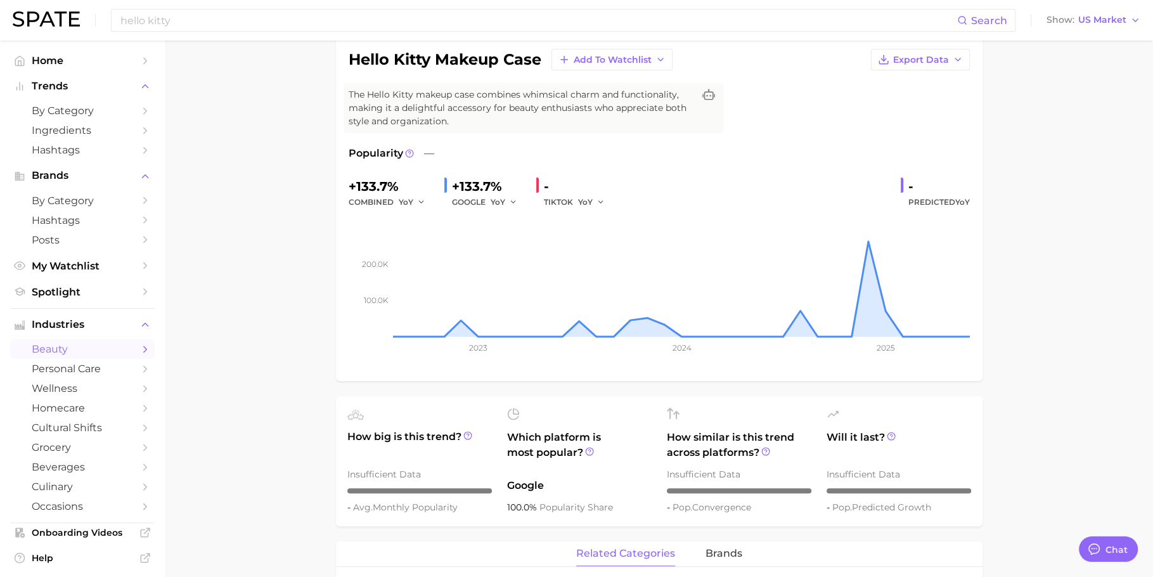
scroll to position [114, 0]
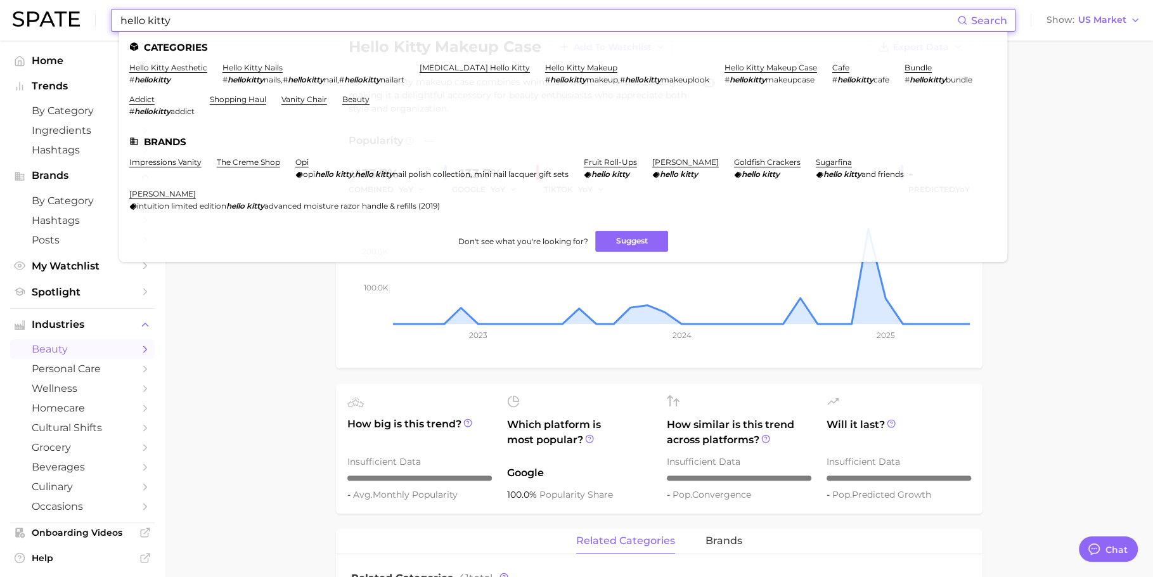
click at [329, 21] on input "hello kitty" at bounding box center [538, 21] width 838 height 22
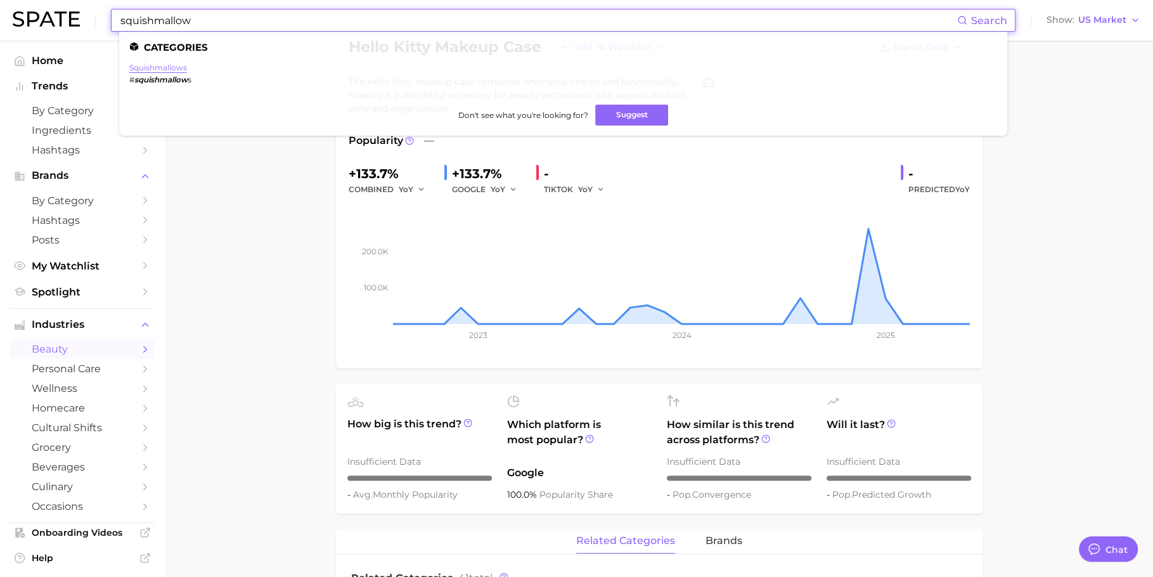
click at [169, 70] on link "squishmallows" at bounding box center [158, 68] width 58 height 10
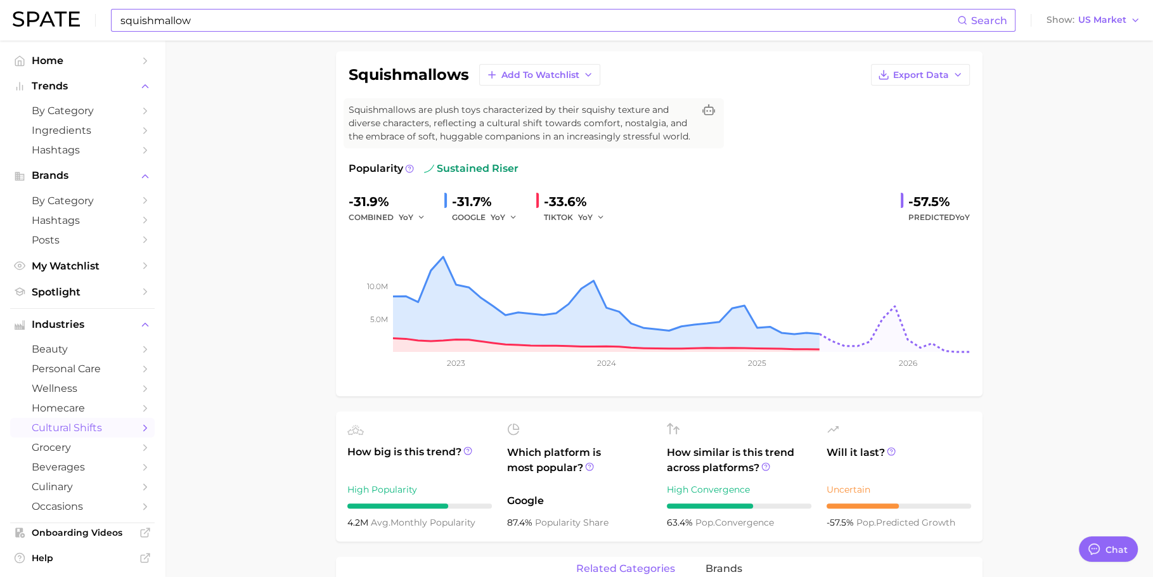
scroll to position [91, 0]
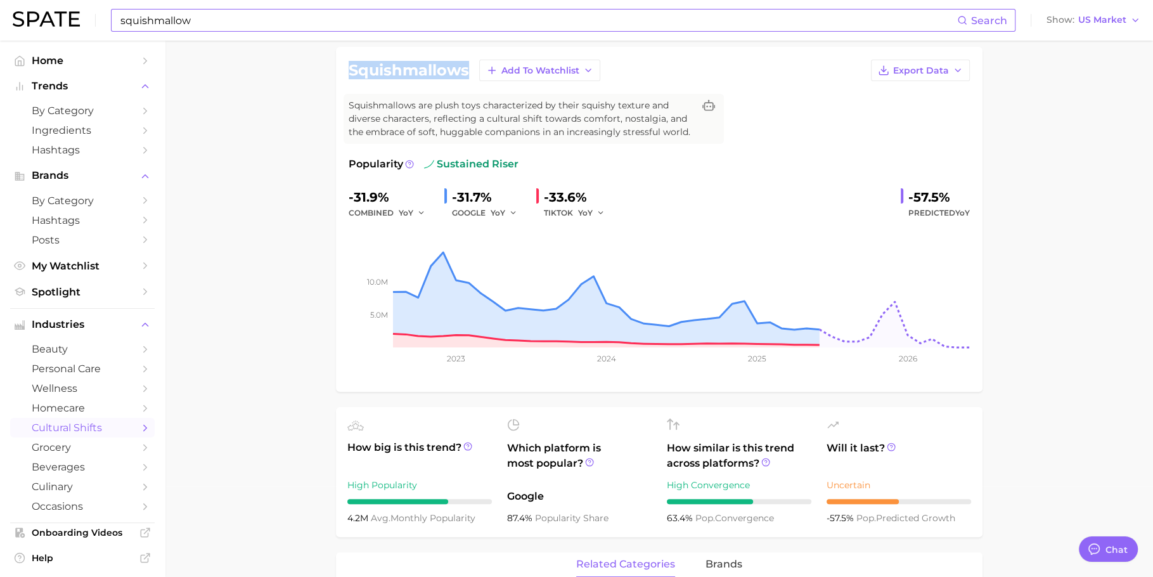
drag, startPoint x: 468, startPoint y: 70, endPoint x: 321, endPoint y: 73, distance: 146.4
copy h1 "squishmallows"
drag, startPoint x: 348, startPoint y: 517, endPoint x: 485, endPoint y: 512, distance: 136.3
click at [485, 512] on div "4.2m avg. monthly popularity" at bounding box center [419, 517] width 144 height 15
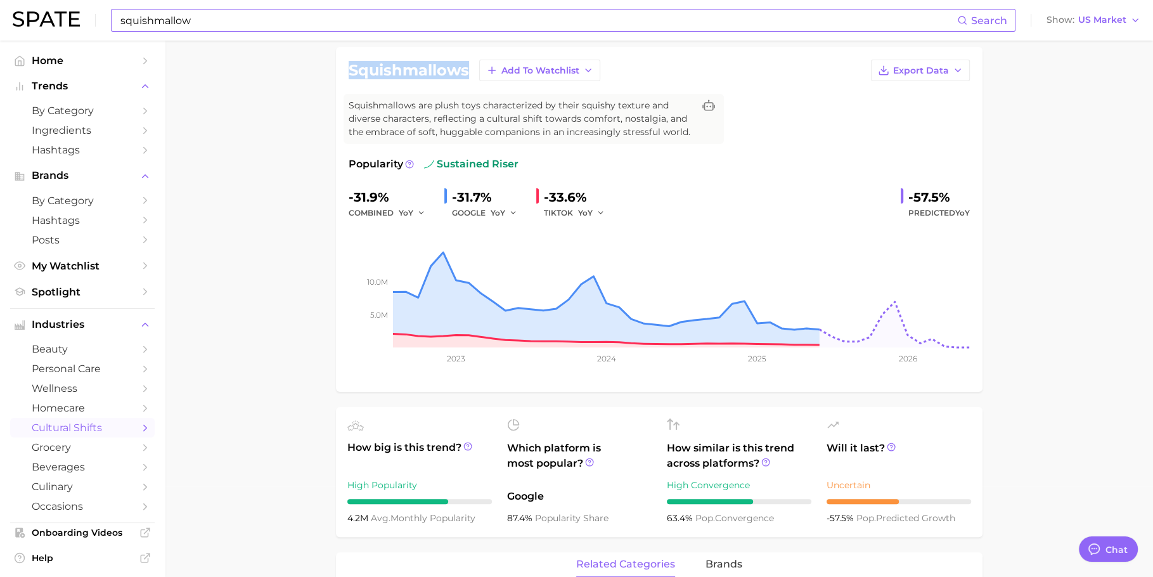
copy div "4.2m avg. monthly popularity"
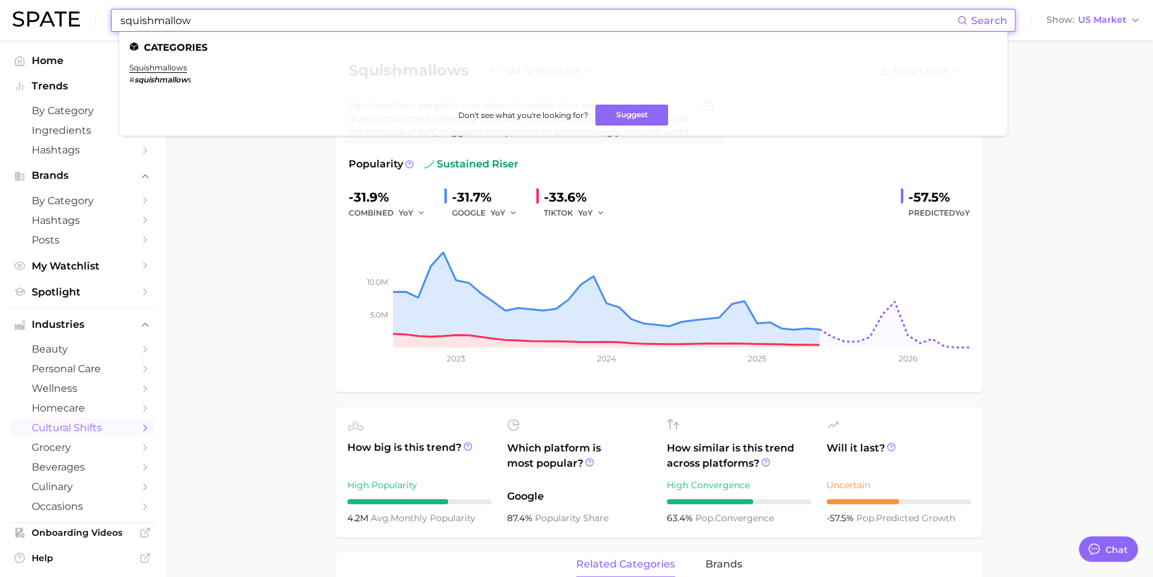
click at [341, 23] on input "squishmallow" at bounding box center [538, 21] width 838 height 22
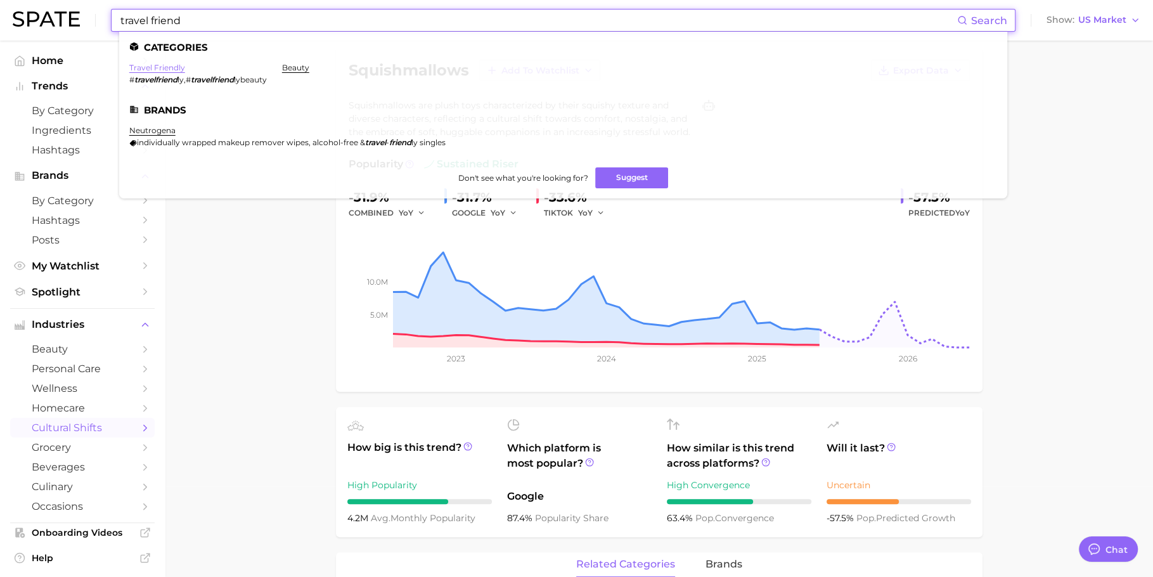
type input "travel friend"
click at [165, 63] on link "travel friendly" at bounding box center [157, 68] width 56 height 10
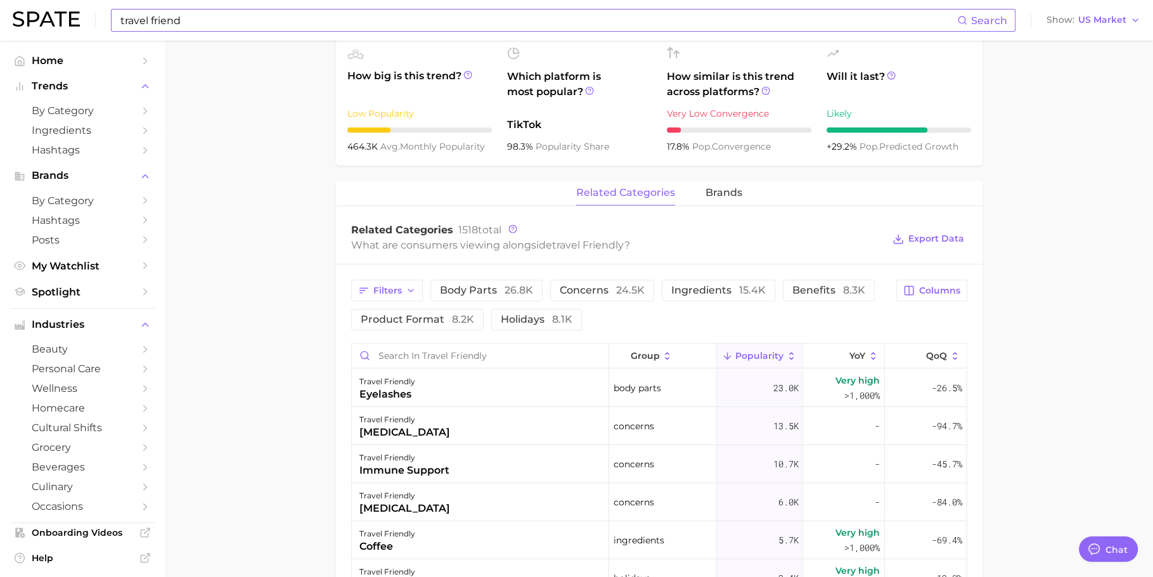
scroll to position [492, 0]
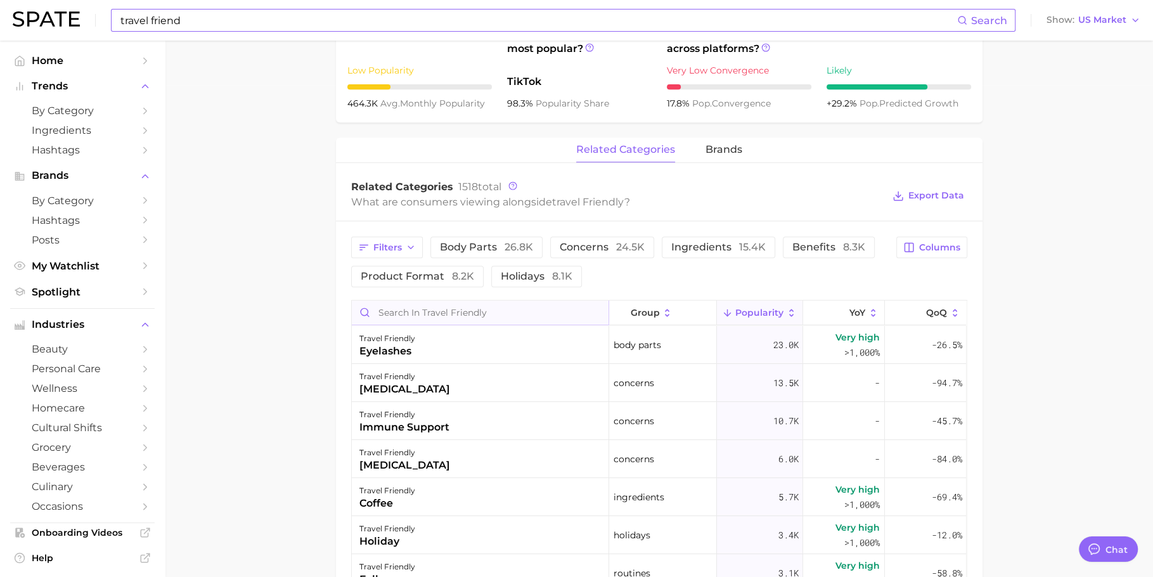
click at [495, 314] on input "Search in travel friendly" at bounding box center [480, 312] width 257 height 24
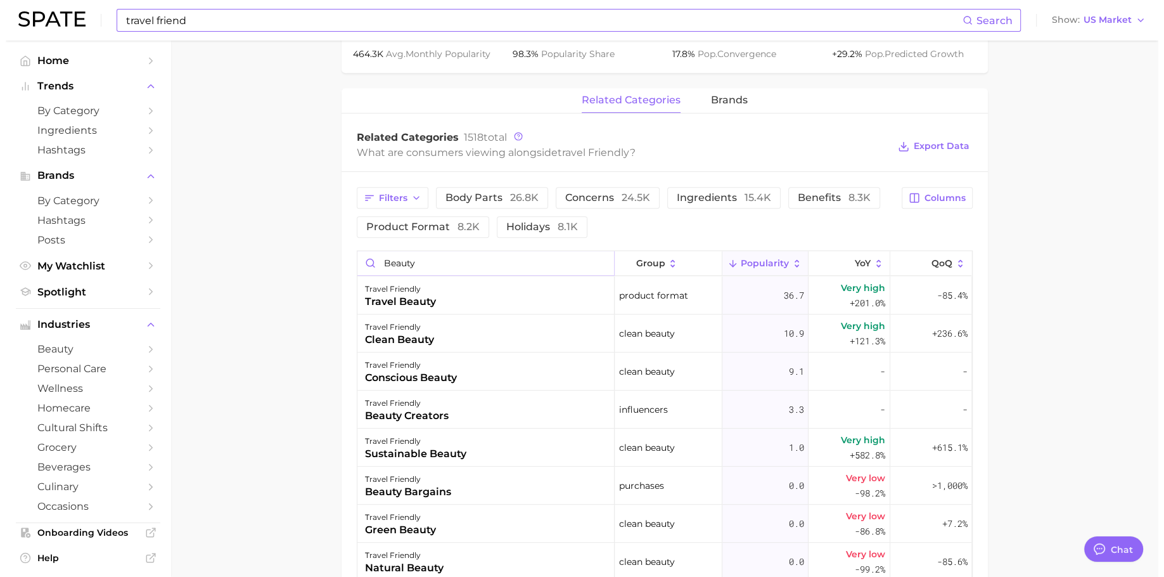
scroll to position [546, 0]
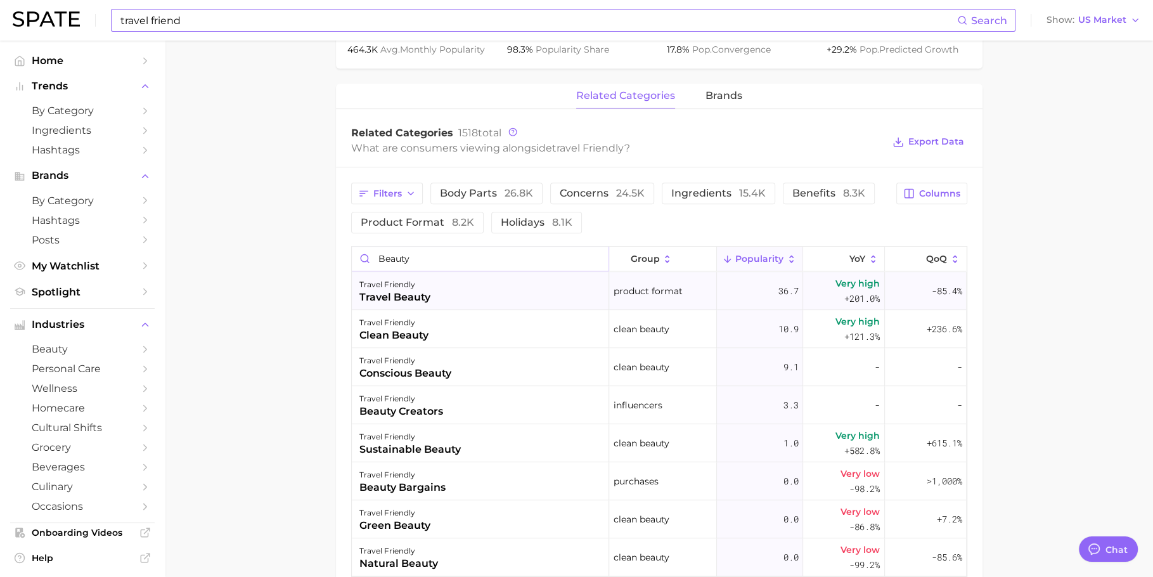
type input "beauty"
click at [415, 297] on div "travel beauty" at bounding box center [394, 297] width 71 height 15
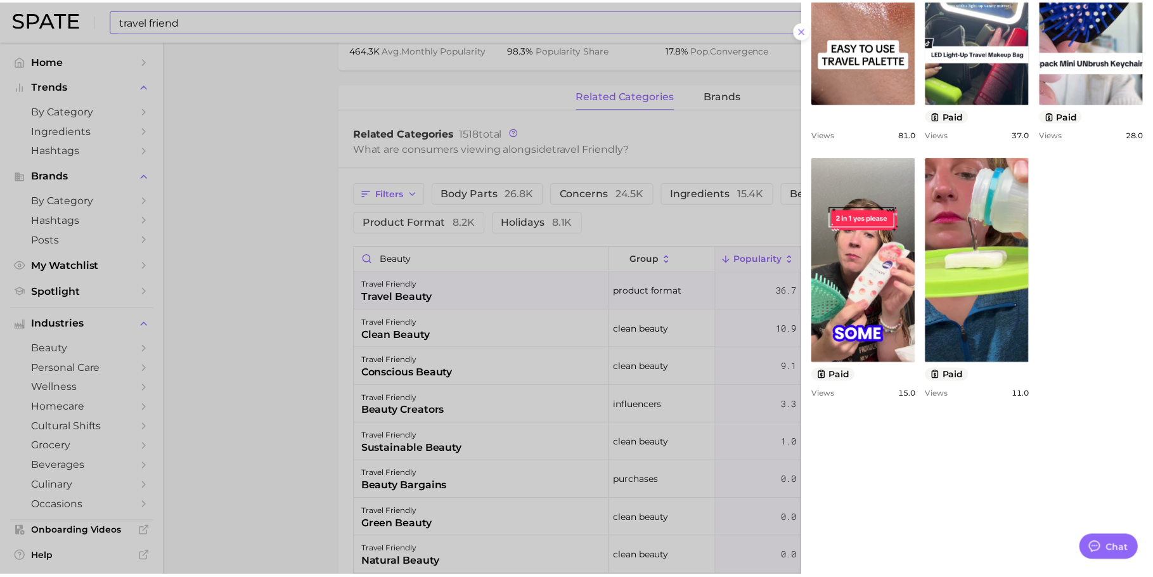
scroll to position [666, 0]
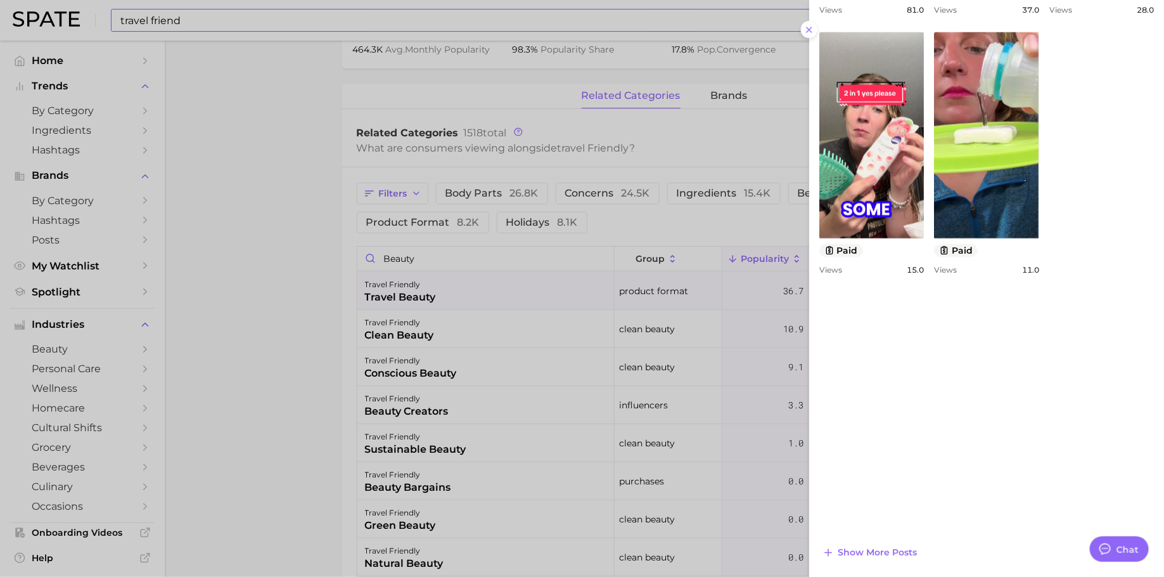
click at [332, 205] on div at bounding box center [582, 288] width 1164 height 577
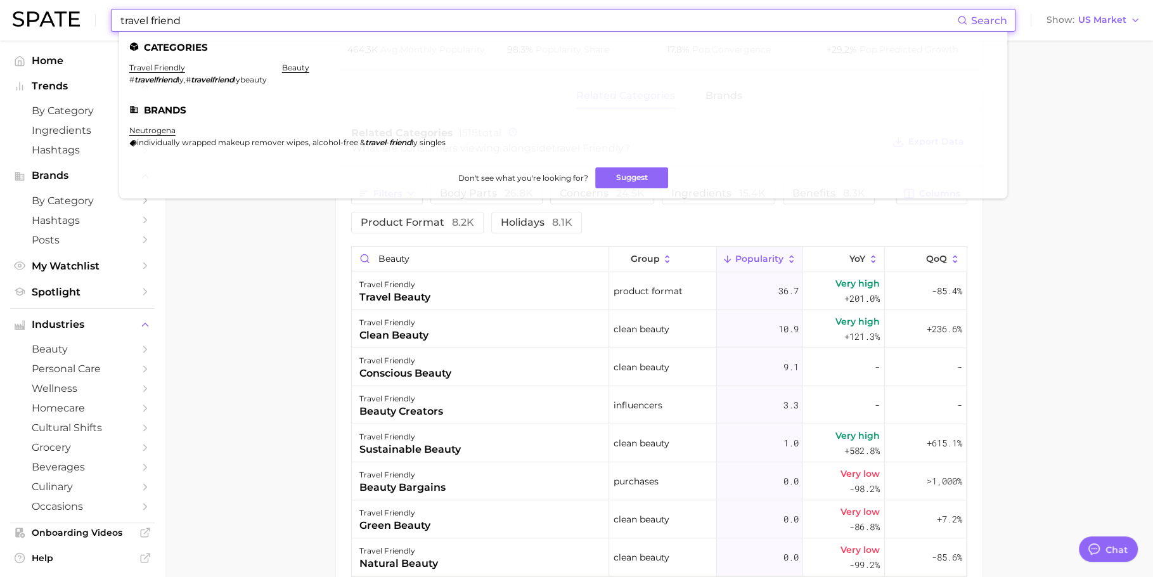
click at [343, 23] on input "travel friend" at bounding box center [538, 21] width 838 height 22
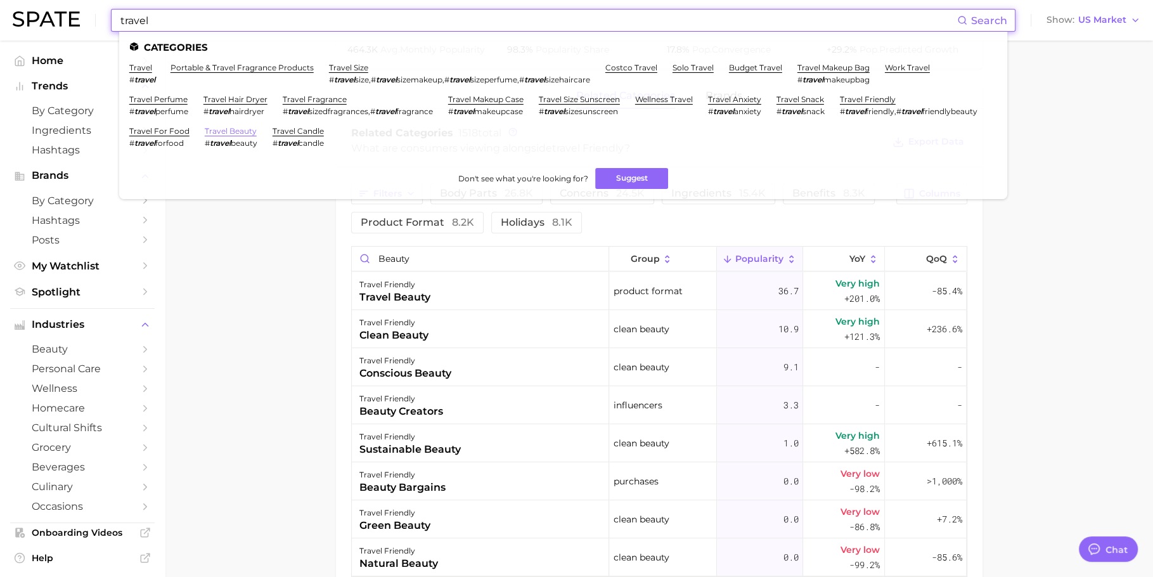
click at [257, 129] on link "travel beauty" at bounding box center [231, 131] width 52 height 10
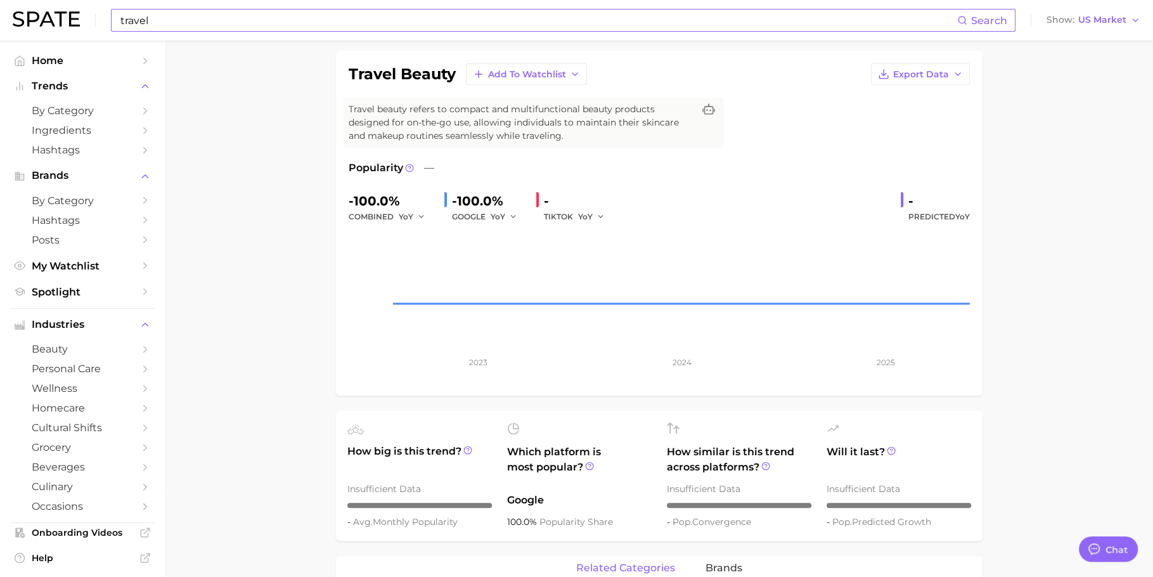
scroll to position [46, 0]
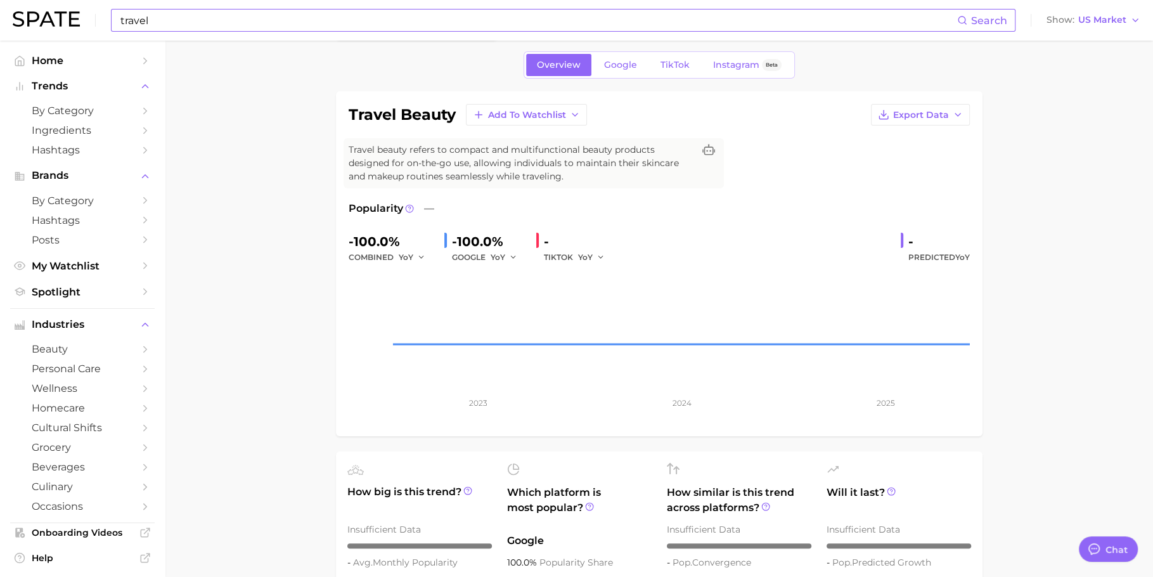
click at [200, 19] on input "travel" at bounding box center [538, 21] width 838 height 22
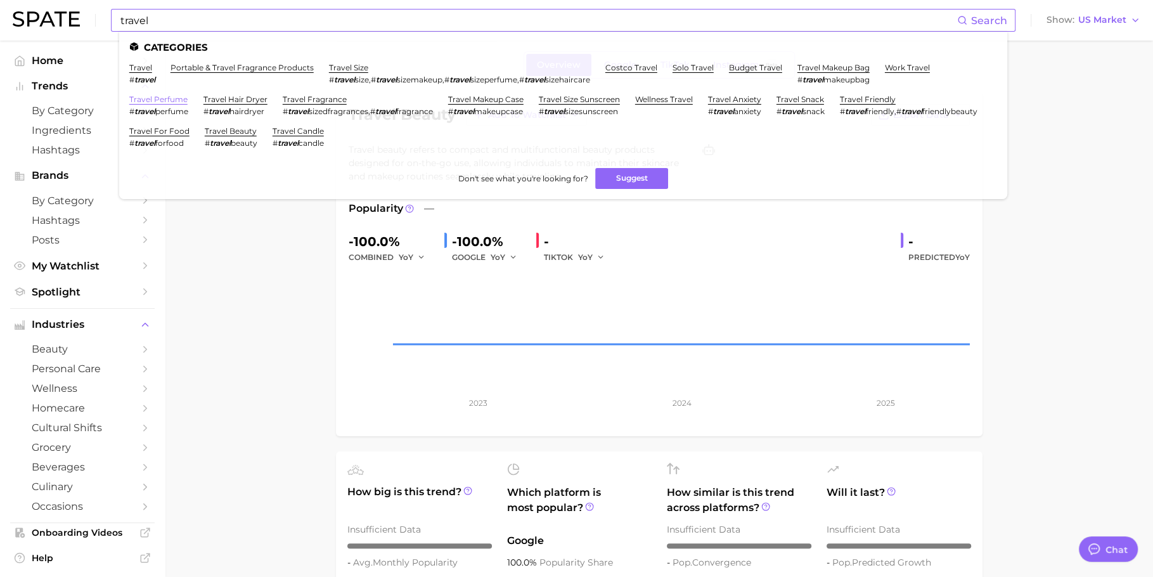
click at [149, 94] on link "travel perfume" at bounding box center [158, 99] width 58 height 10
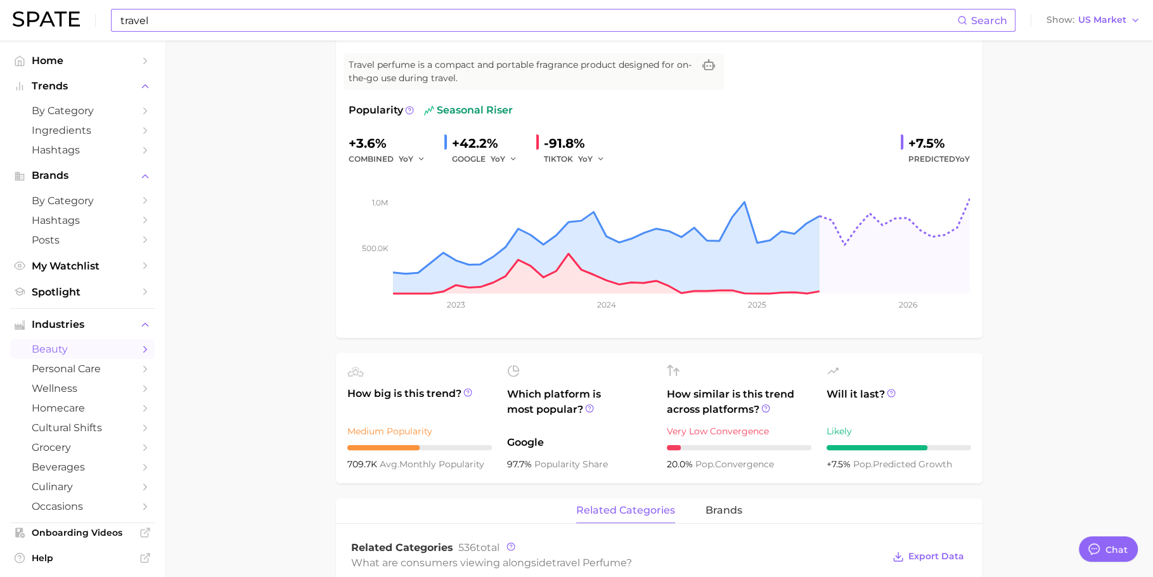
scroll to position [132, 0]
click at [370, 11] on input "travel" at bounding box center [538, 21] width 838 height 22
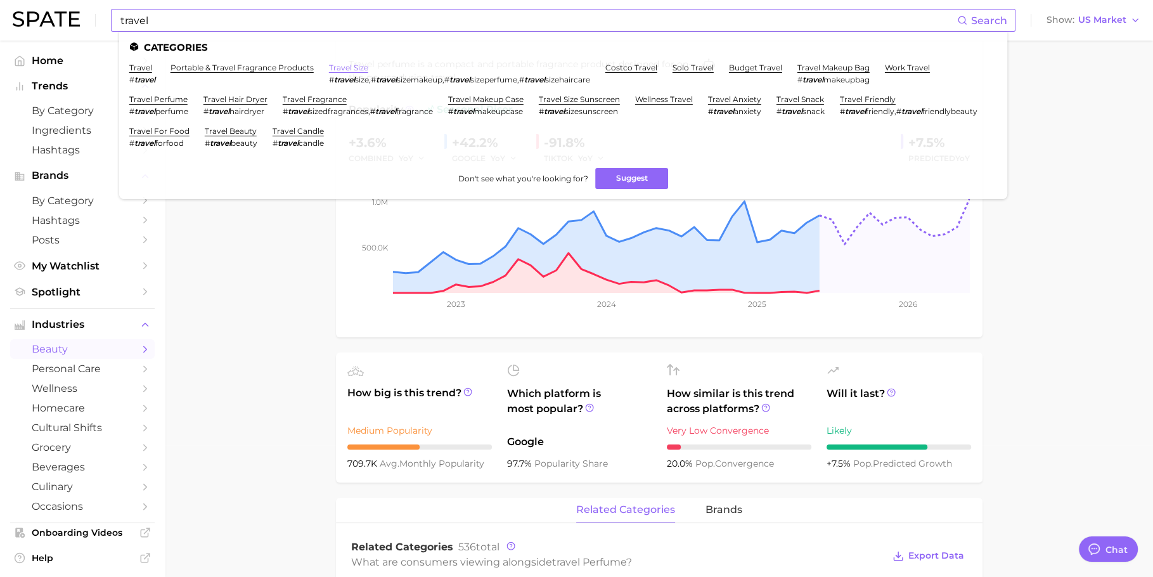
click at [348, 67] on link "travel size" at bounding box center [348, 68] width 39 height 10
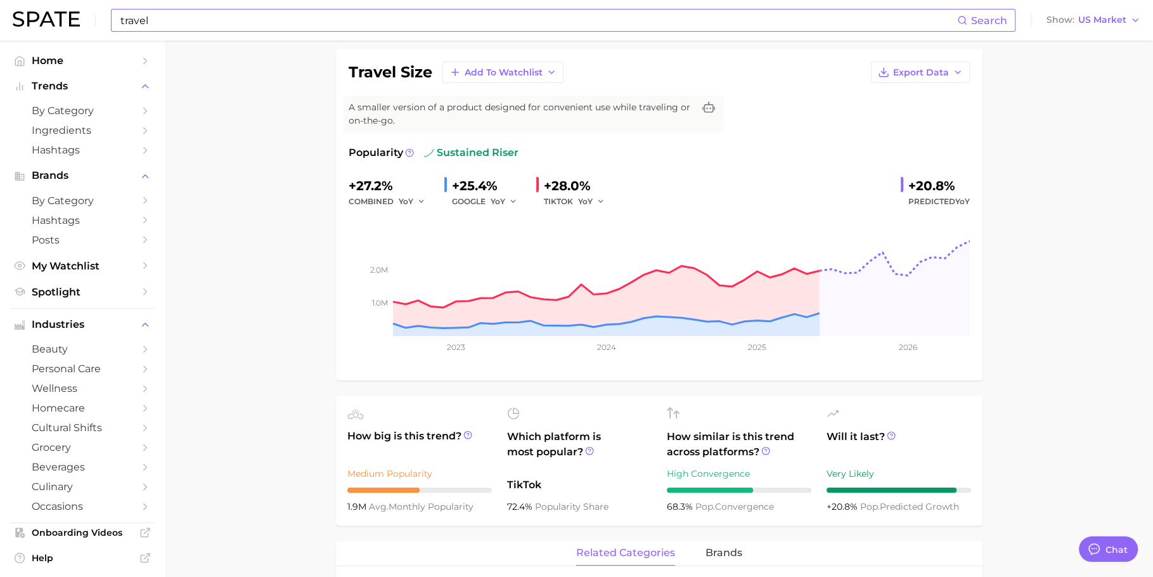
scroll to position [73, 0]
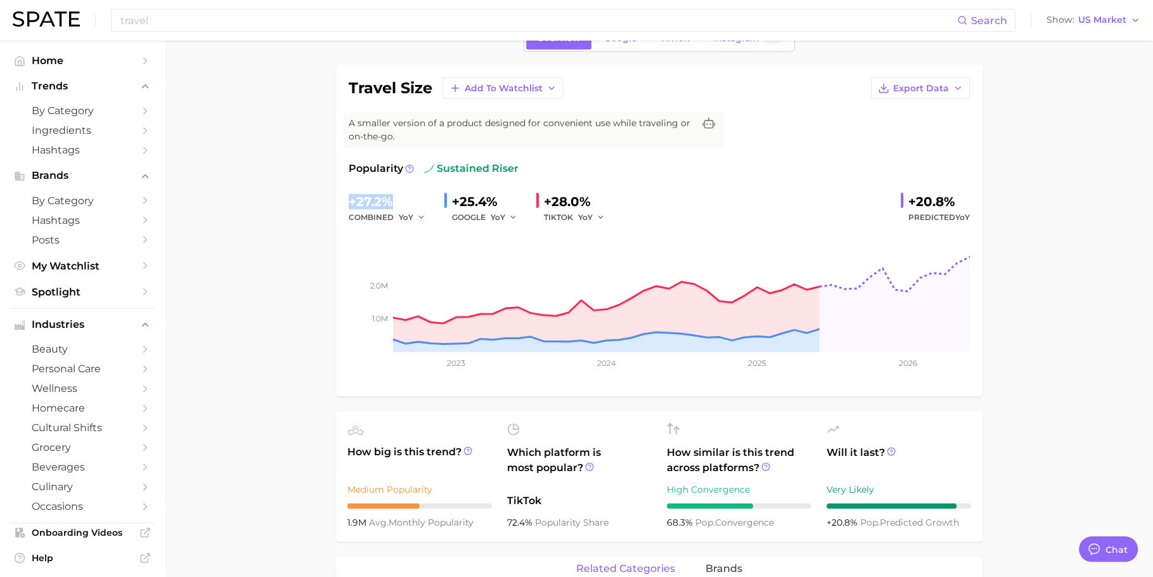
drag, startPoint x: 394, startPoint y: 201, endPoint x: 348, endPoint y: 201, distance: 45.6
click at [348, 201] on div "+27.2%" at bounding box center [391, 201] width 86 height 20
copy div "+27.2%"
click at [309, 24] on input "travel" at bounding box center [538, 21] width 838 height 22
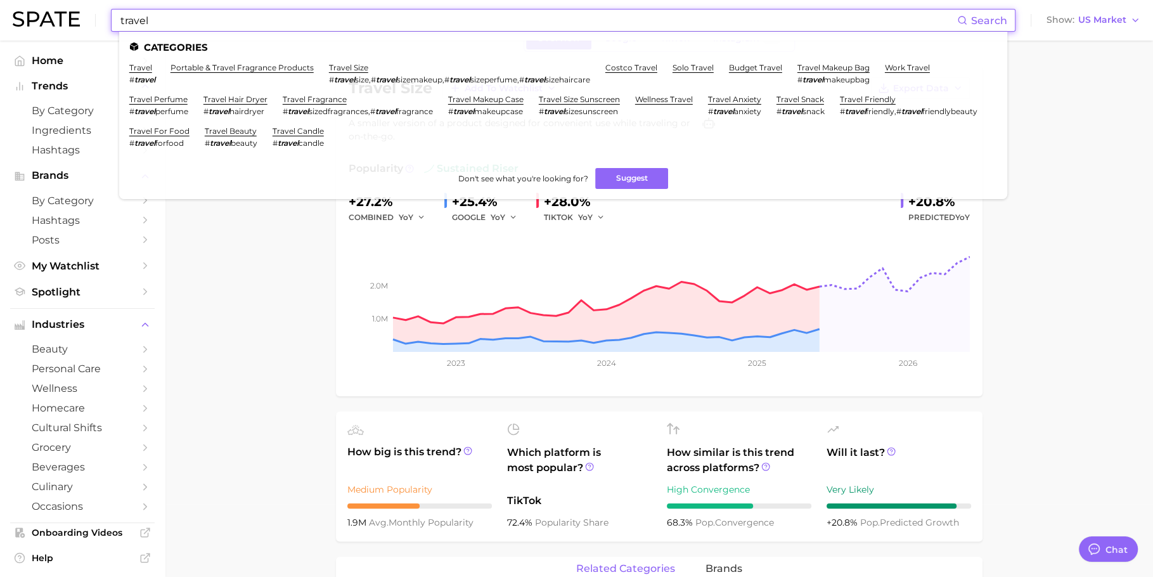
click at [309, 24] on input "travel" at bounding box center [538, 21] width 838 height 22
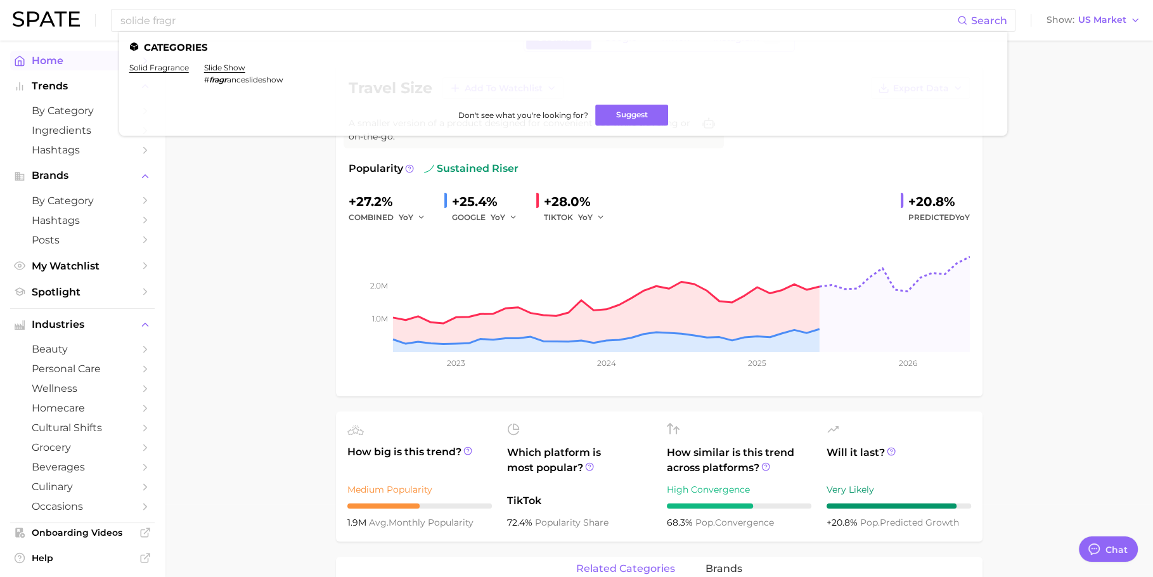
click at [144, 70] on link "solid fragrance" at bounding box center [159, 68] width 60 height 10
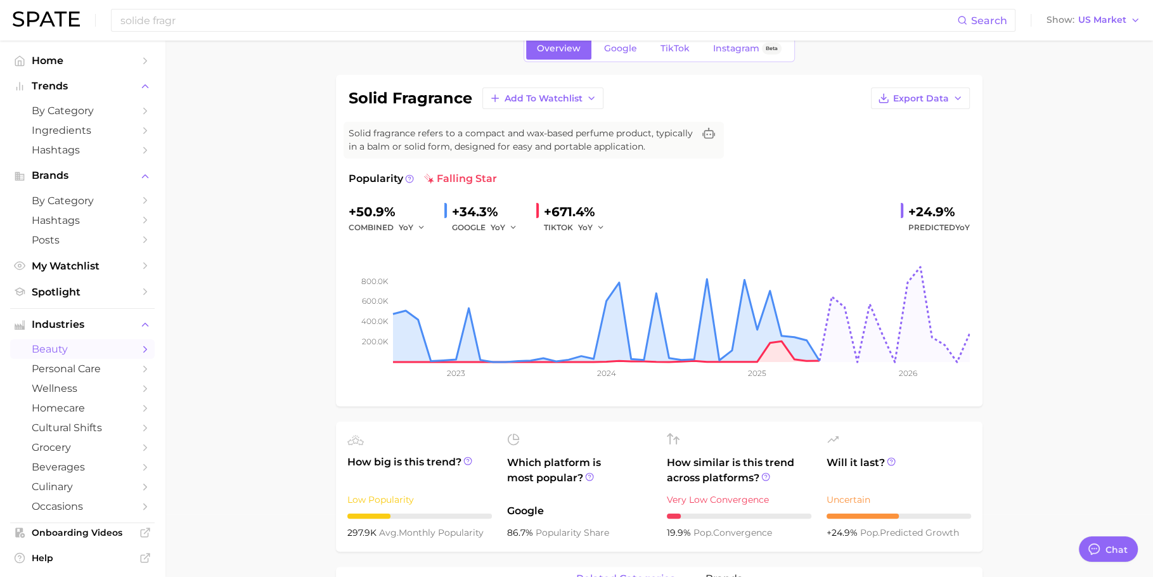
scroll to position [95, 0]
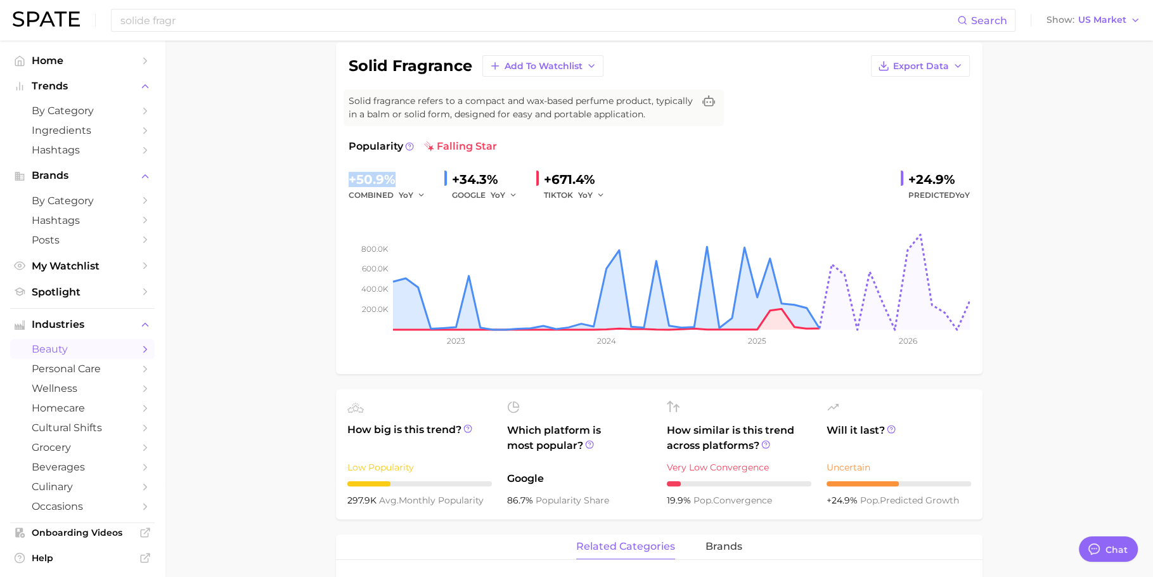
drag, startPoint x: 395, startPoint y: 174, endPoint x: 333, endPoint y: 170, distance: 62.3
copy div "+50.9%"
click at [367, 16] on input "solide fragr" at bounding box center [538, 21] width 838 height 22
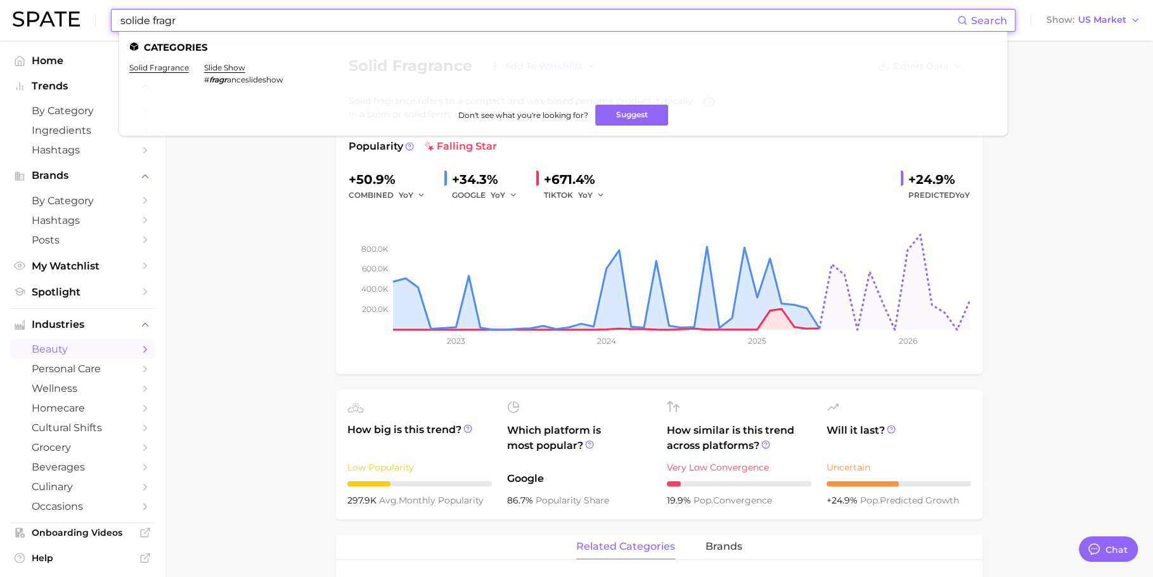
click at [366, 16] on input "solide fragr" at bounding box center [538, 21] width 838 height 22
click at [367, 16] on input "solide fragr" at bounding box center [538, 21] width 838 height 22
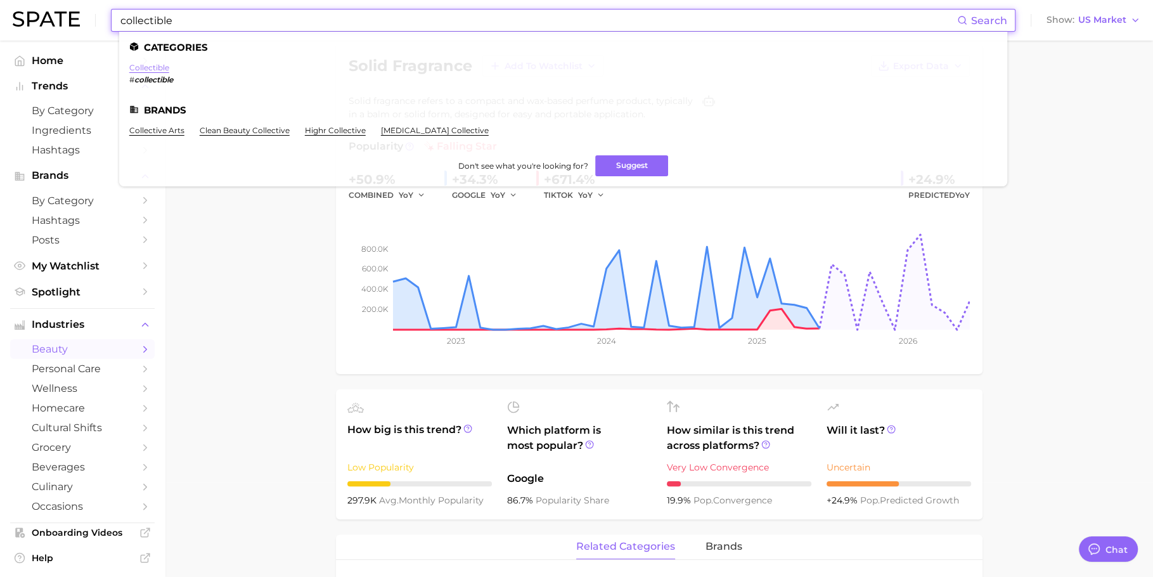
type input "collectible"
click at [156, 67] on link "collectible" at bounding box center [149, 68] width 40 height 10
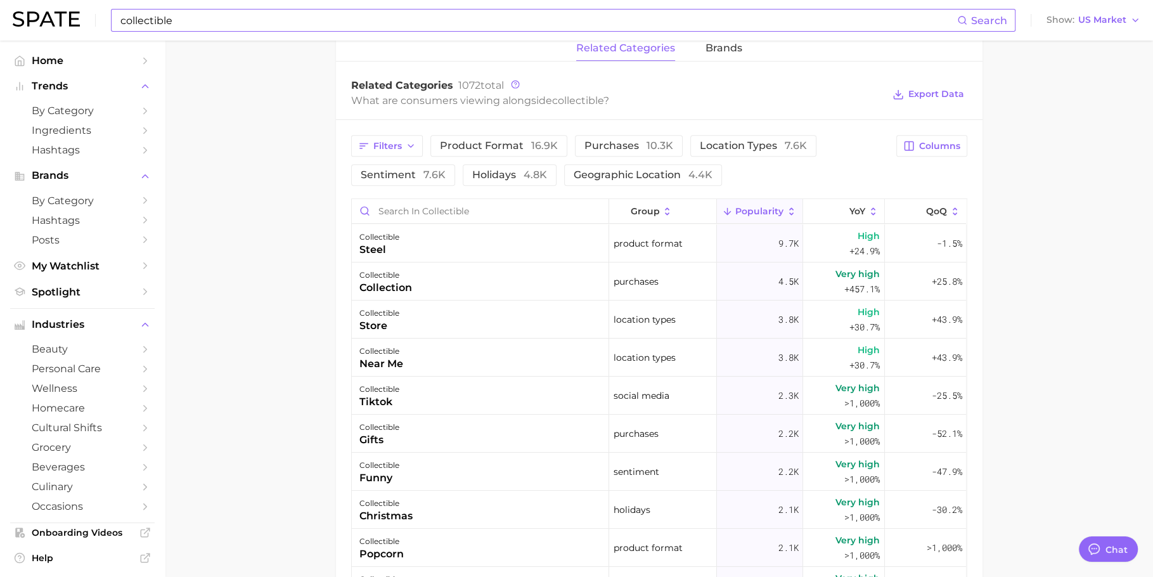
scroll to position [582, 0]
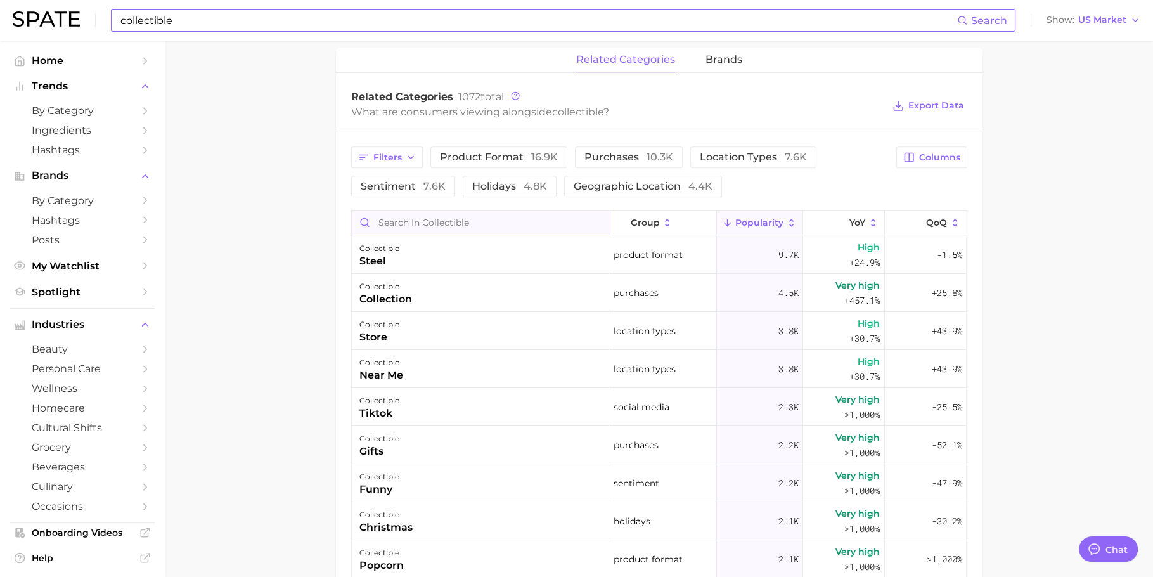
click at [429, 229] on input "Search in collectible" at bounding box center [480, 222] width 257 height 24
type input "beauty"
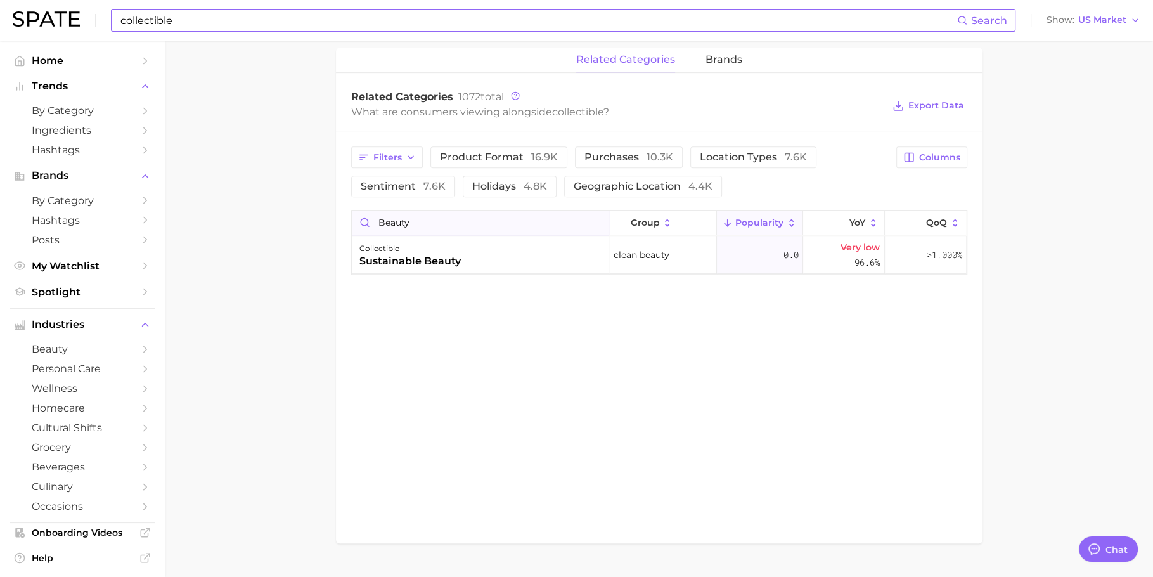
click at [596, 220] on input "beauty" at bounding box center [480, 222] width 257 height 24
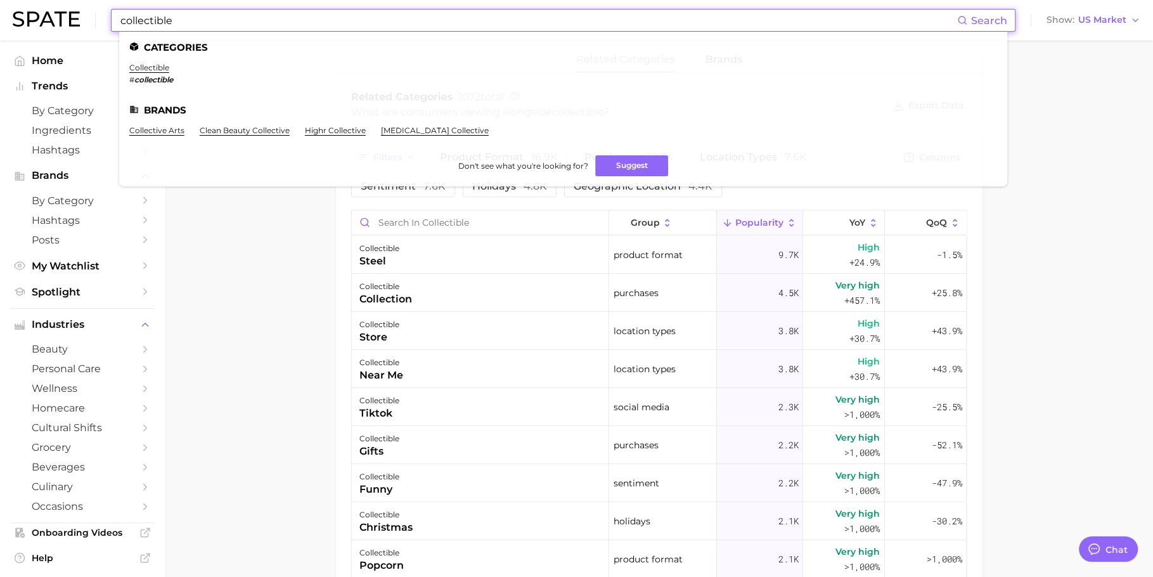
click at [317, 25] on input "collectible" at bounding box center [538, 21] width 838 height 22
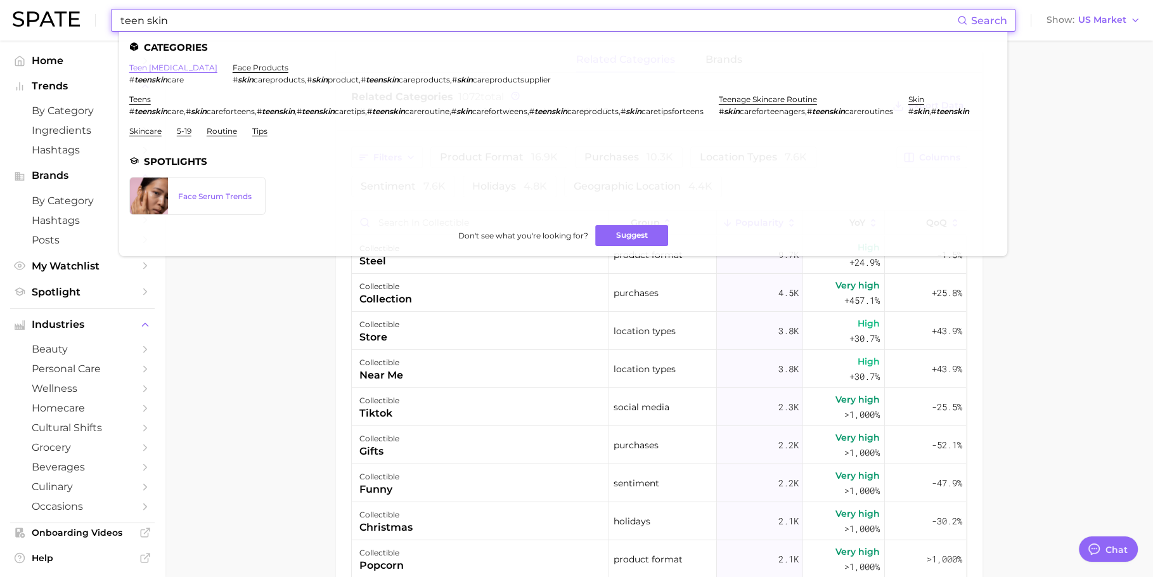
click at [176, 68] on link "teen [MEDICAL_DATA]" at bounding box center [173, 68] width 88 height 10
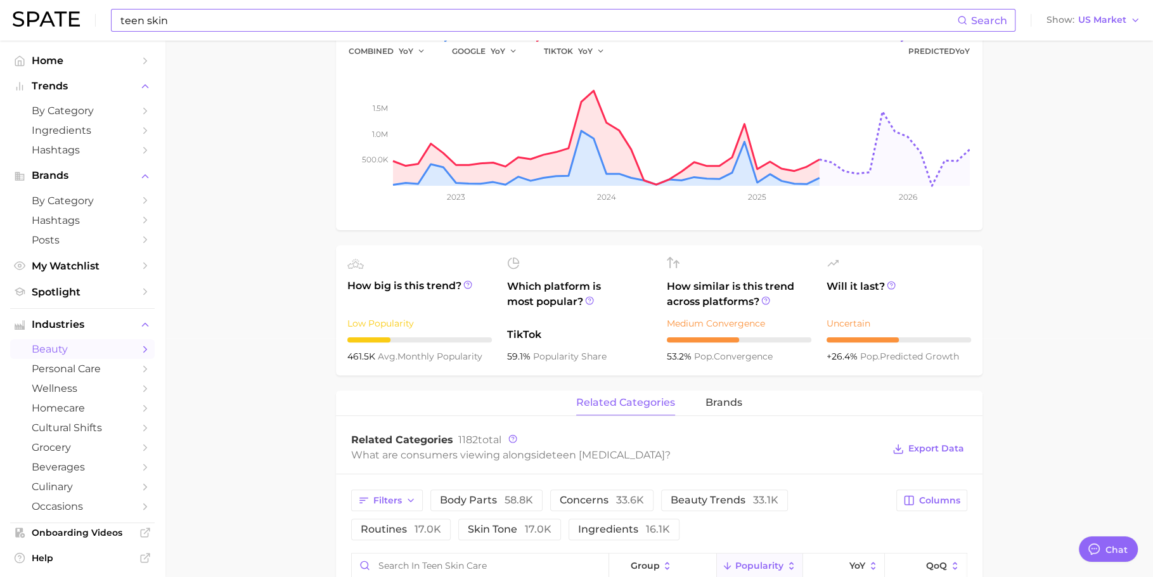
scroll to position [4, 0]
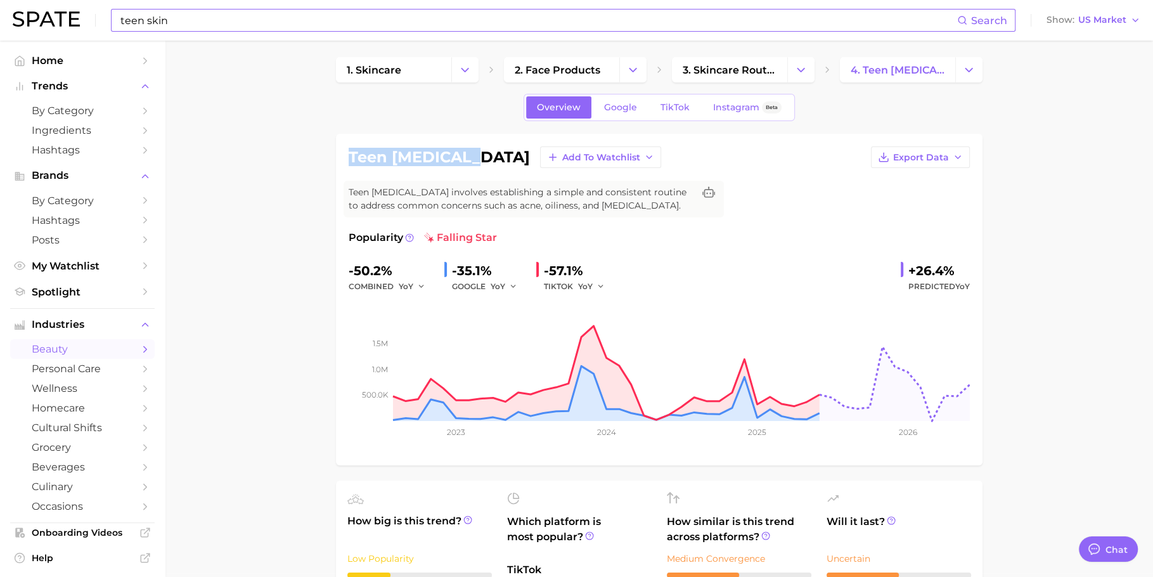
drag, startPoint x: 464, startPoint y: 156, endPoint x: 329, endPoint y: 148, distance: 135.2
copy h1 "teen [MEDICAL_DATA]"
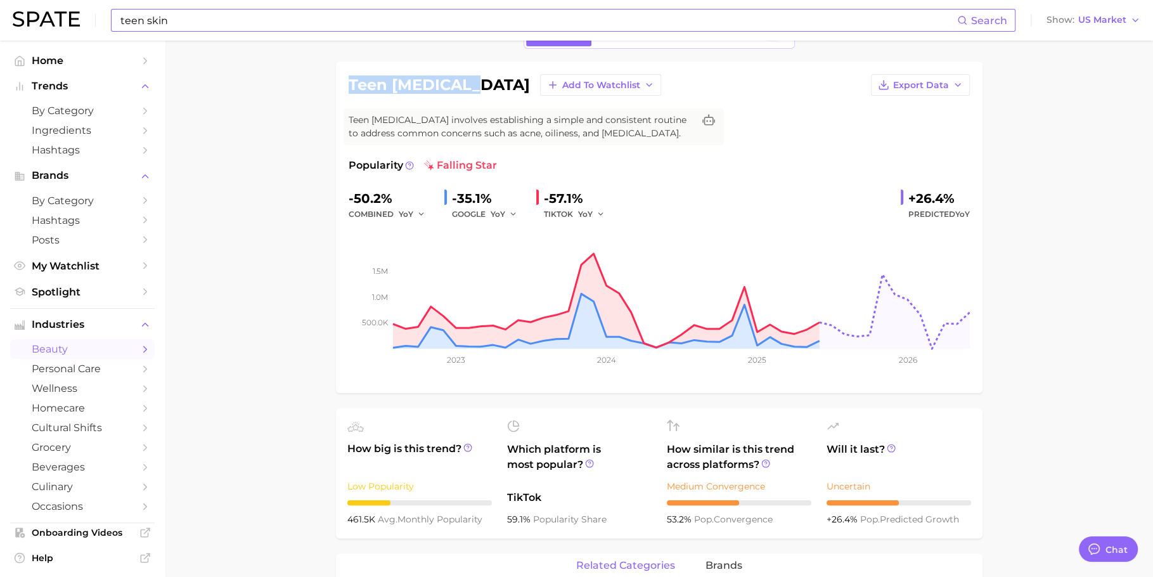
scroll to position [145, 0]
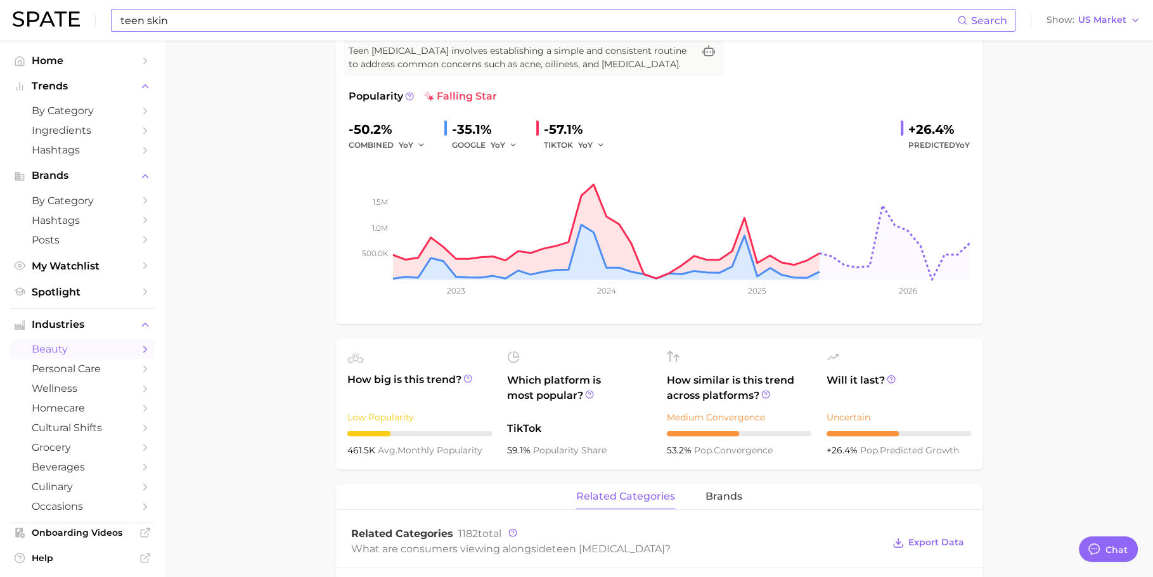
drag, startPoint x: 486, startPoint y: 450, endPoint x: 347, endPoint y: 448, distance: 138.8
click at [347, 448] on div "461.5k avg. monthly popularity" at bounding box center [419, 449] width 144 height 15
click at [336, 30] on input "teen skin" at bounding box center [538, 21] width 838 height 22
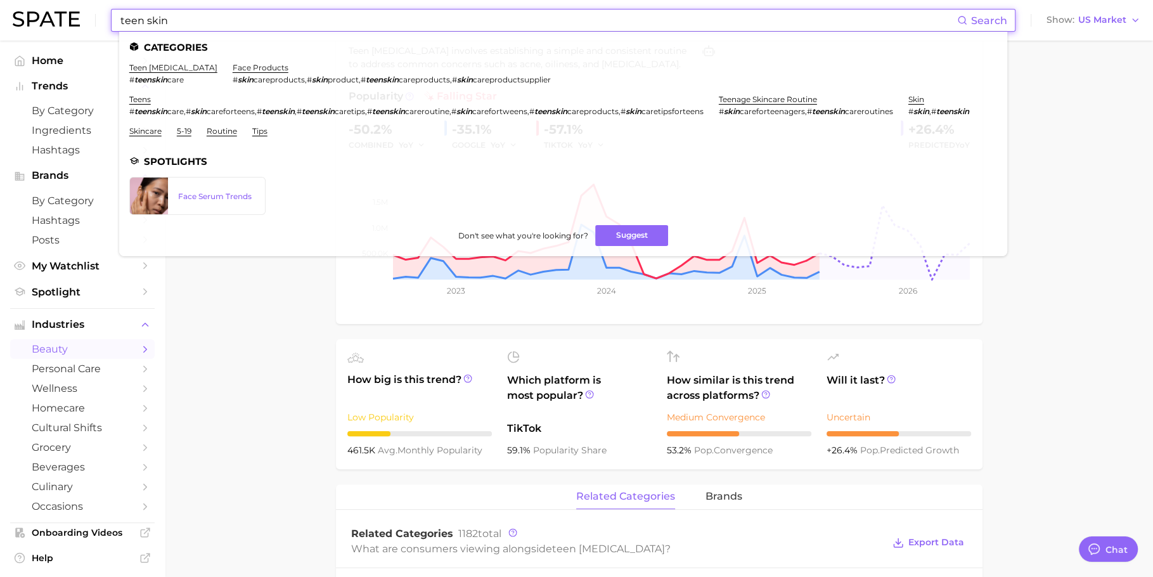
click at [336, 30] on input "teen skin" at bounding box center [538, 21] width 838 height 22
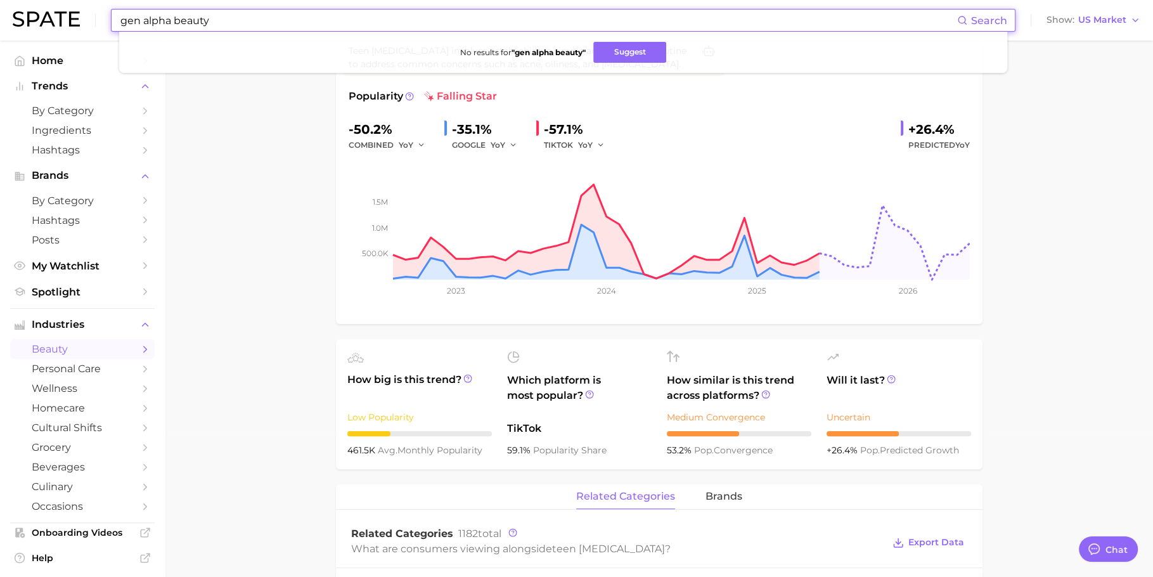
click at [226, 20] on input "gen alpha beauty" at bounding box center [538, 21] width 838 height 22
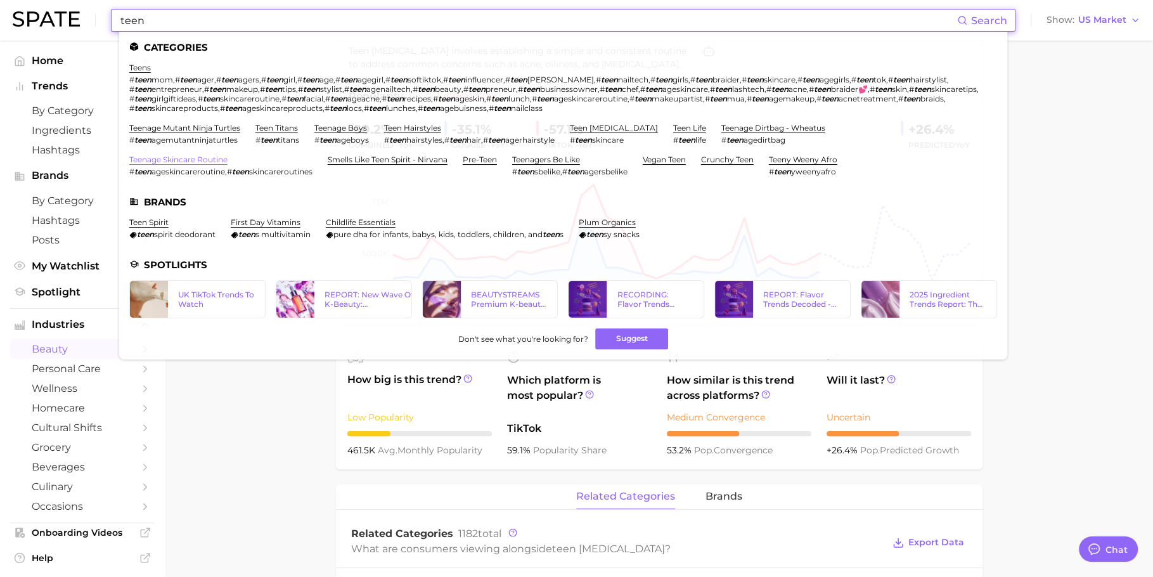
click at [206, 162] on link "teenage skincare routine" at bounding box center [178, 160] width 98 height 10
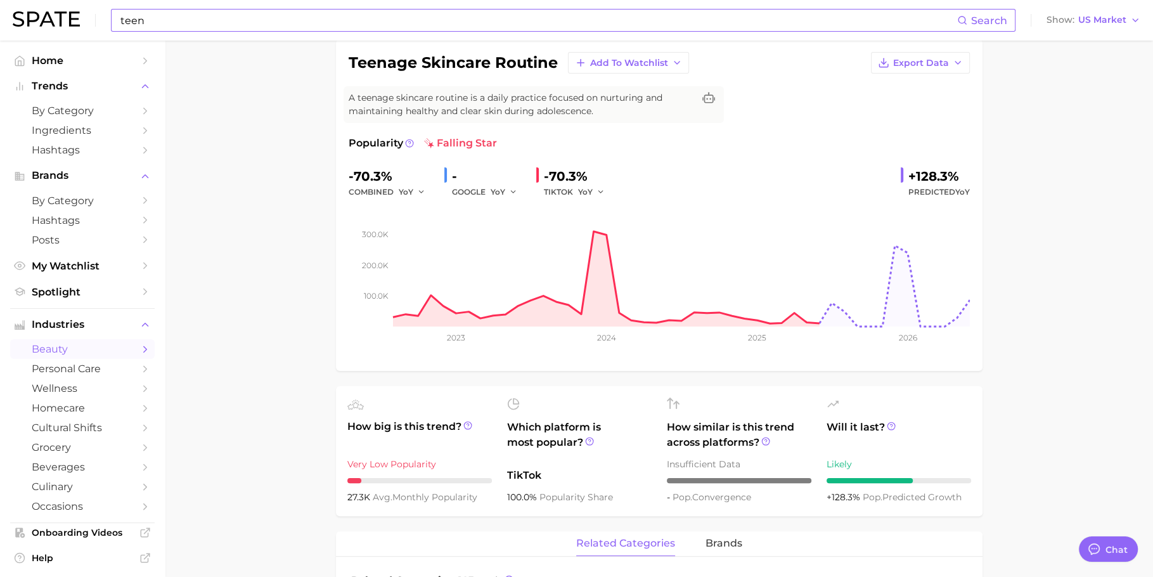
scroll to position [98, 0]
click at [306, 32] on div "teen Search Show US Market" at bounding box center [576, 20] width 1127 height 41
click at [304, 19] on input "teen" at bounding box center [538, 21] width 838 height 22
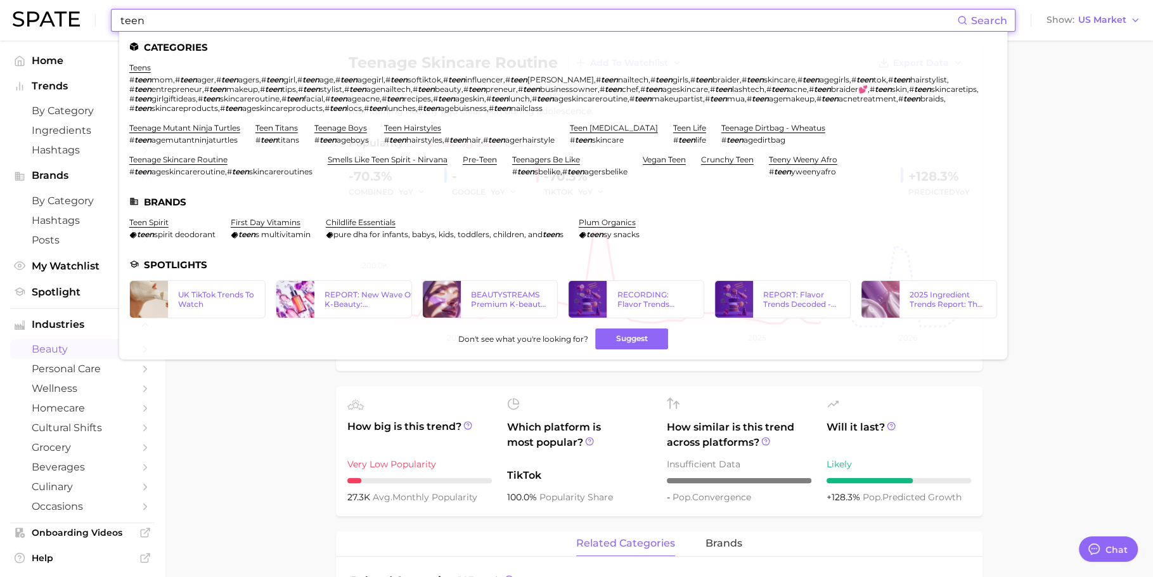
click at [304, 19] on input "teen" at bounding box center [538, 21] width 838 height 22
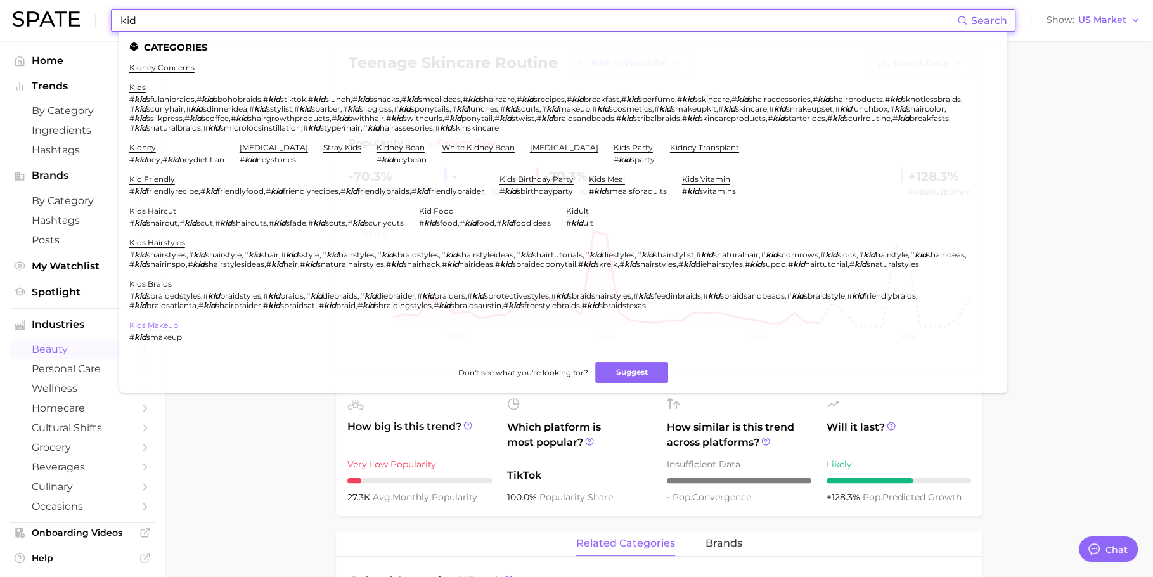
click at [157, 329] on link "kids makeup" at bounding box center [153, 325] width 49 height 10
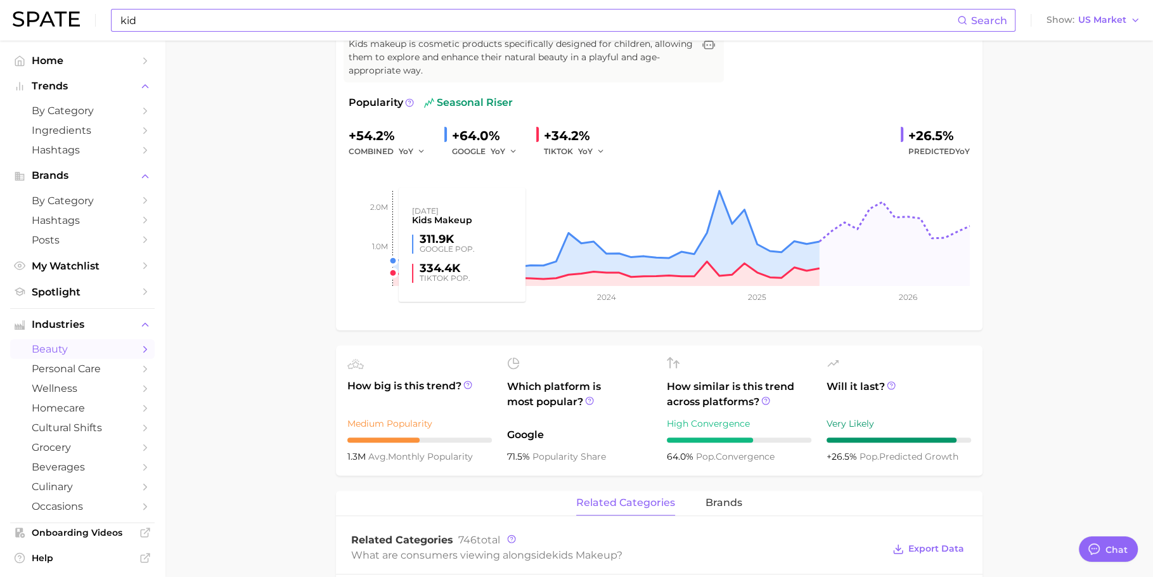
scroll to position [185, 0]
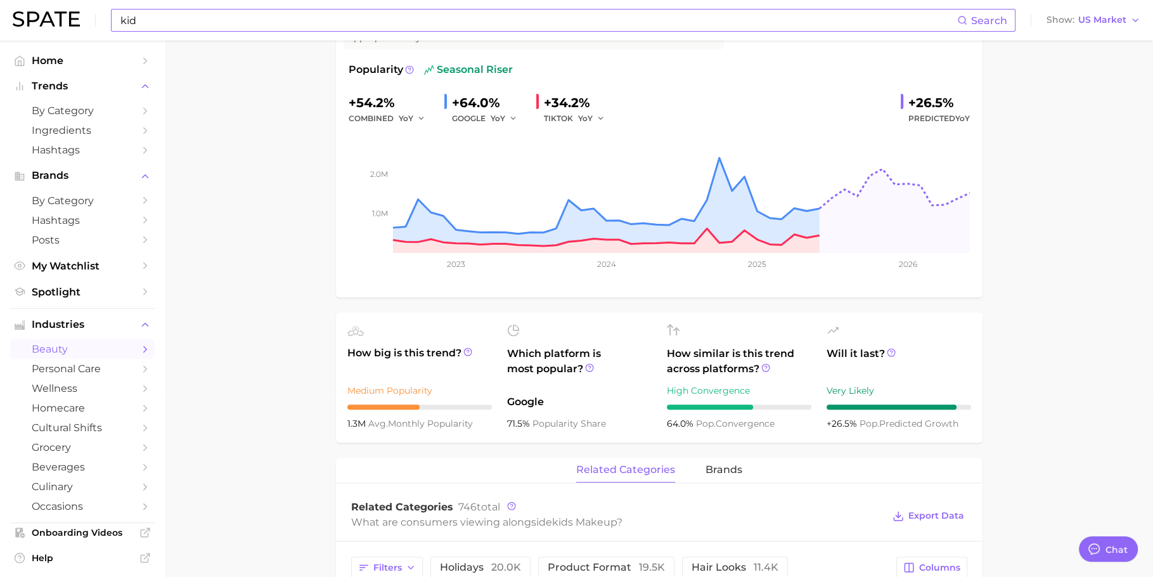
drag, startPoint x: 476, startPoint y: 421, endPoint x: 337, endPoint y: 423, distance: 139.4
click at [337, 423] on ul "How big is this trend? Medium Popularity 1.3m avg. monthly popularity Which pla…" at bounding box center [659, 377] width 646 height 130
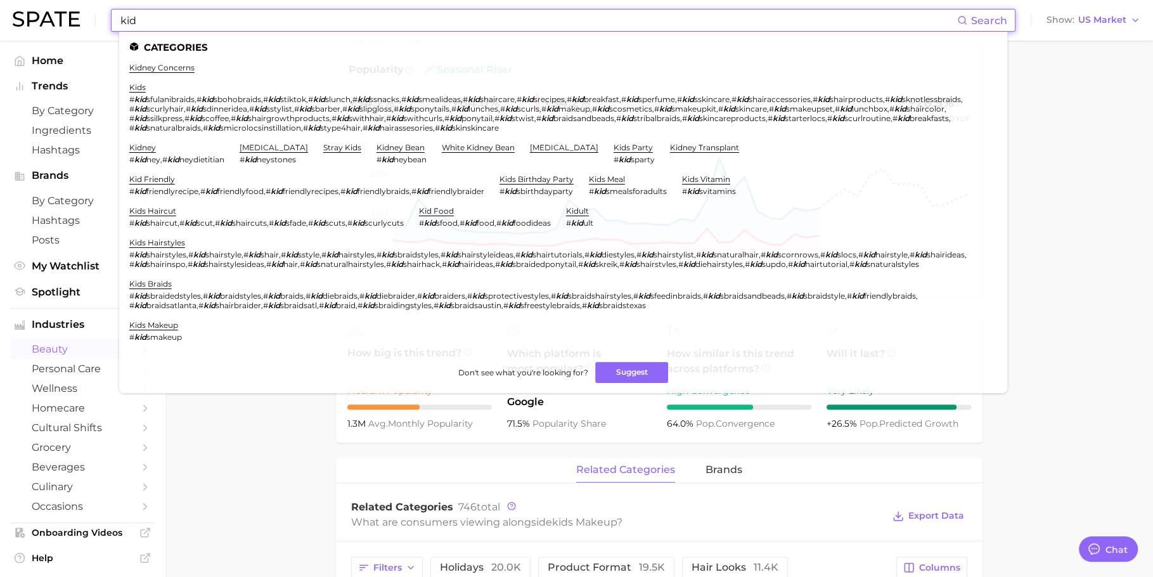
click at [349, 27] on input "kid" at bounding box center [538, 21] width 838 height 22
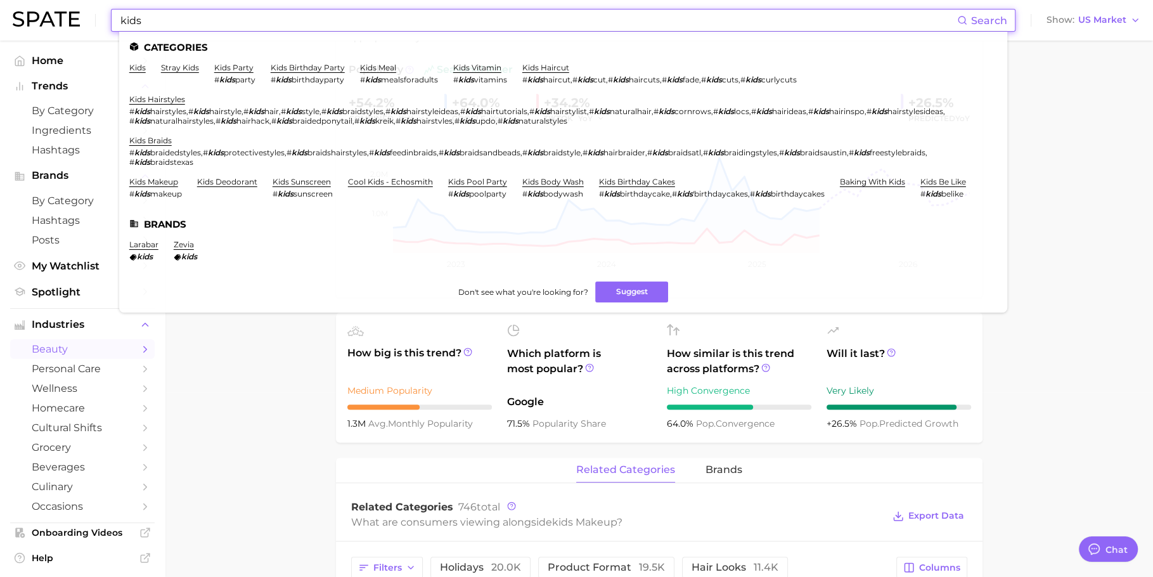
type input "kids"
click at [160, 179] on link "kids makeup" at bounding box center [153, 182] width 49 height 10
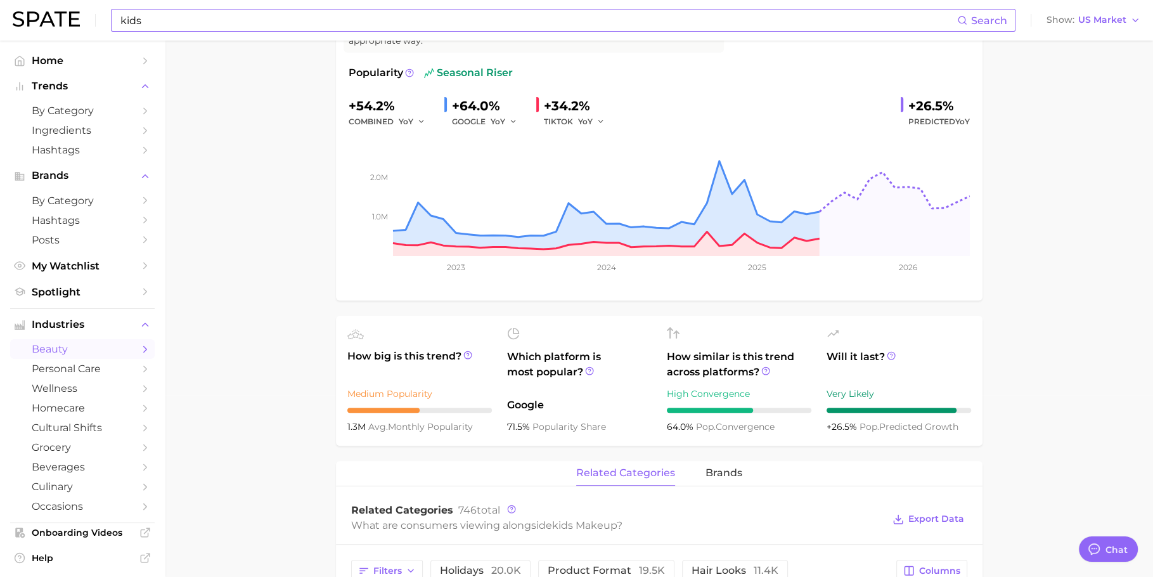
scroll to position [151, 0]
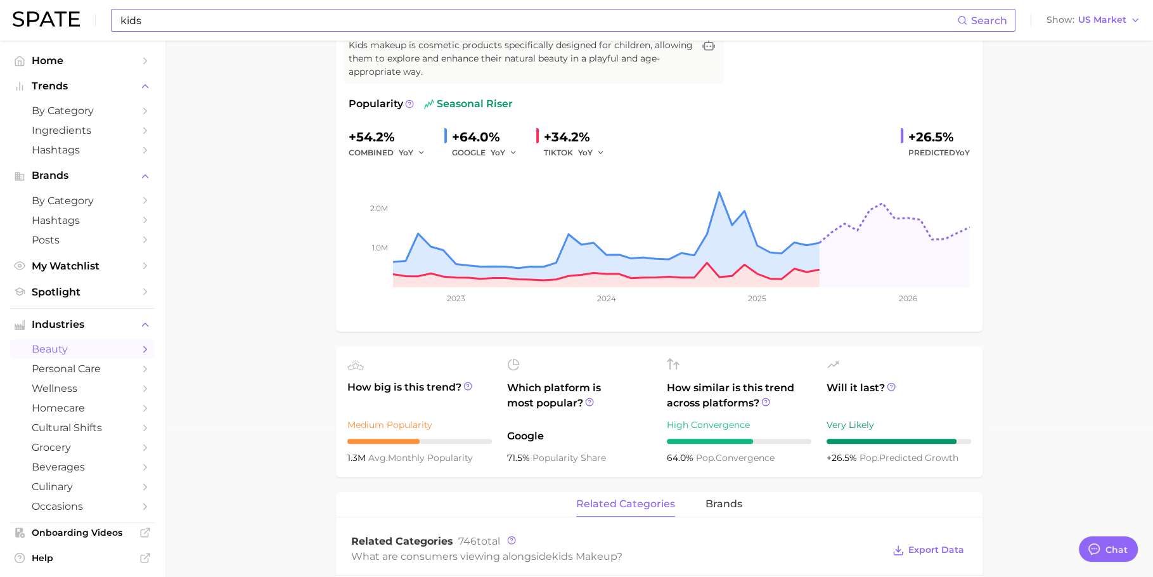
click at [325, 22] on input "kids" at bounding box center [538, 21] width 838 height 22
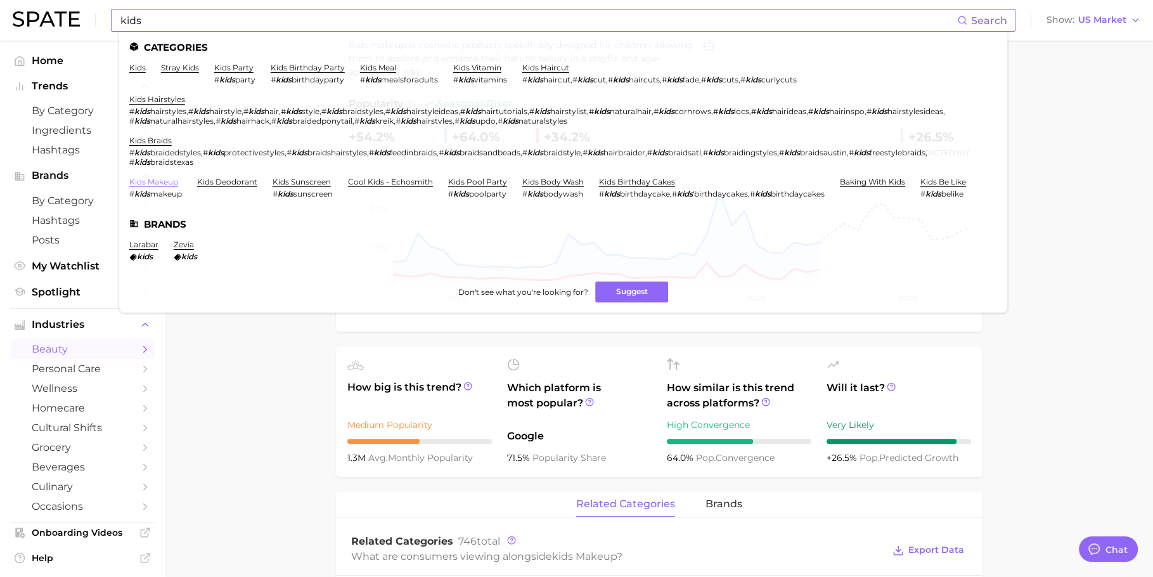
click at [150, 186] on link "kids makeup" at bounding box center [153, 182] width 49 height 10
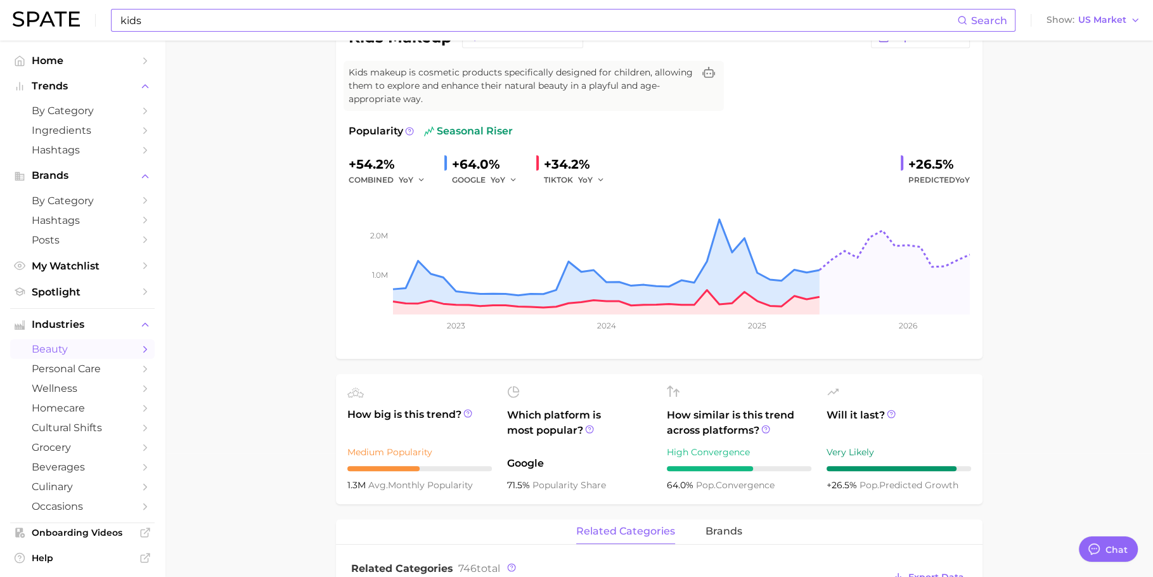
scroll to position [124, 0]
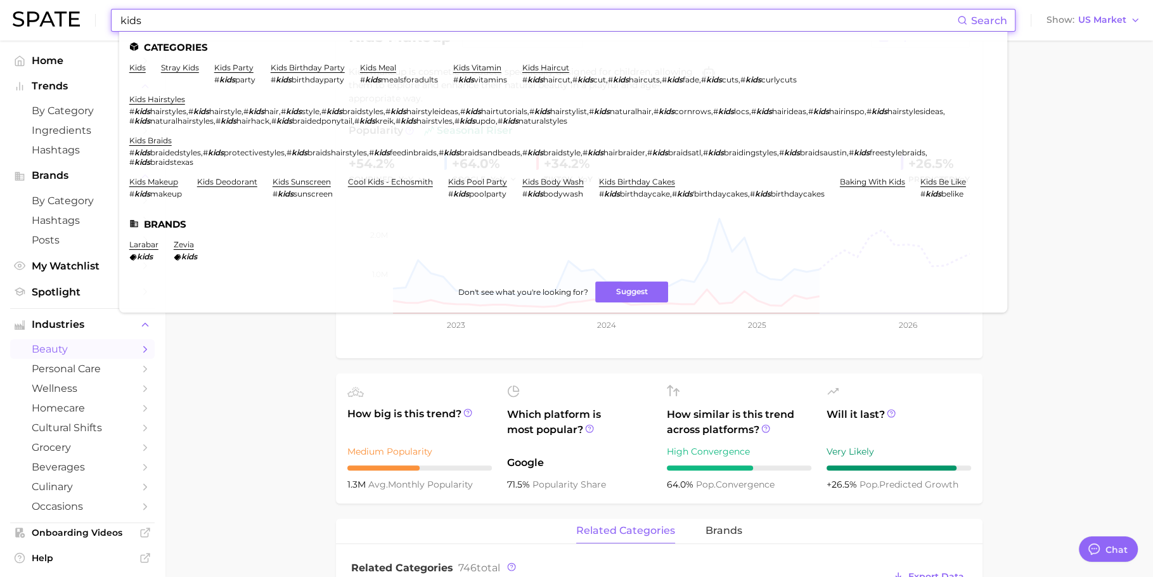
click at [243, 23] on input "kids" at bounding box center [538, 21] width 838 height 22
click at [320, 177] on link "kids sunscreen" at bounding box center [301, 182] width 58 height 10
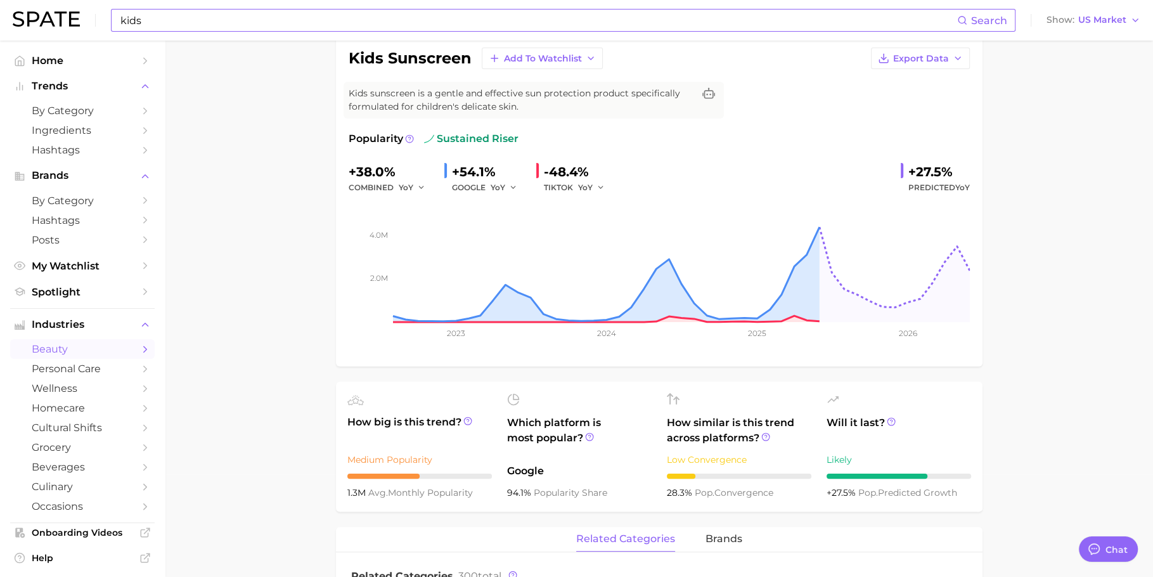
scroll to position [99, 0]
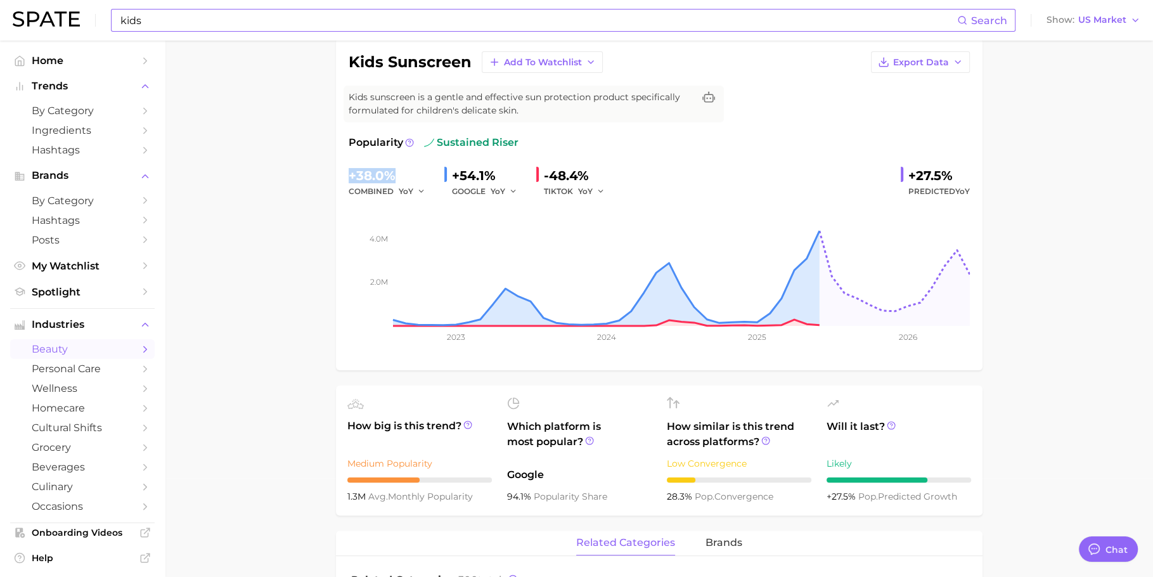
drag, startPoint x: 394, startPoint y: 171, endPoint x: 347, endPoint y: 169, distance: 47.6
click at [347, 169] on div "kids sunscreen Add to Watchlist Export Data Kids sunscreen is a gentle and effe…" at bounding box center [659, 204] width 646 height 331
